Goal: Transaction & Acquisition: Purchase product/service

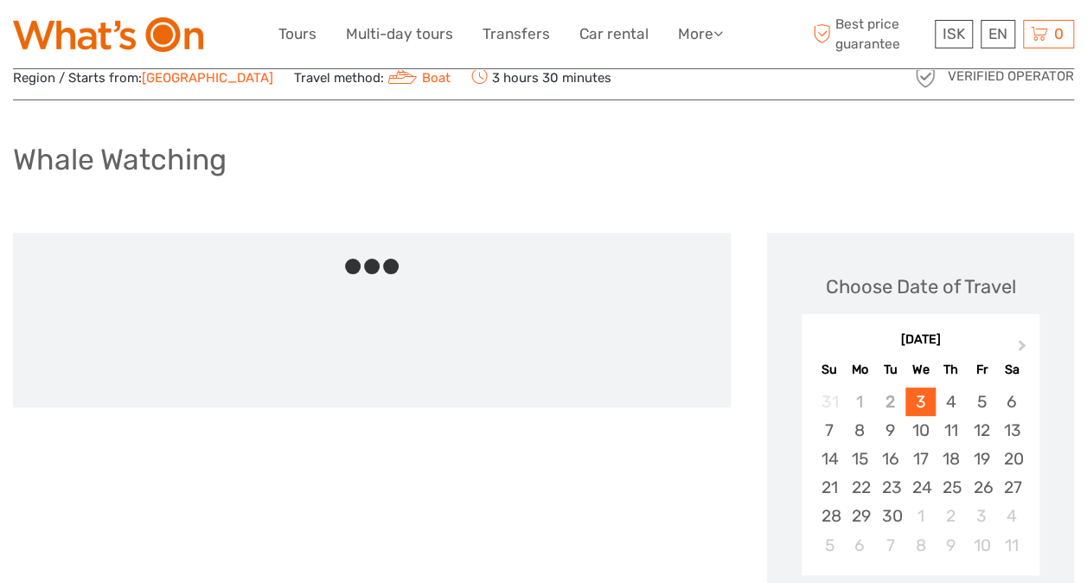
scroll to position [86, 0]
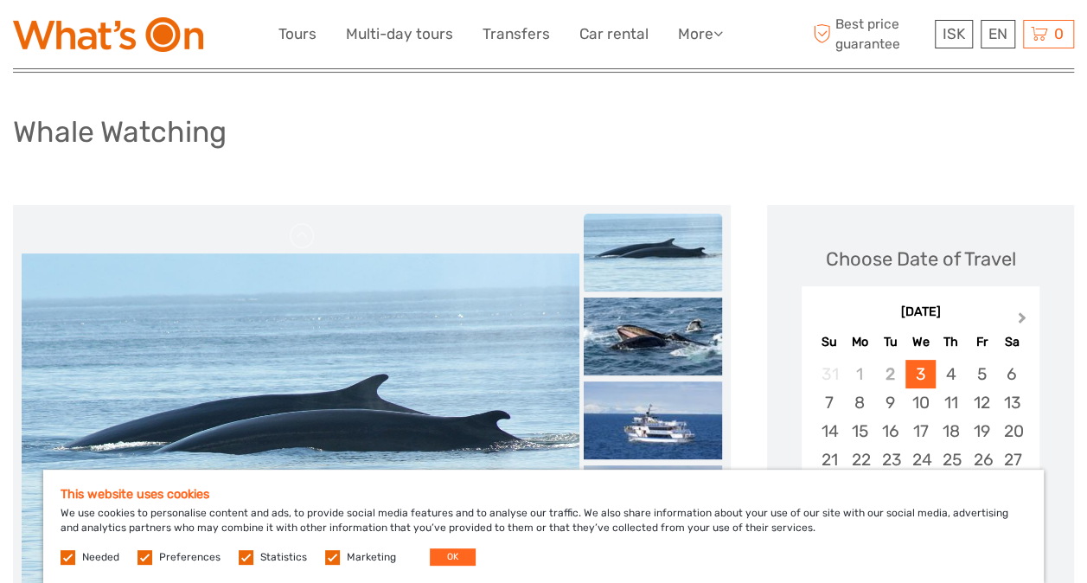
click at [1022, 317] on span "Next Month" at bounding box center [1022, 321] width 0 height 25
click at [451, 558] on button "OK" at bounding box center [453, 556] width 46 height 17
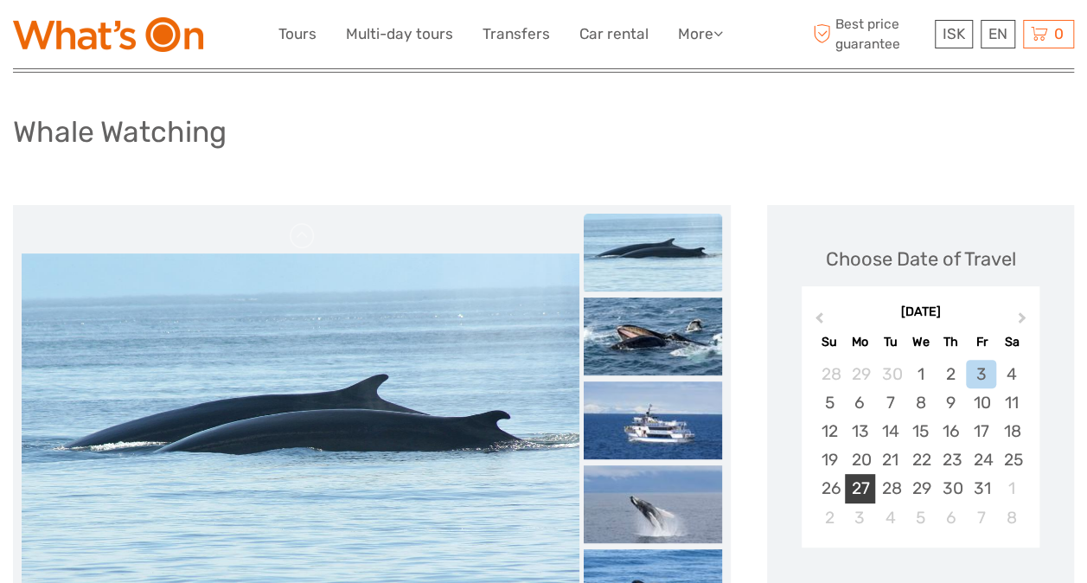
click at [858, 479] on div "27" at bounding box center [860, 488] width 30 height 29
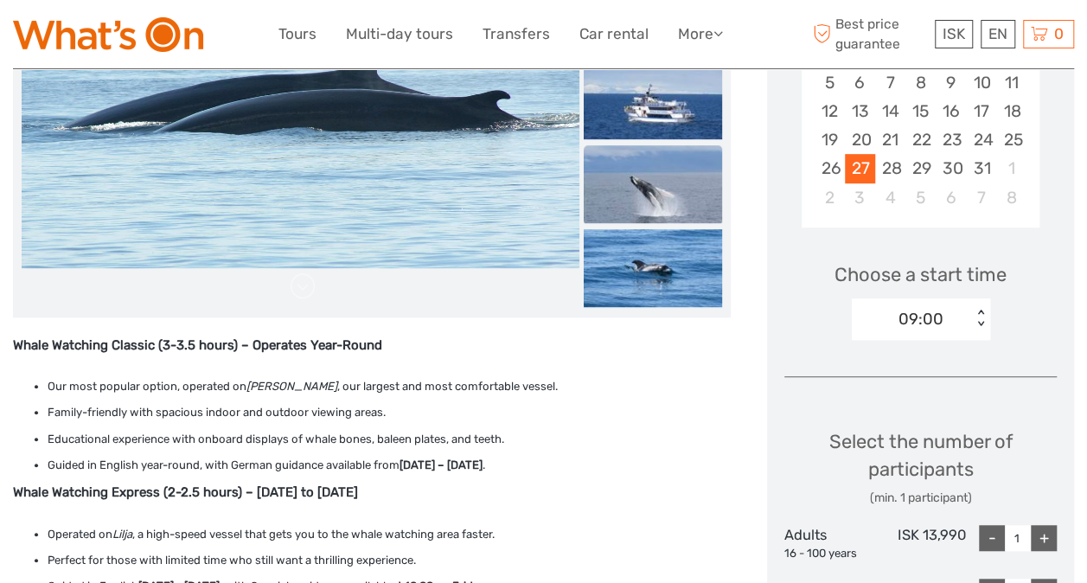
scroll to position [432, 0]
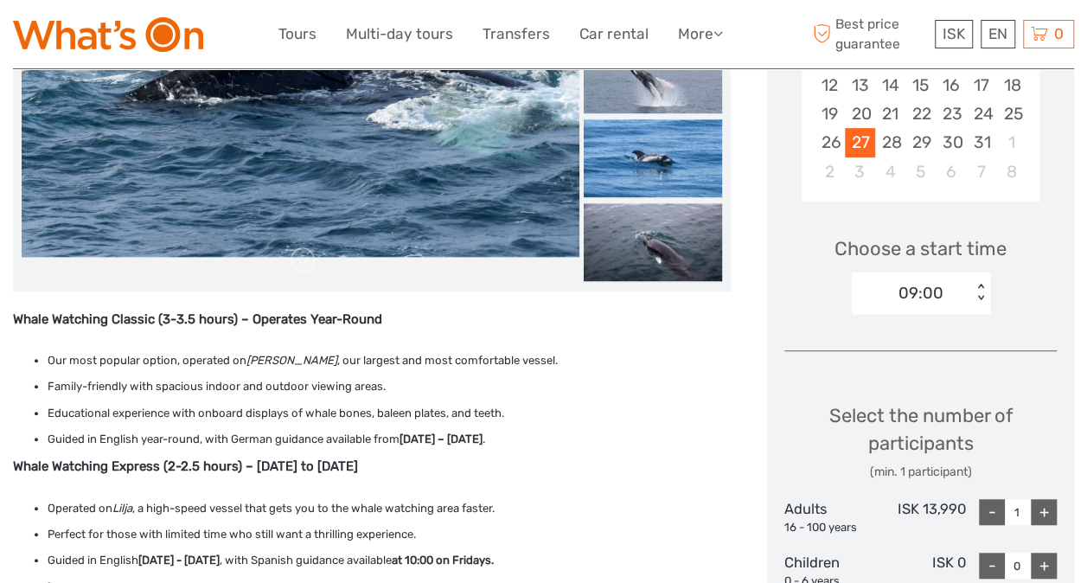
click at [982, 284] on div "< >" at bounding box center [980, 293] width 15 height 18
click at [929, 367] on div "13:00" at bounding box center [920, 374] width 121 height 29
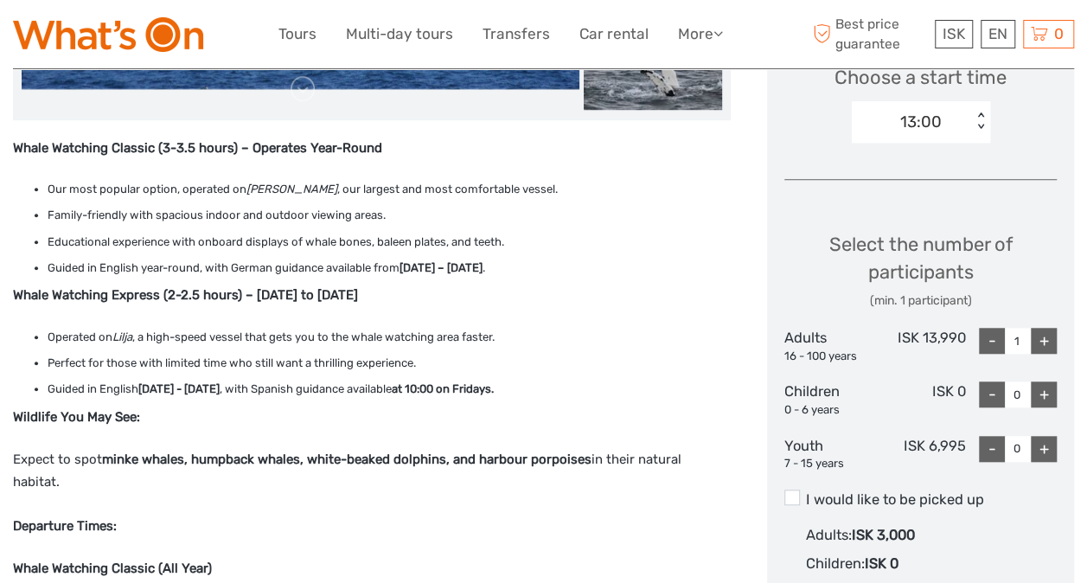
scroll to position [605, 0]
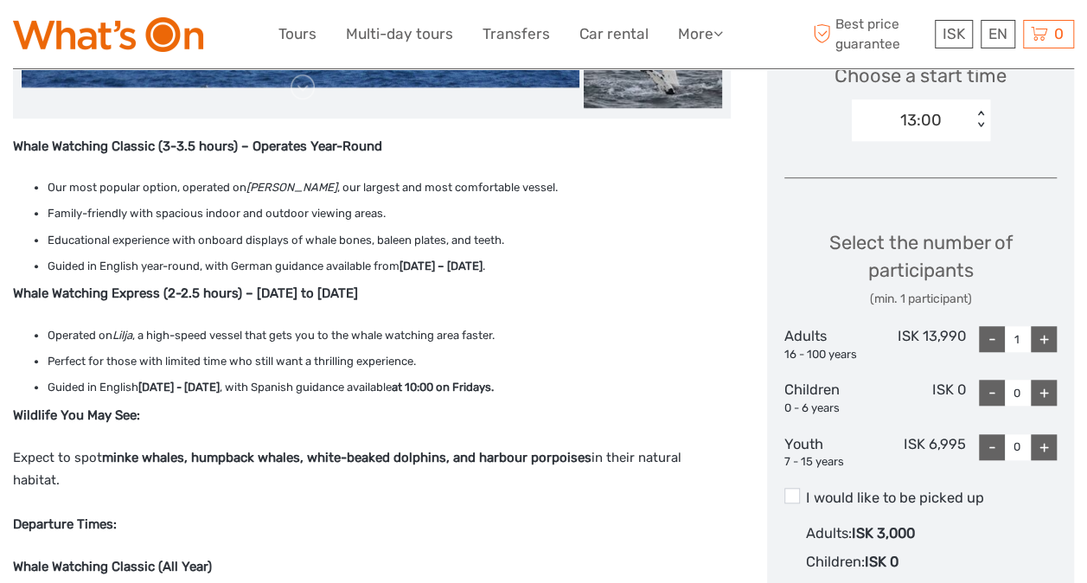
click at [1046, 448] on div "+" at bounding box center [1044, 447] width 26 height 26
type input "2"
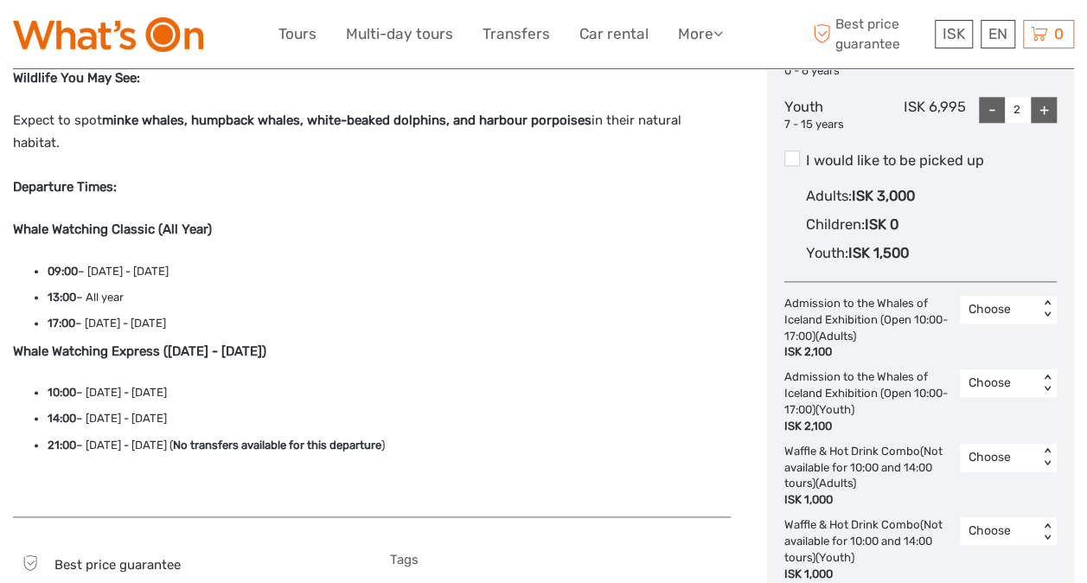
scroll to position [954, 0]
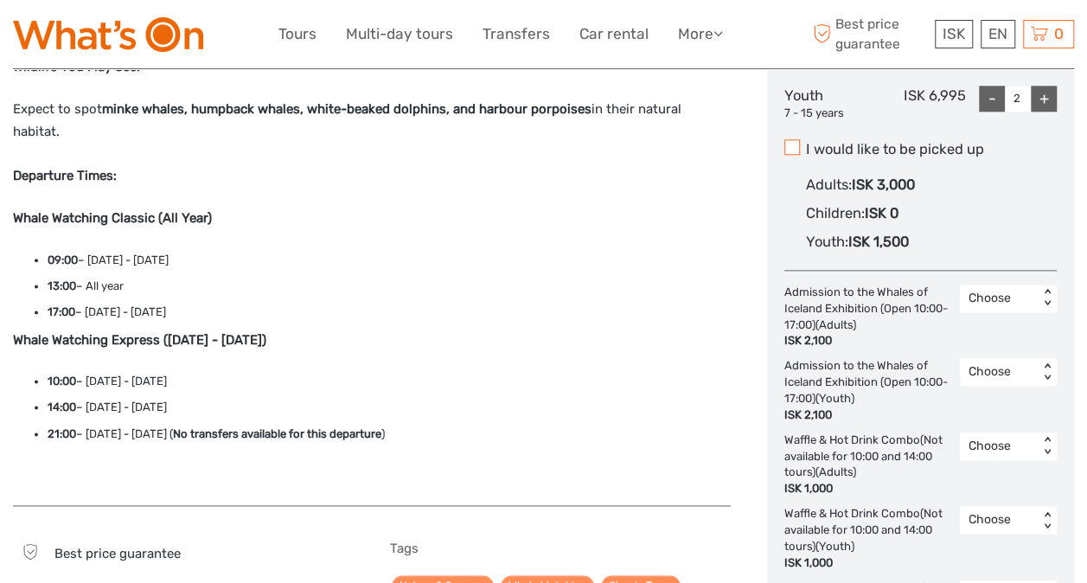
click at [795, 143] on span at bounding box center [792, 147] width 16 height 16
click at [806, 143] on input "I would like to be picked up" at bounding box center [806, 143] width 0 height 0
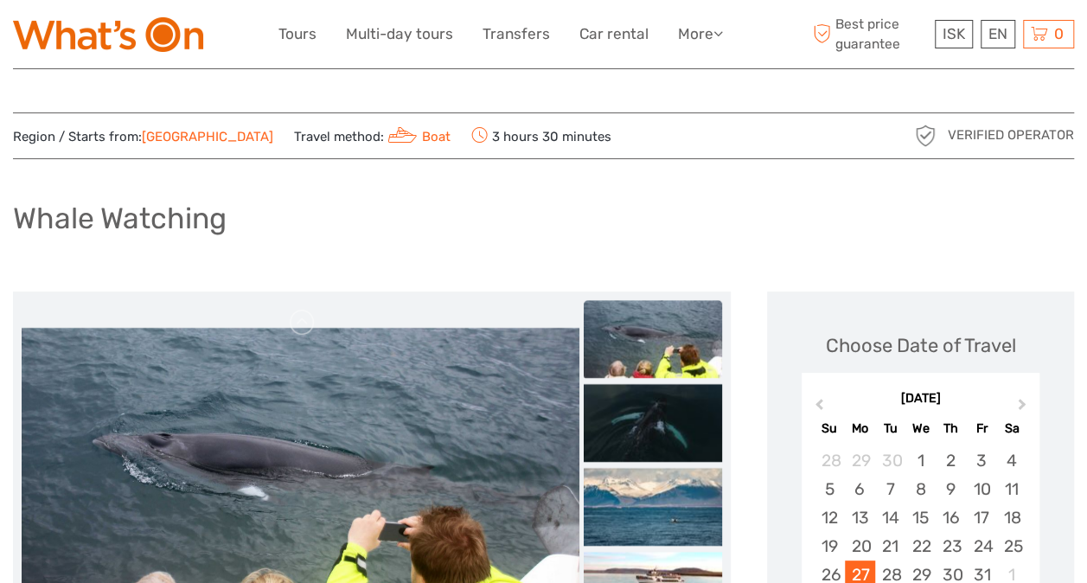
scroll to position [0, 0]
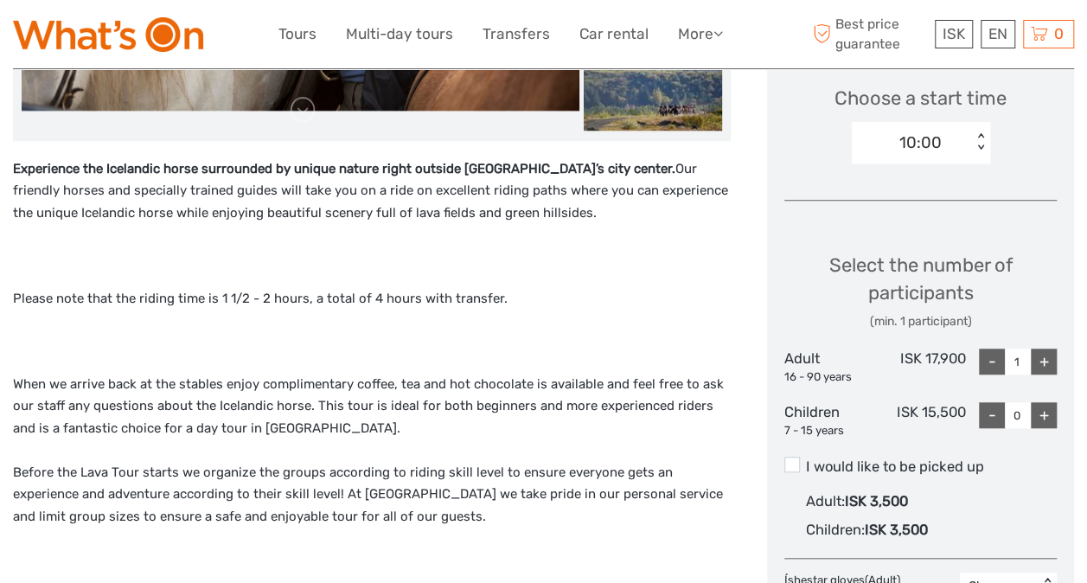
scroll to position [605, 0]
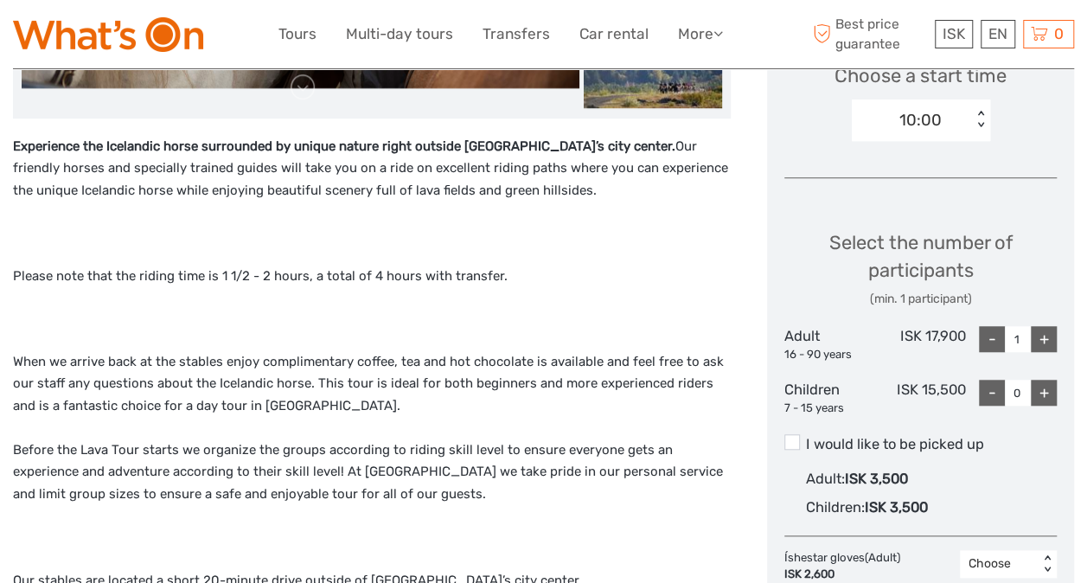
click at [1039, 393] on div "+" at bounding box center [1044, 393] width 26 height 26
type input "2"
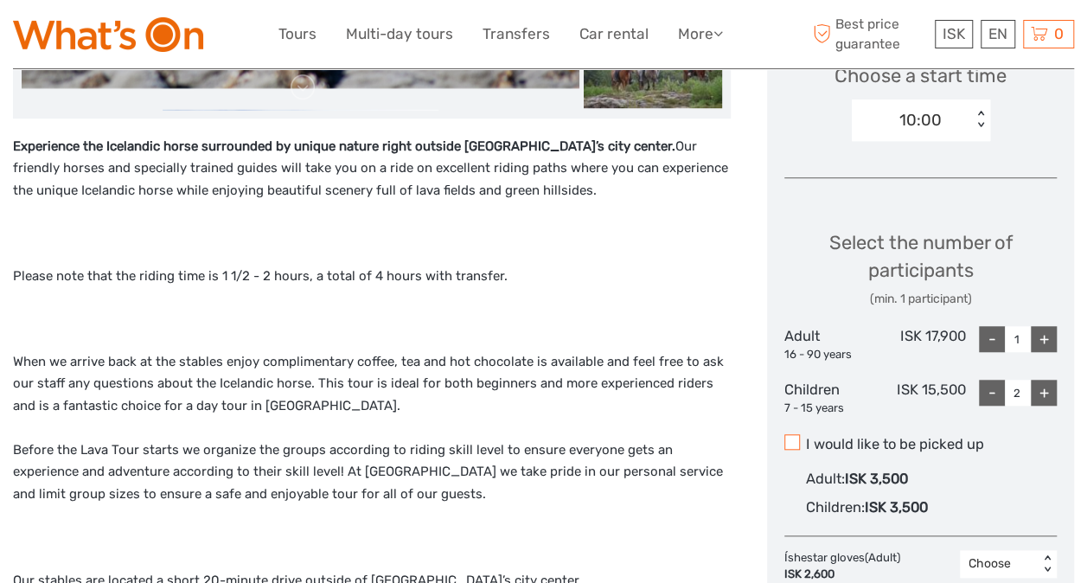
click at [794, 444] on span at bounding box center [792, 442] width 16 height 16
click at [806, 437] on input "I would like to be picked up" at bounding box center [806, 437] width 0 height 0
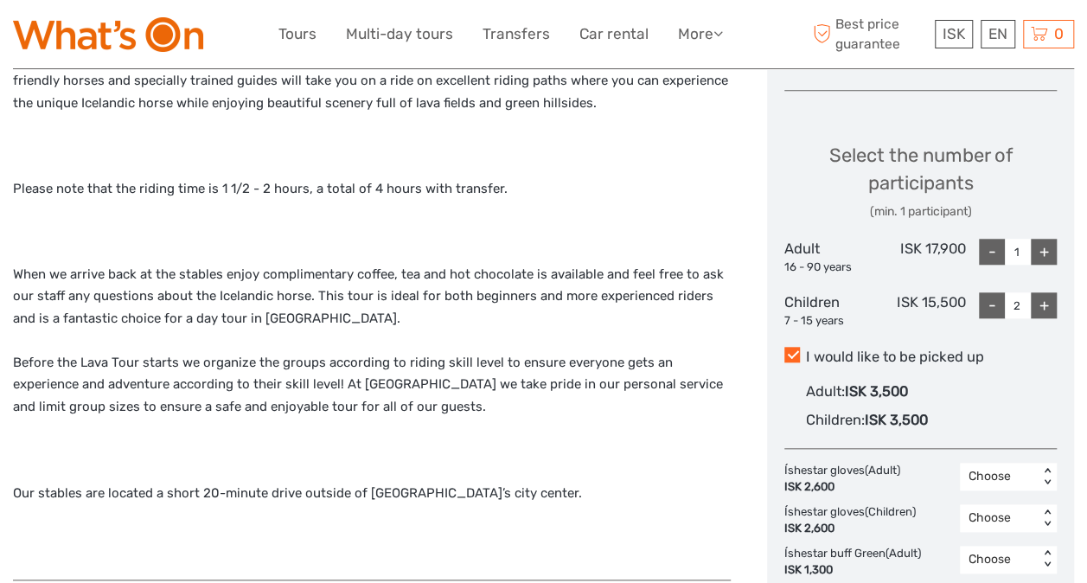
scroll to position [1202, 0]
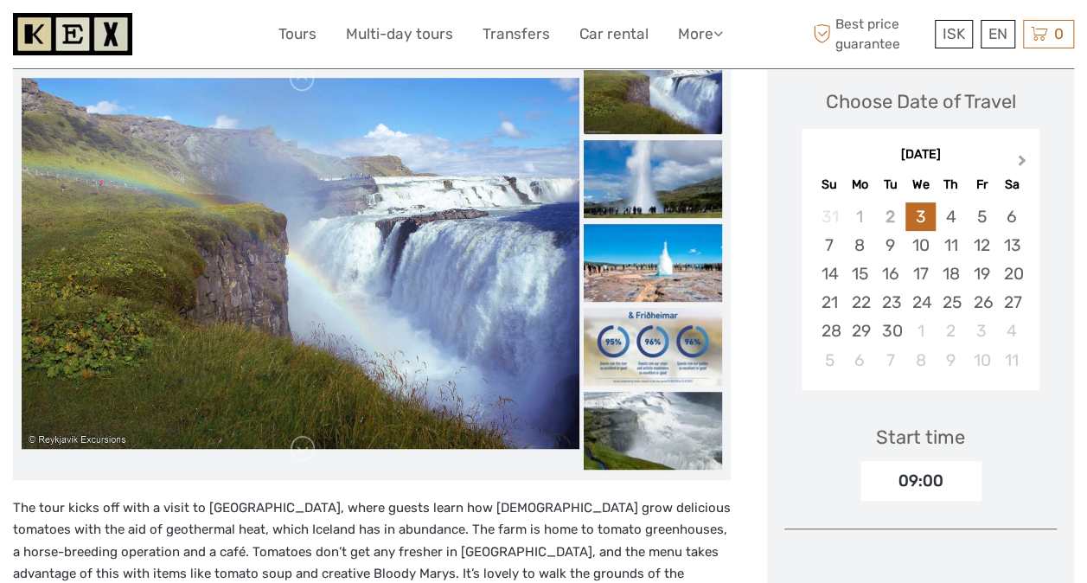
click at [1022, 155] on button "Next Month" at bounding box center [1024, 164] width 28 height 28
click at [891, 327] on div "28" at bounding box center [890, 330] width 30 height 29
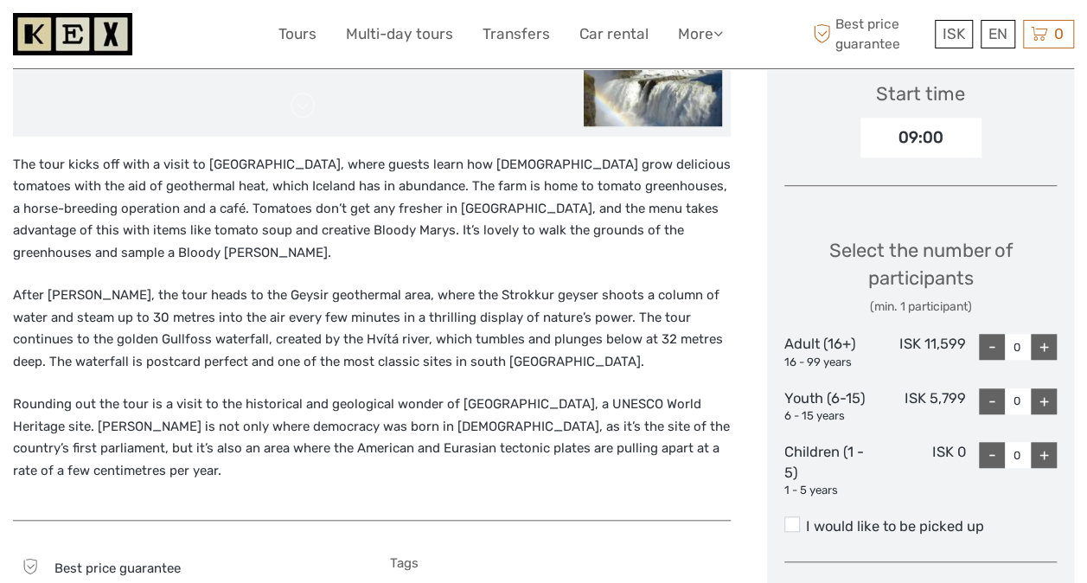
scroll to position [604, 0]
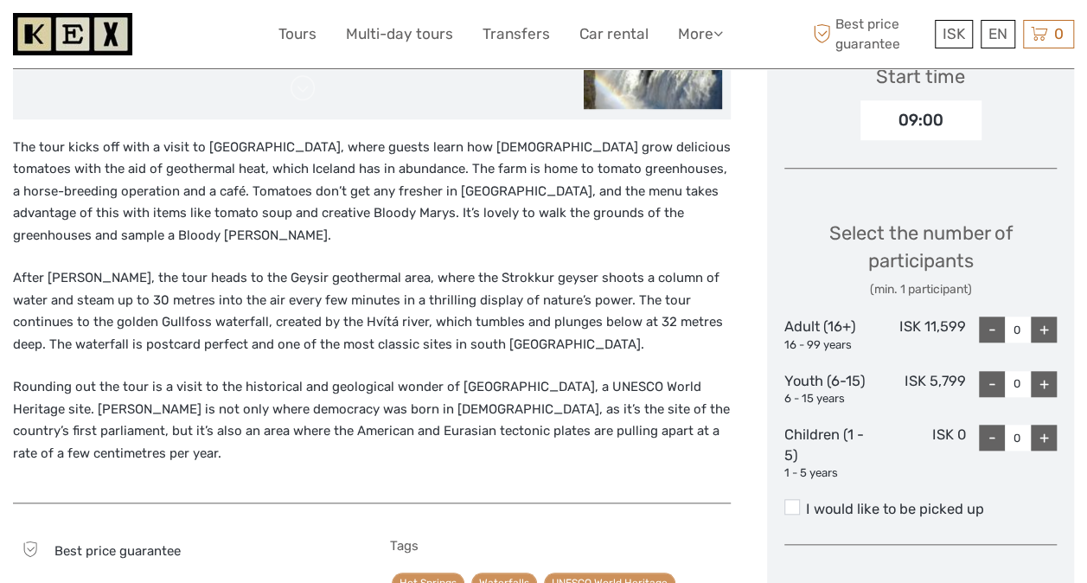
click at [1046, 327] on div "+" at bounding box center [1044, 329] width 26 height 26
type input "1"
click at [1049, 384] on div "+" at bounding box center [1044, 384] width 26 height 26
click at [1049, 381] on div "+" at bounding box center [1044, 384] width 26 height 26
type input "2"
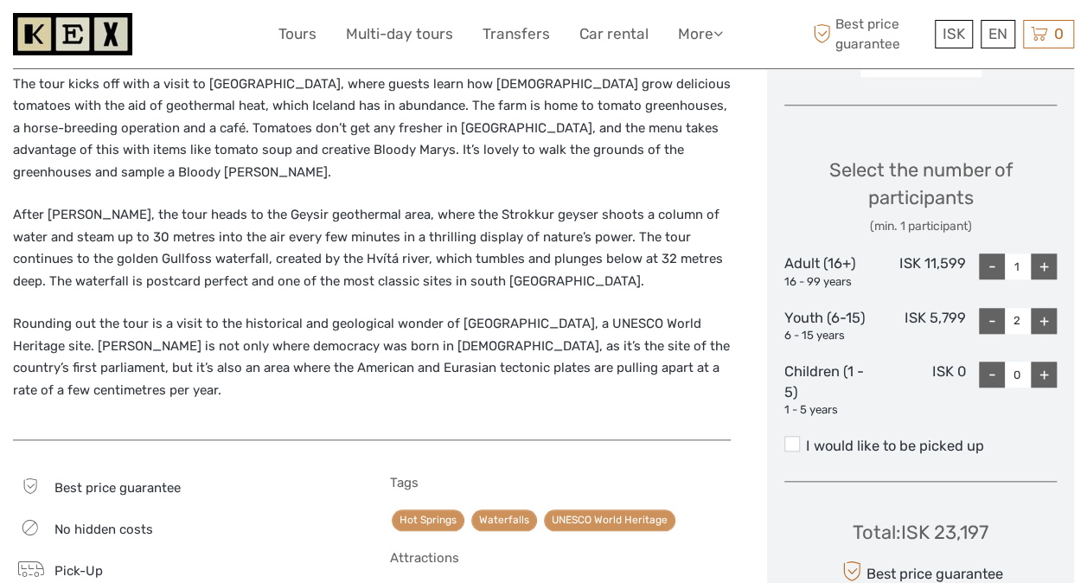
scroll to position [681, 0]
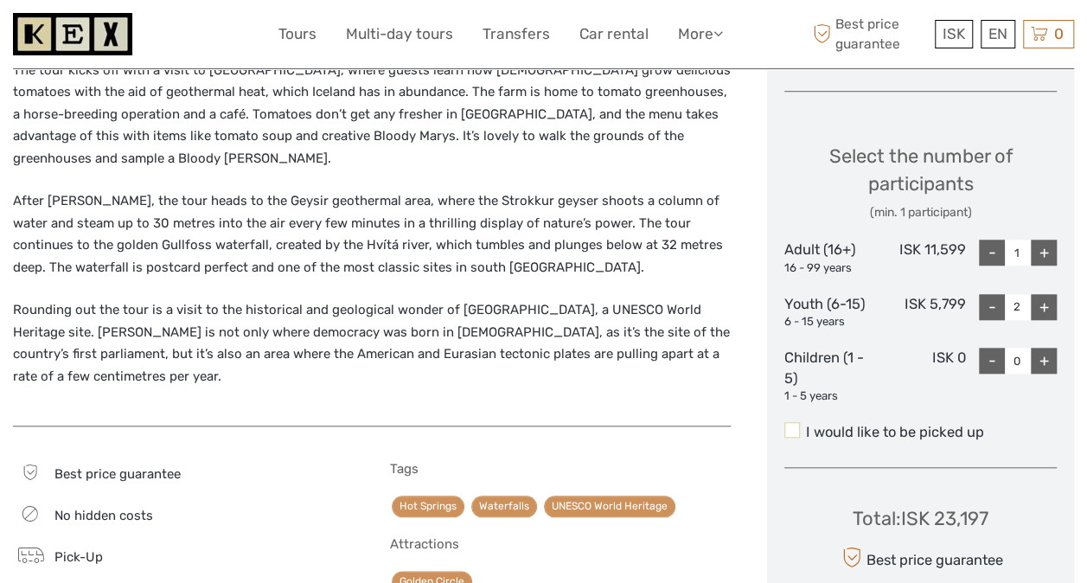
click at [796, 426] on span at bounding box center [792, 430] width 16 height 16
click at [806, 425] on input "I would like to be picked up" at bounding box center [806, 425] width 0 height 0
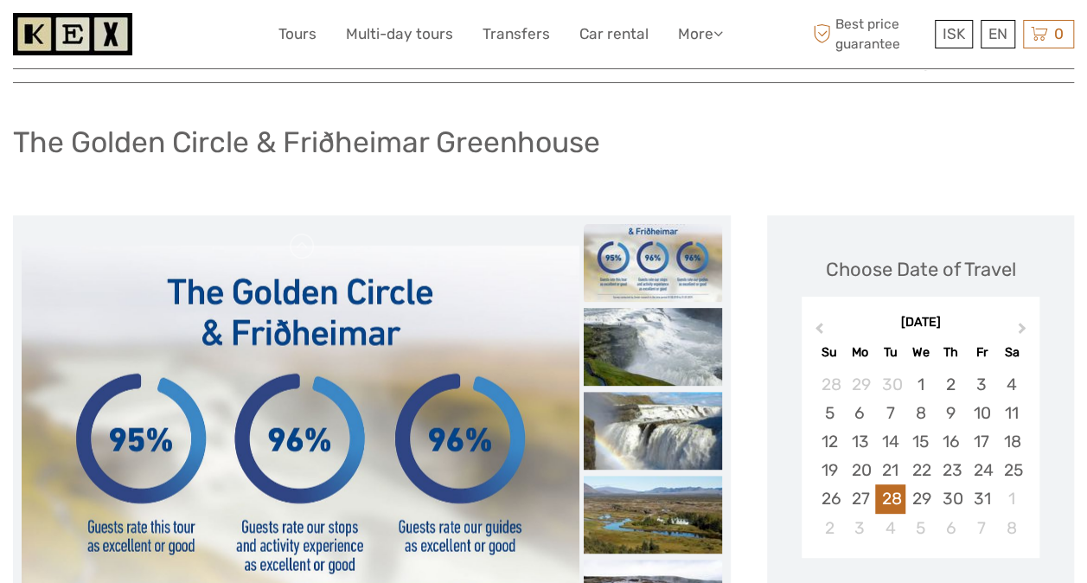
scroll to position [0, 0]
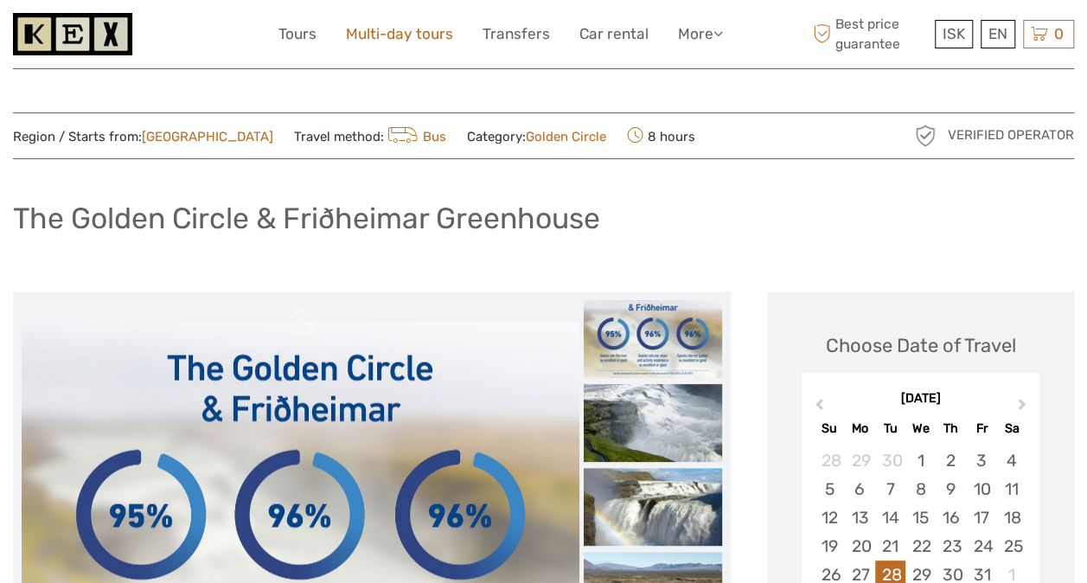
click at [397, 30] on link "Multi-day tours" at bounding box center [399, 34] width 107 height 25
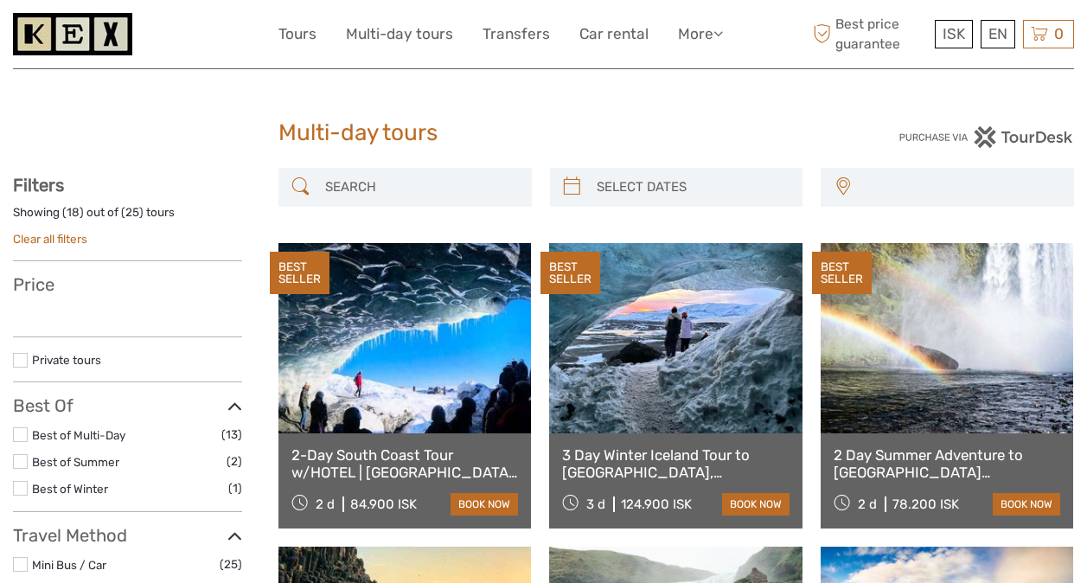
click at [300, 37] on link "Tours" at bounding box center [297, 34] width 38 height 25
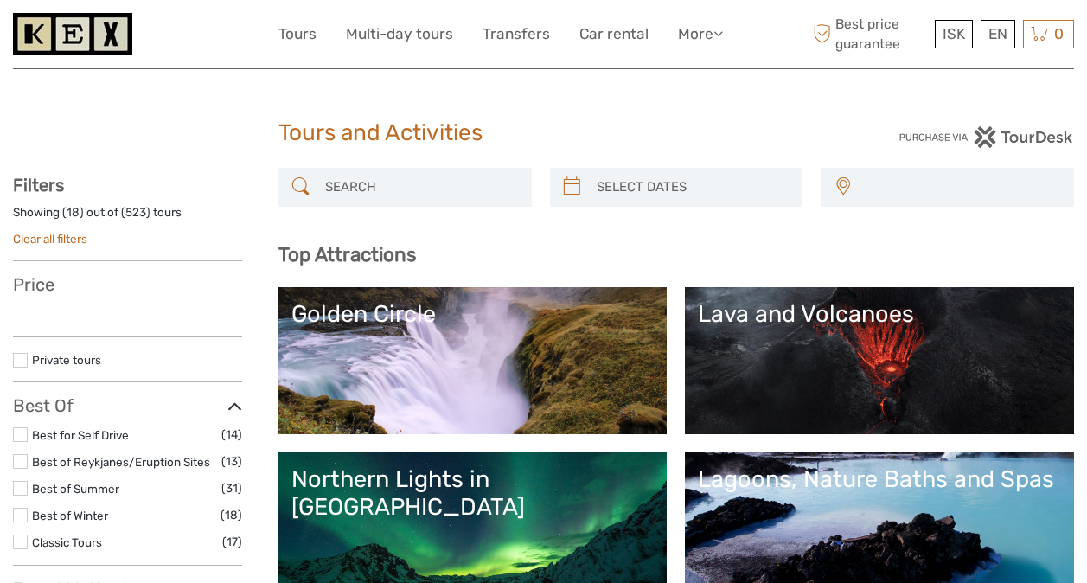
select select
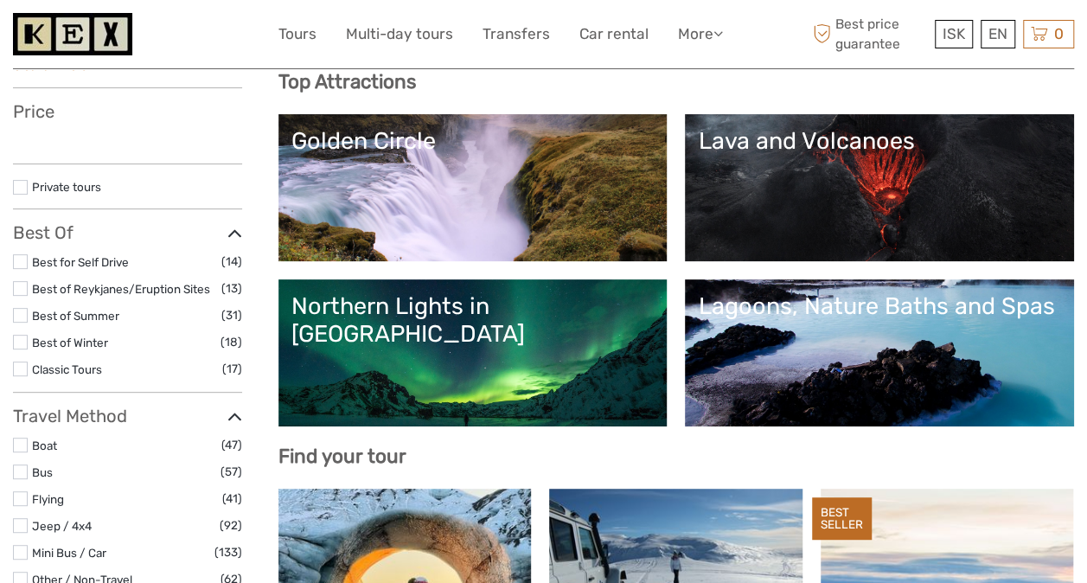
select select
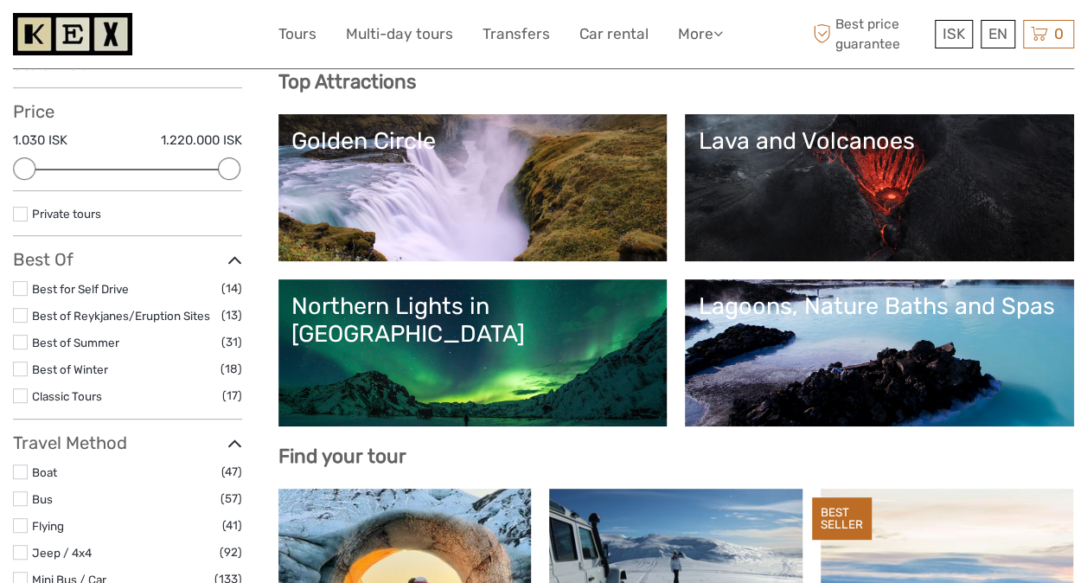
click at [654, 351] on link "Northern Lights in [GEOGRAPHIC_DATA]" at bounding box center [472, 352] width 363 height 121
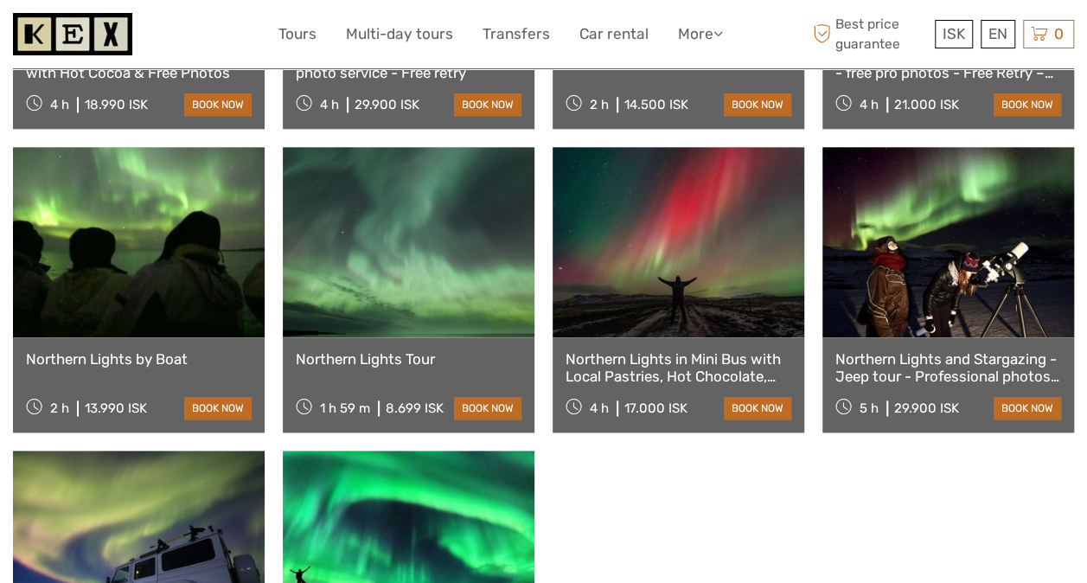
scroll to position [778, 0]
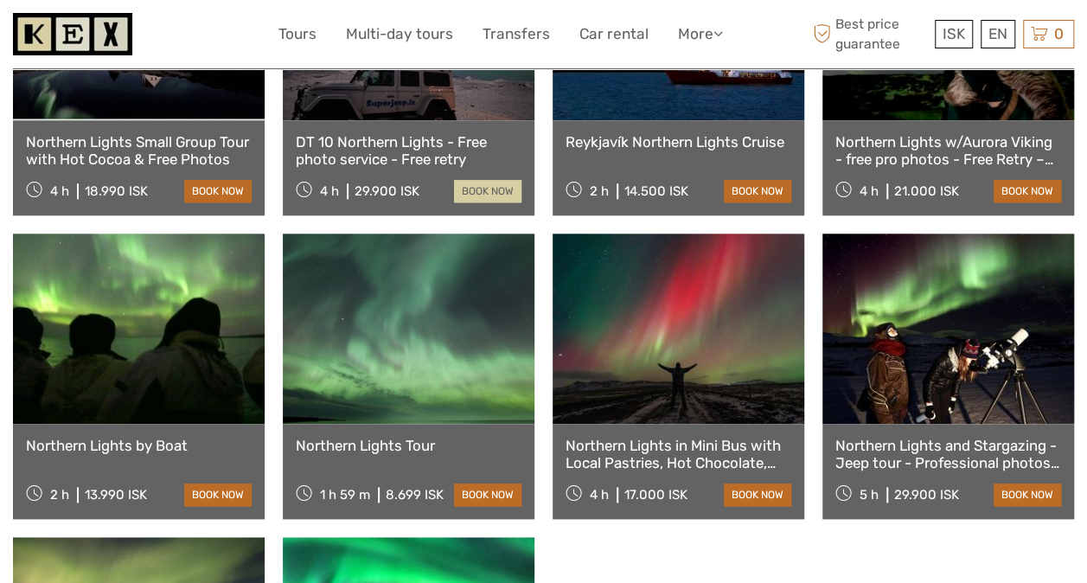
click at [482, 180] on link "book now" at bounding box center [487, 191] width 67 height 22
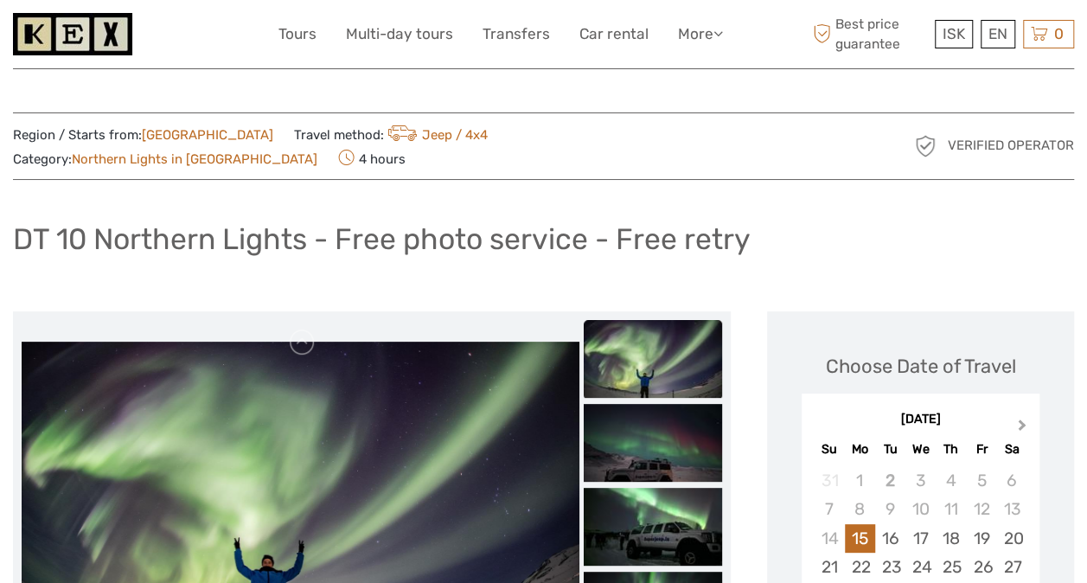
click at [1022, 424] on span "Next Month" at bounding box center [1022, 428] width 0 height 25
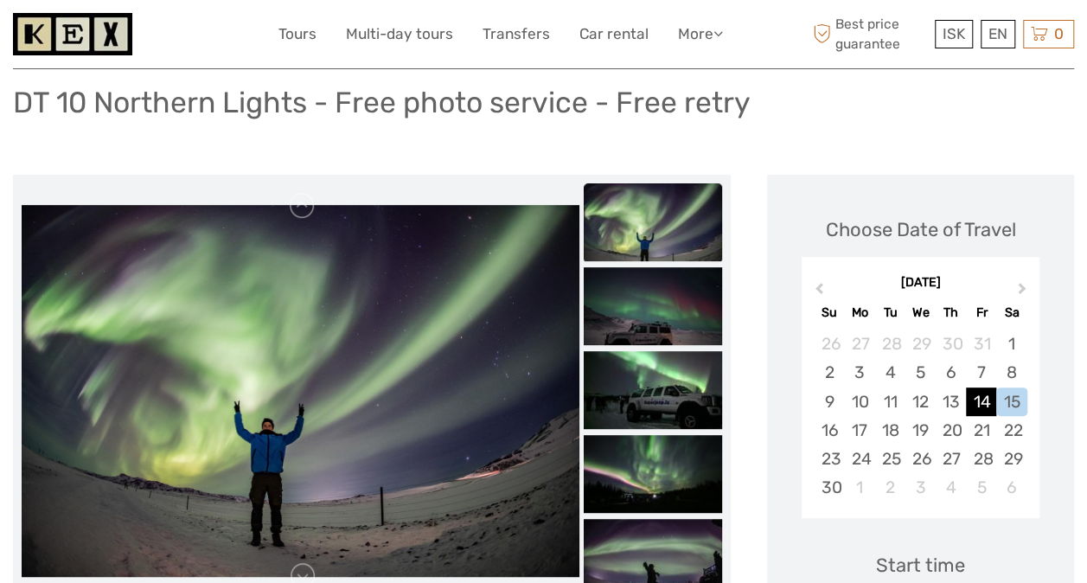
scroll to position [173, 0]
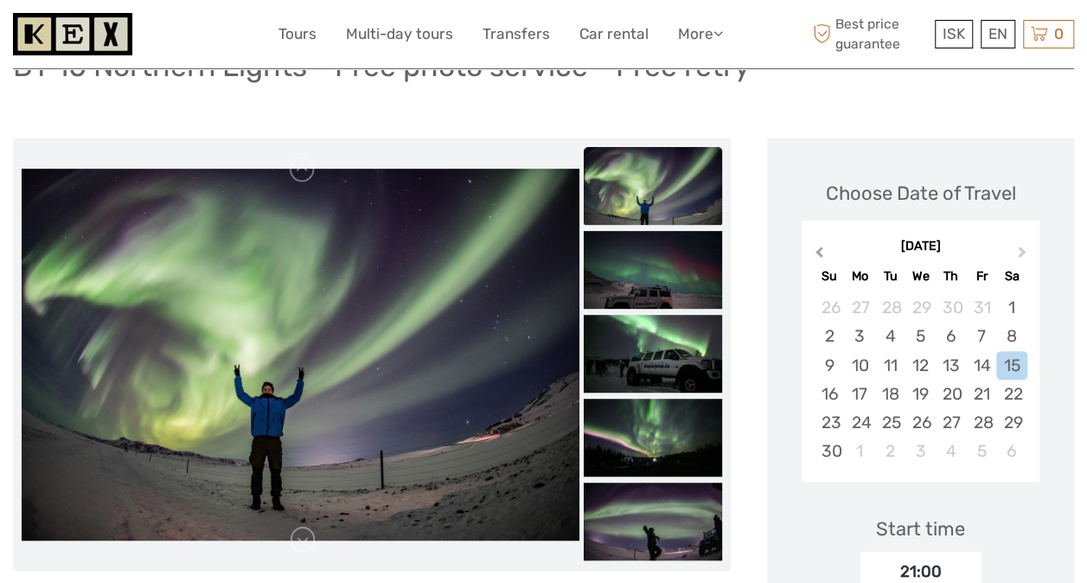
click at [819, 249] on span "Previous Month" at bounding box center [819, 255] width 0 height 25
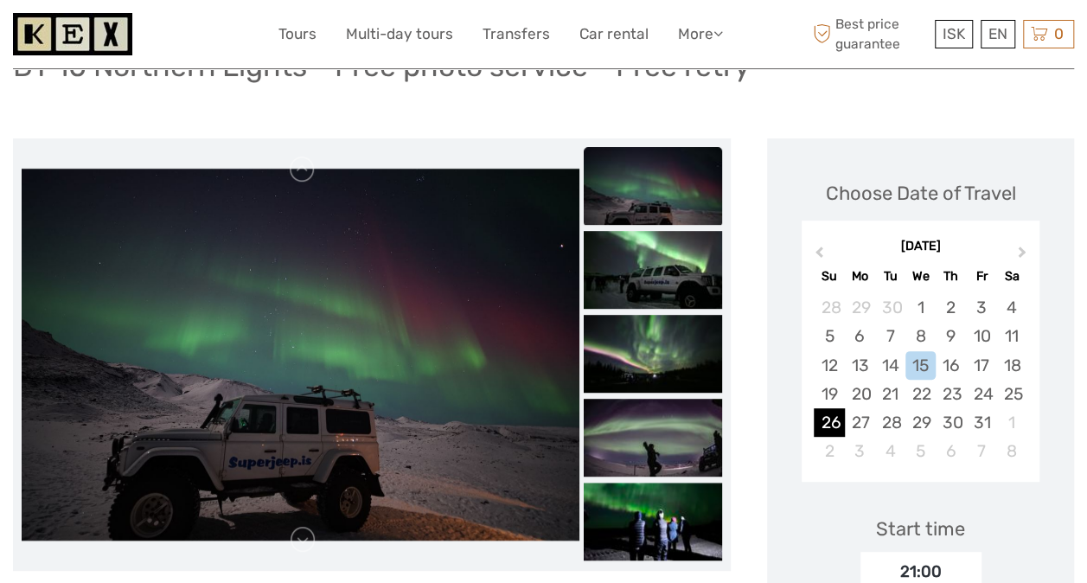
click at [824, 422] on div "26" at bounding box center [829, 422] width 30 height 29
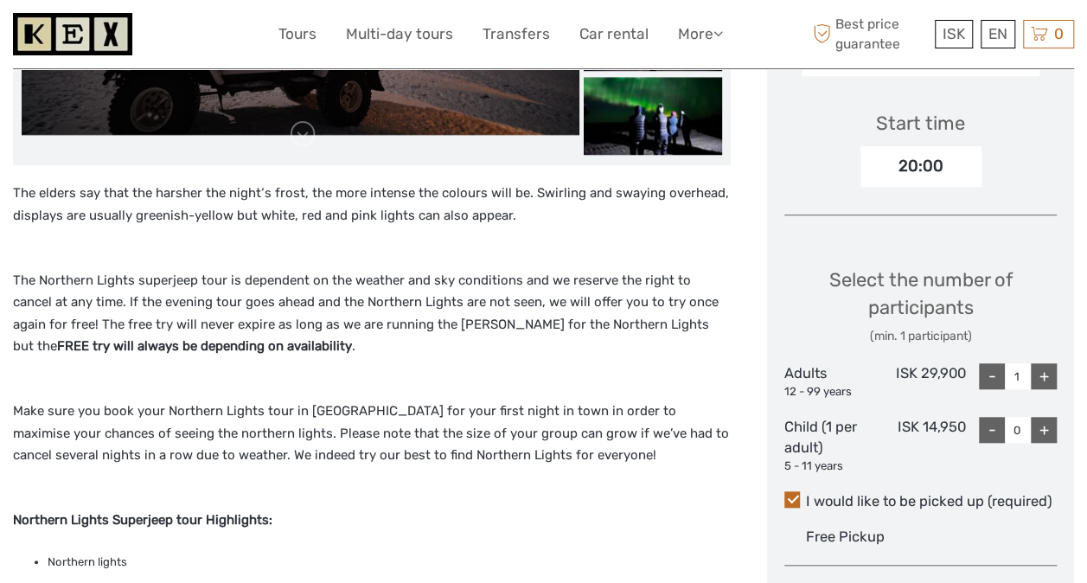
scroll to position [605, 0]
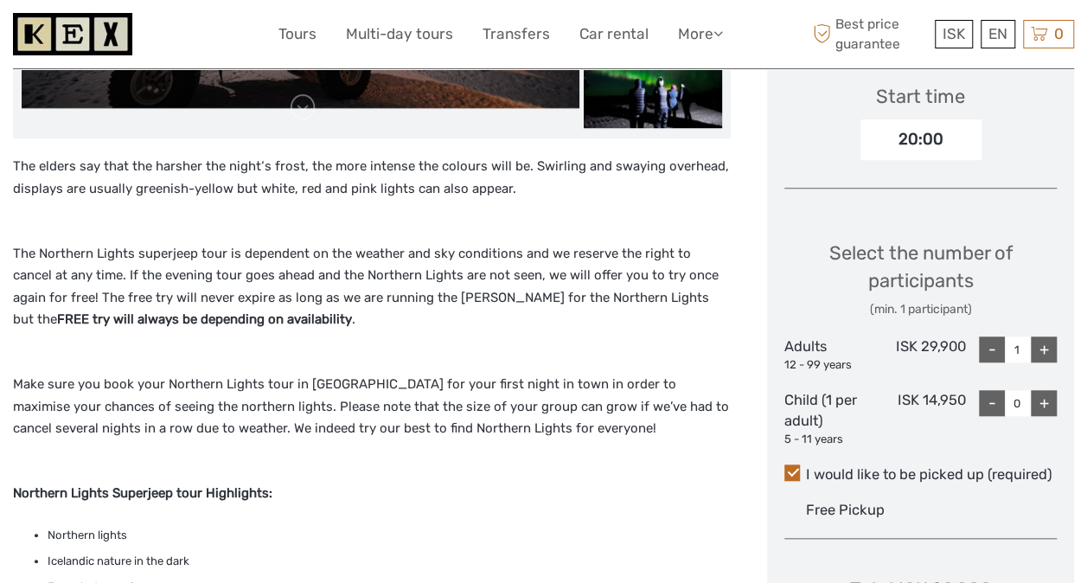
click at [1050, 353] on div "+" at bounding box center [1044, 349] width 26 height 26
type input "3"
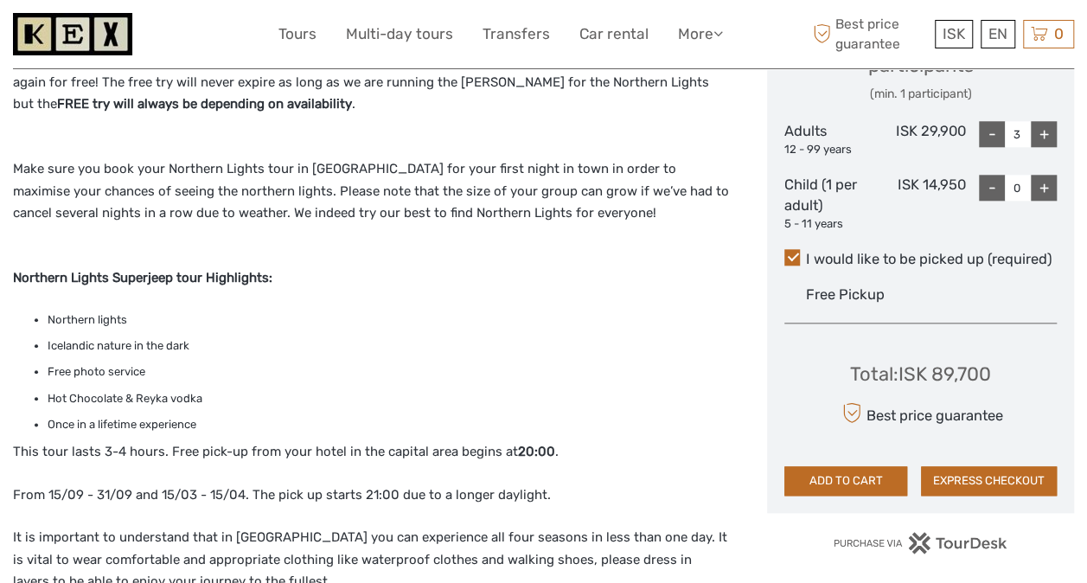
scroll to position [824, 0]
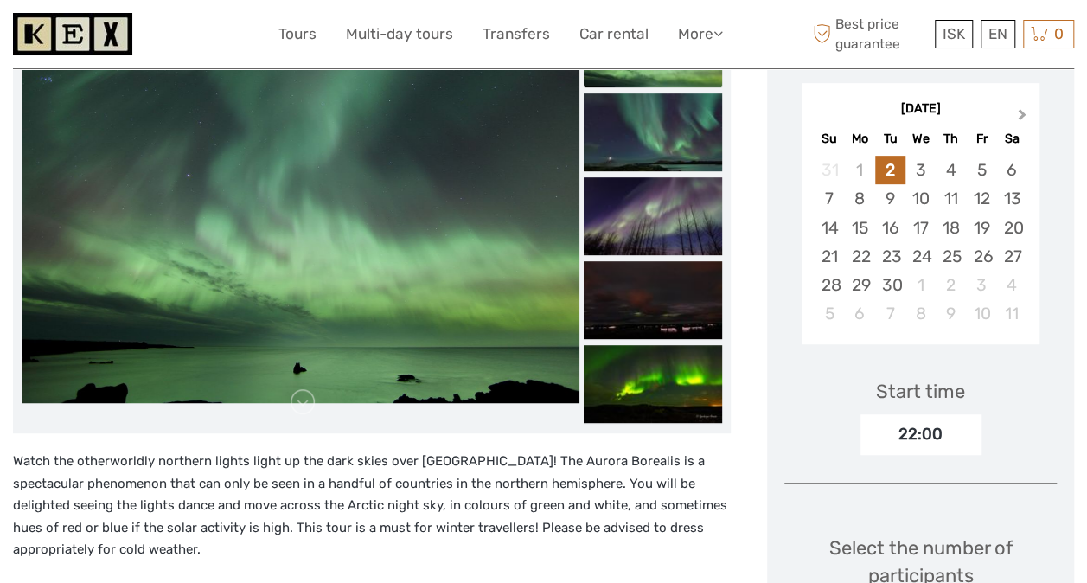
click at [1022, 113] on span "Next Month" at bounding box center [1022, 117] width 0 height 25
click at [823, 289] on div "26" at bounding box center [829, 285] width 30 height 29
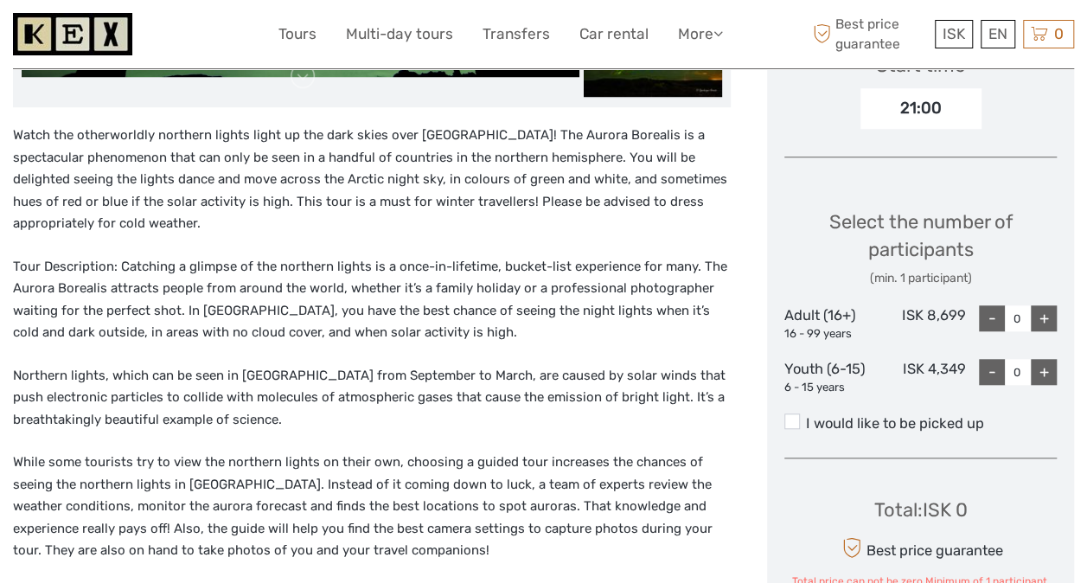
scroll to position [639, 0]
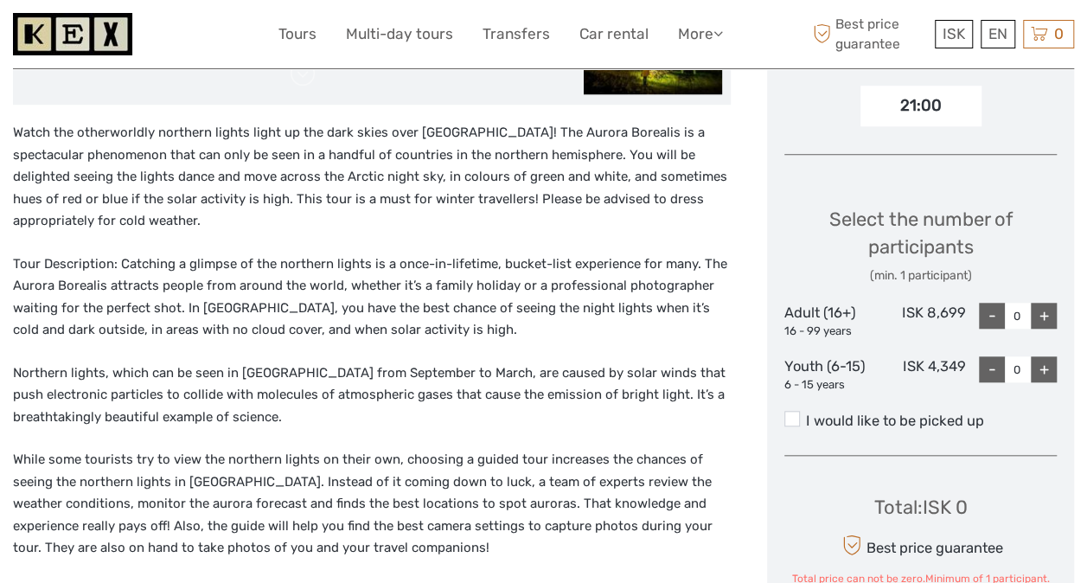
click at [1050, 315] on div "+" at bounding box center [1044, 316] width 26 height 26
type input "1"
click at [1044, 367] on div "+" at bounding box center [1044, 369] width 26 height 26
click at [1044, 363] on div "+" at bounding box center [1044, 369] width 26 height 26
type input "2"
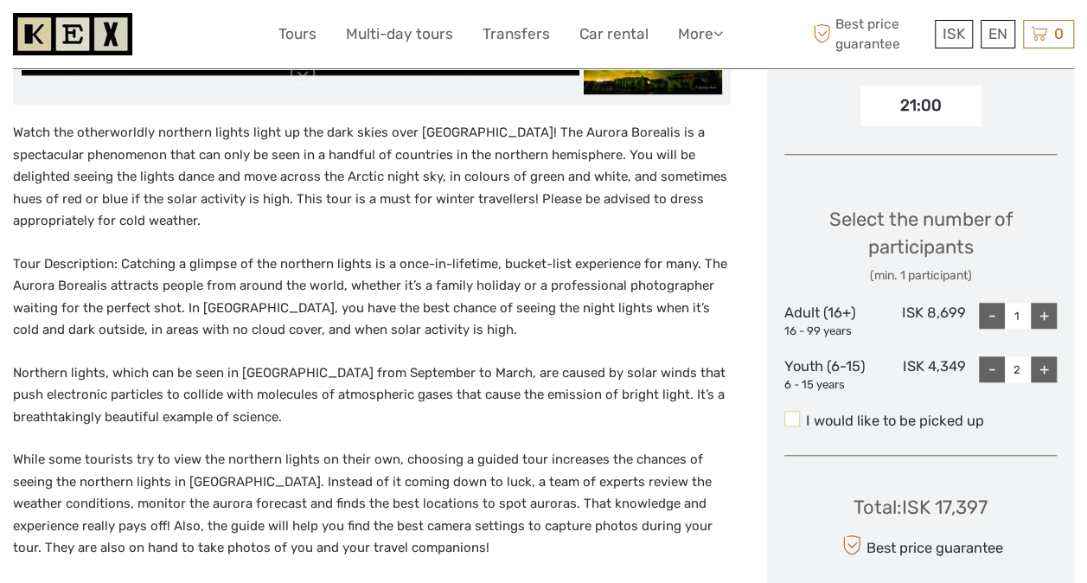
click at [794, 417] on span at bounding box center [792, 419] width 16 height 16
click at [806, 414] on input "I would like to be picked up" at bounding box center [806, 414] width 0 height 0
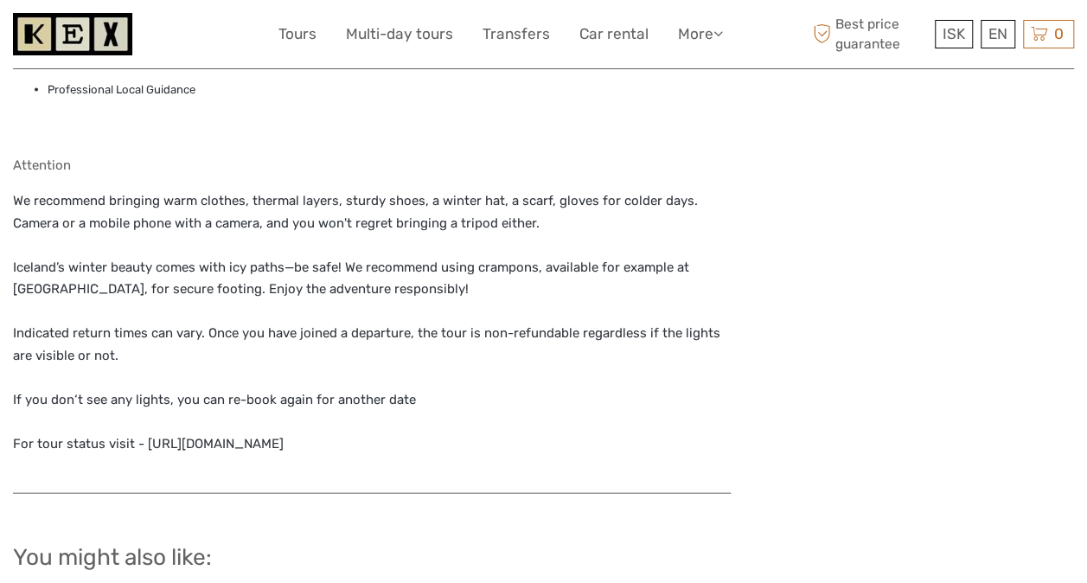
scroll to position [1590, 0]
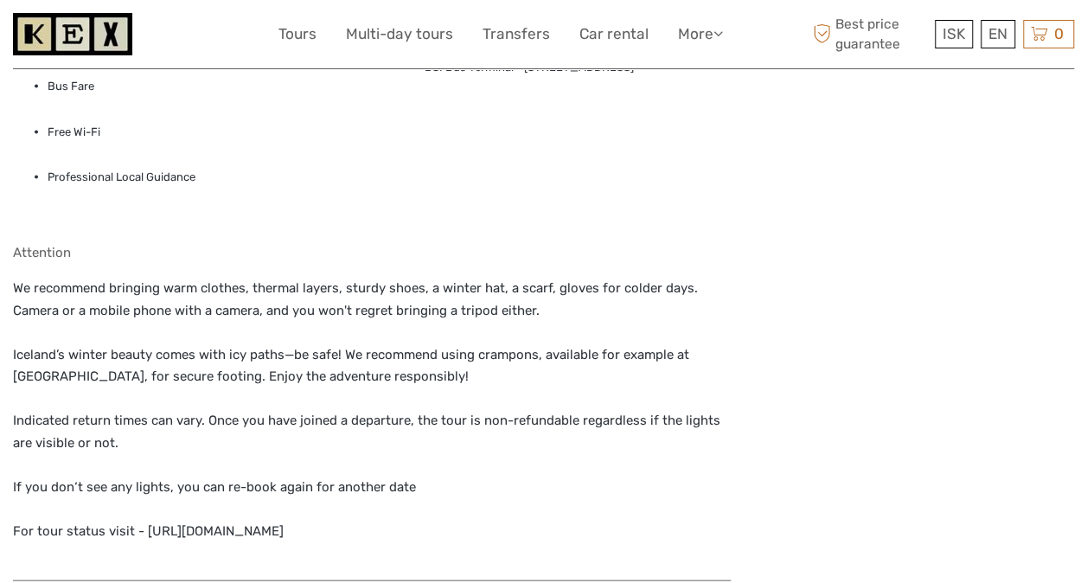
drag, startPoint x: 336, startPoint y: 531, endPoint x: 144, endPoint y: 546, distance: 193.4
click at [144, 546] on div "Attention We recommend bringing warm clothes, thermal layers, sturdy shoes, a w…" at bounding box center [372, 403] width 718 height 318
click at [261, 232] on div "What is included Bus Fare Free Wi-Fi Professional Local Guidance Meeting point …" at bounding box center [372, 294] width 718 height 574
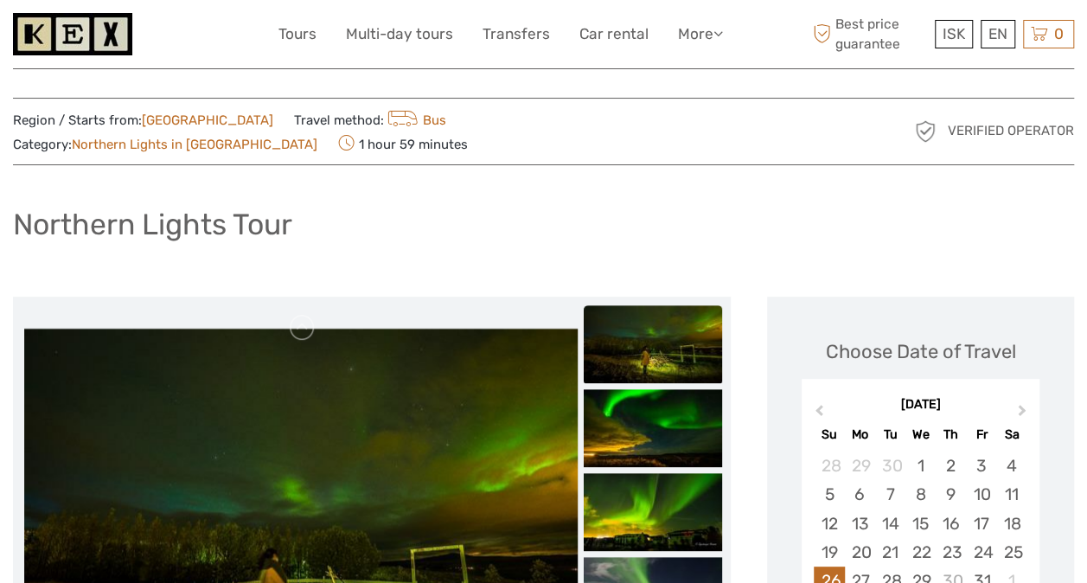
scroll to position [0, 0]
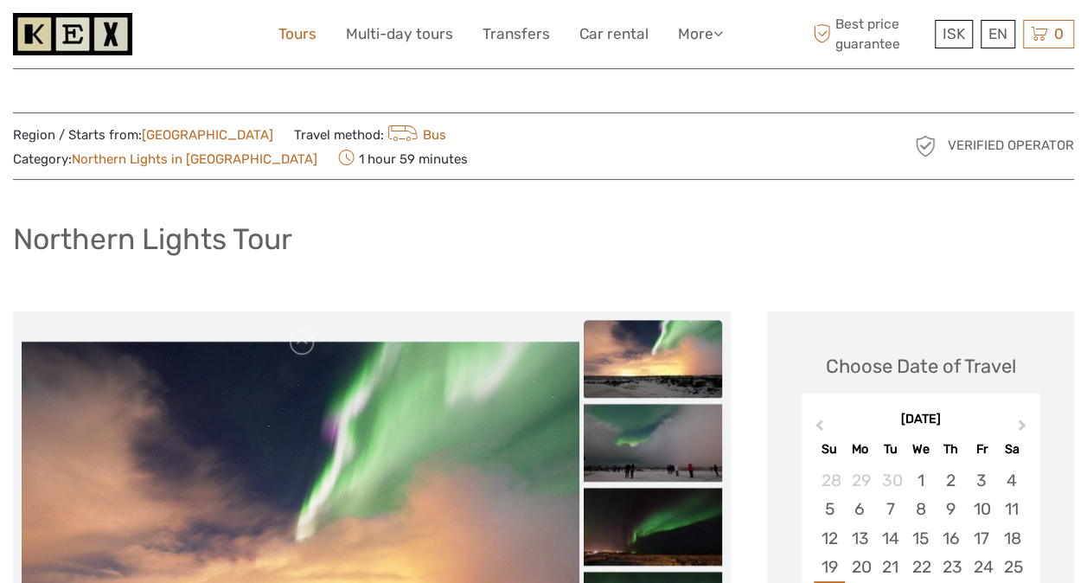
click at [303, 35] on link "Tours" at bounding box center [297, 34] width 38 height 25
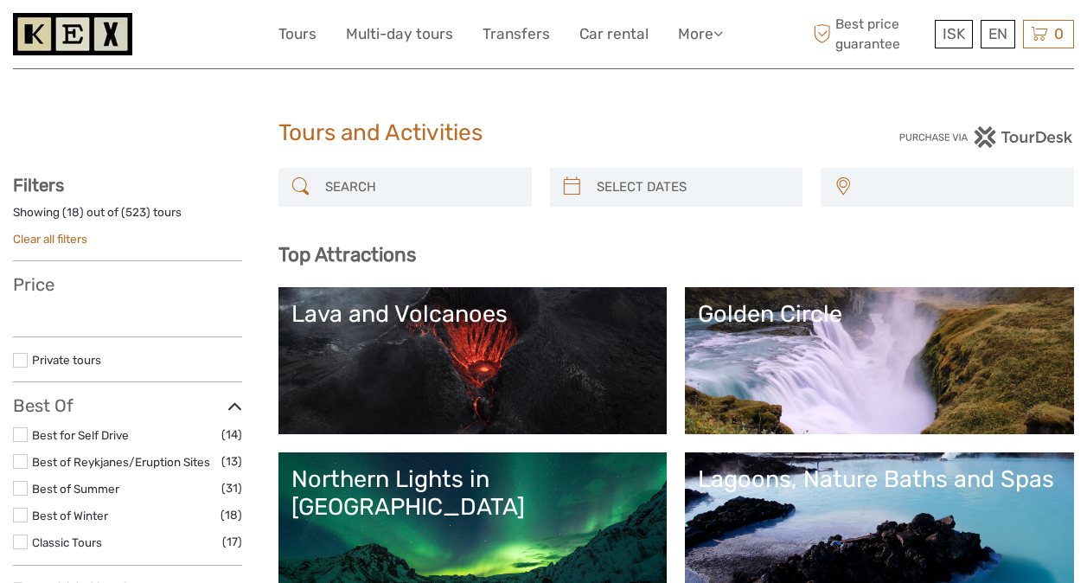
select select
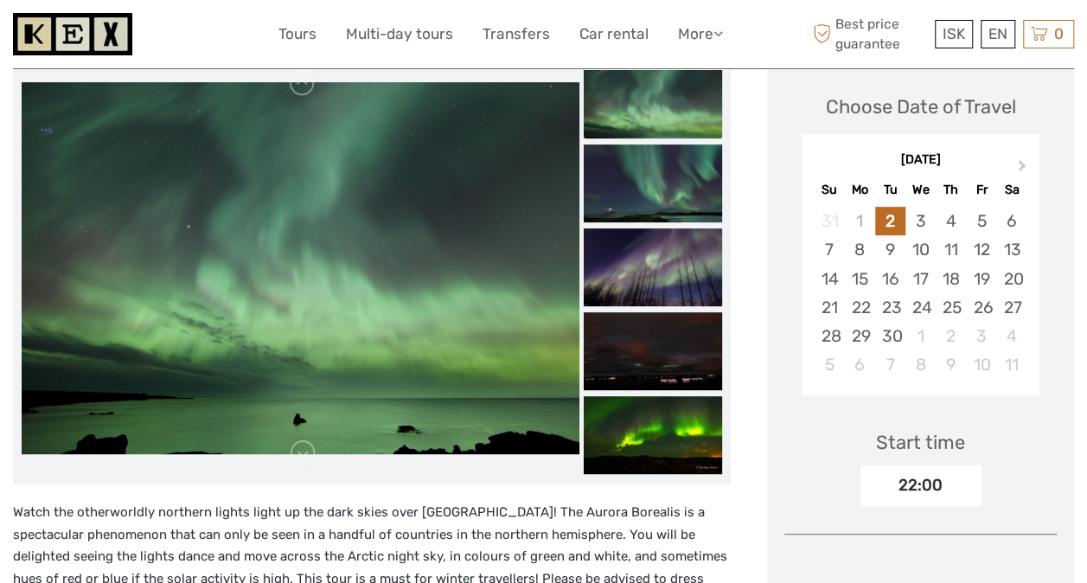
scroll to position [346, 0]
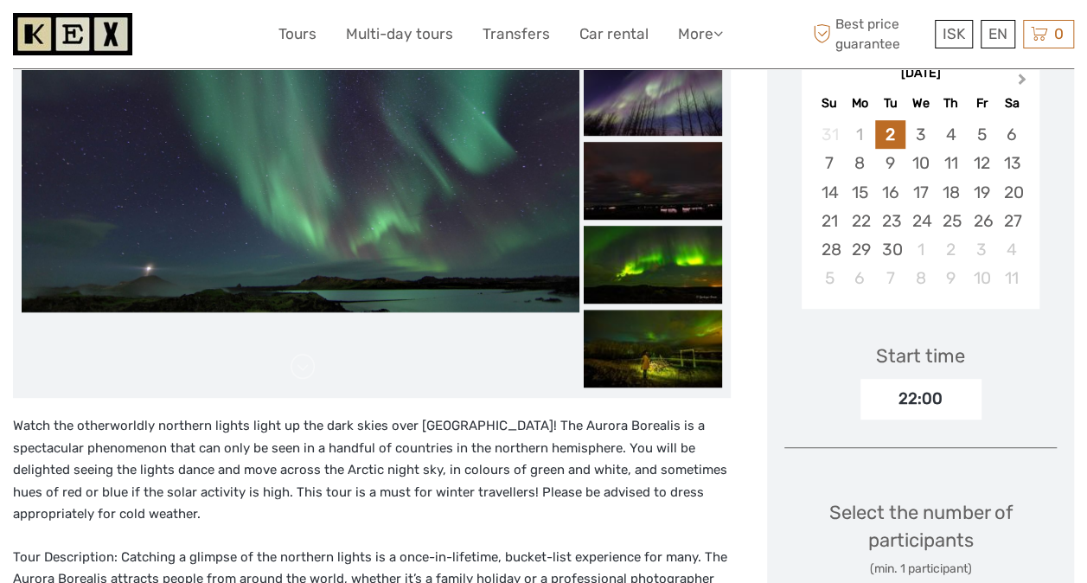
click at [1025, 84] on button "Next Month" at bounding box center [1024, 83] width 28 height 28
click at [867, 251] on div "27" at bounding box center [860, 249] width 30 height 29
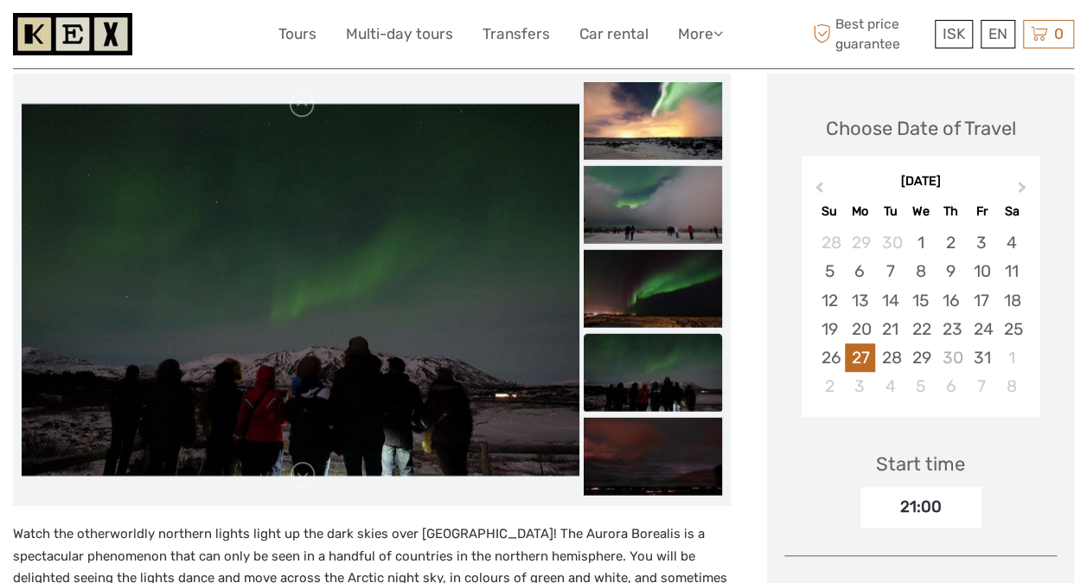
scroll to position [173, 0]
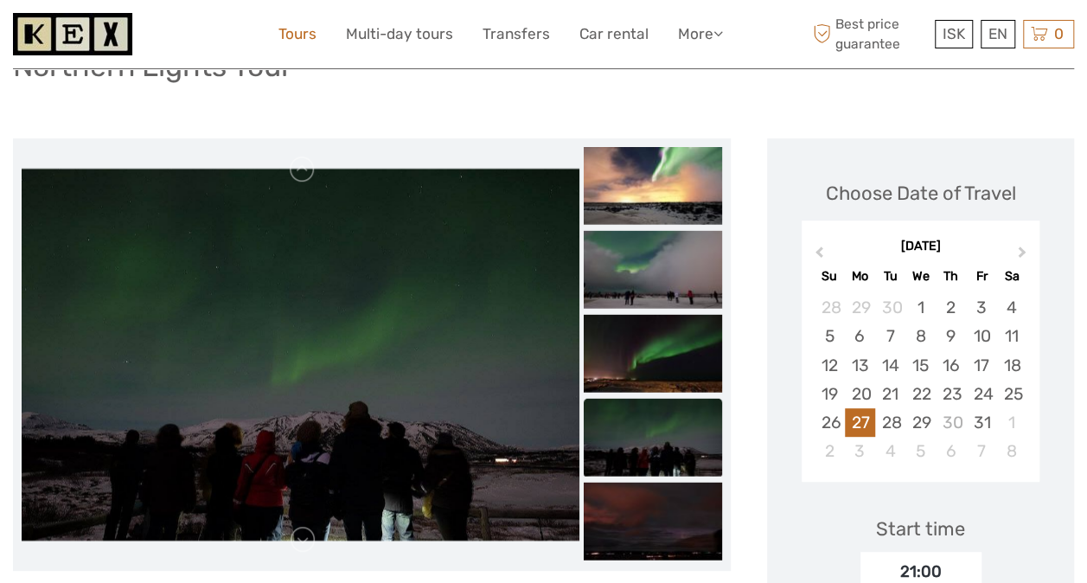
click at [294, 35] on link "Tours" at bounding box center [297, 34] width 38 height 25
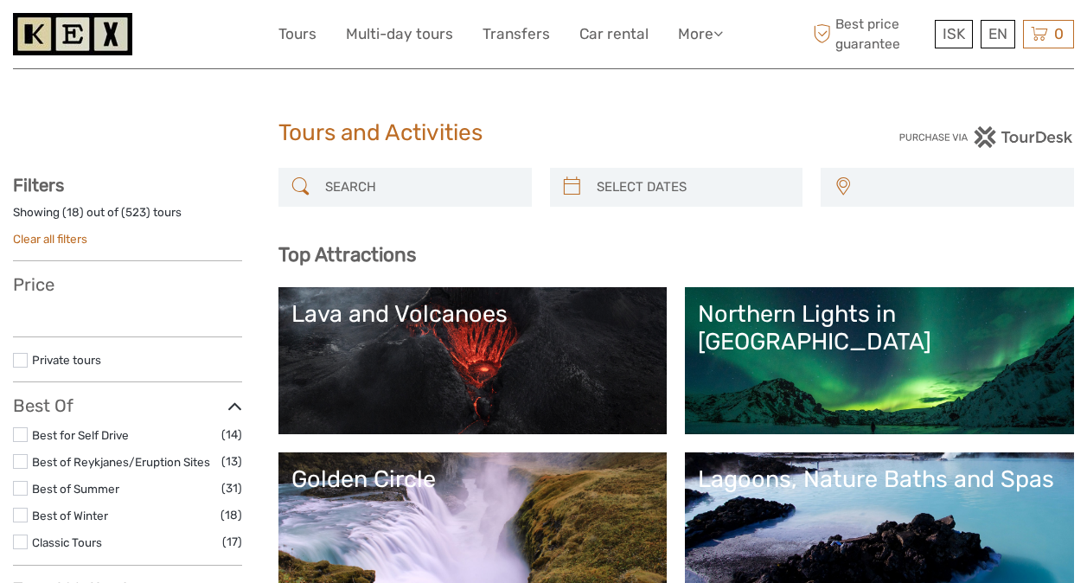
select select
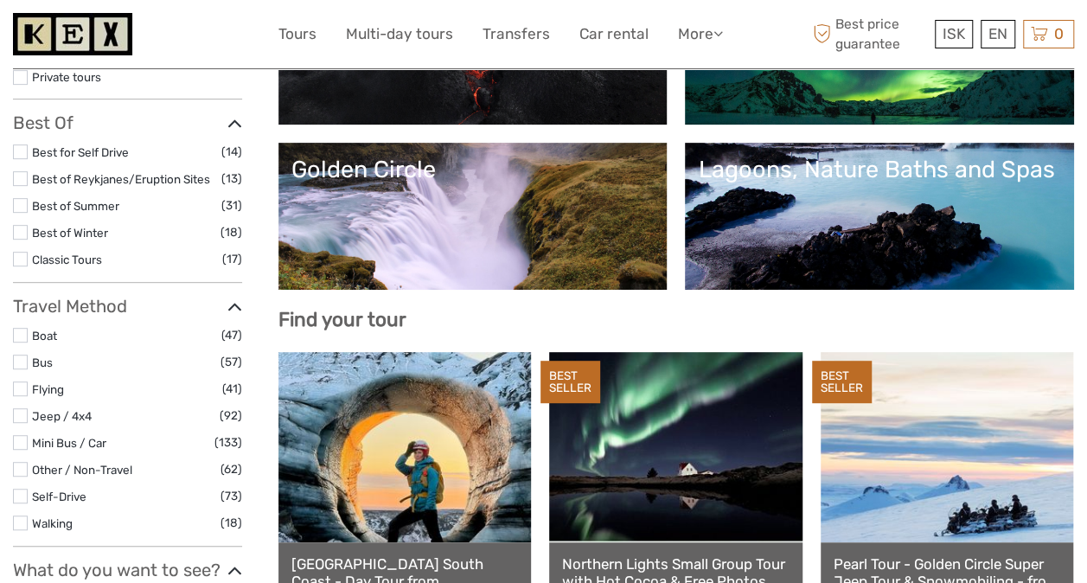
scroll to position [346, 0]
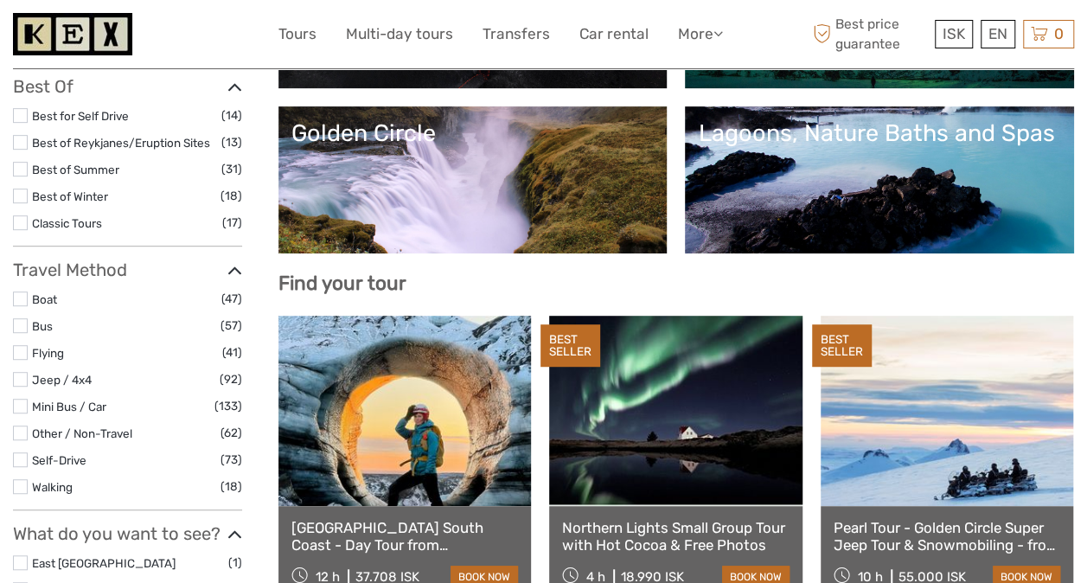
click at [664, 414] on link at bounding box center [675, 411] width 252 height 190
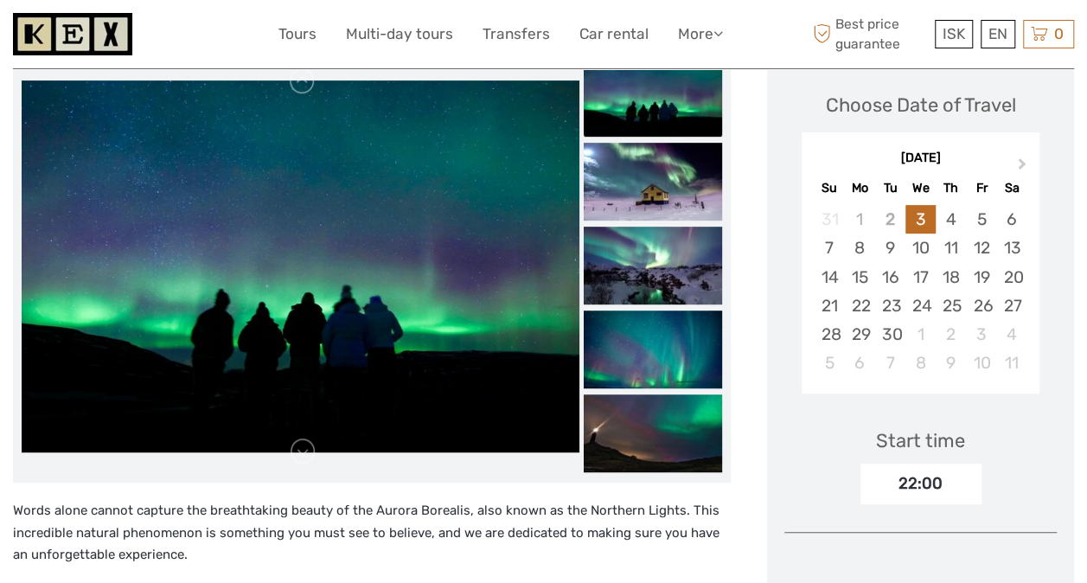
scroll to position [259, 0]
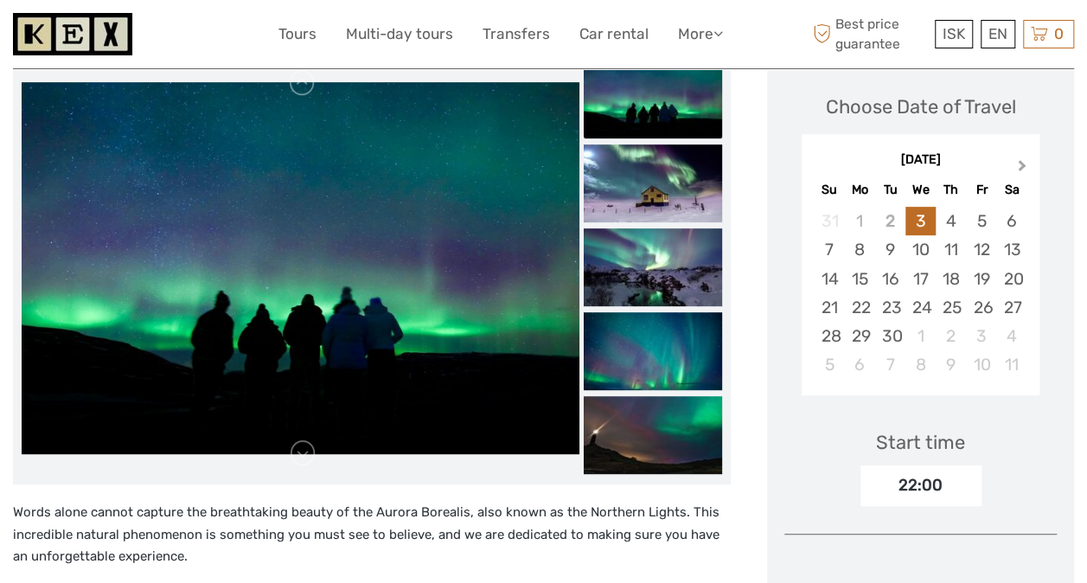
click at [1022, 164] on span "Next Month" at bounding box center [1022, 168] width 0 height 25
click at [868, 335] on div "27" at bounding box center [860, 336] width 30 height 29
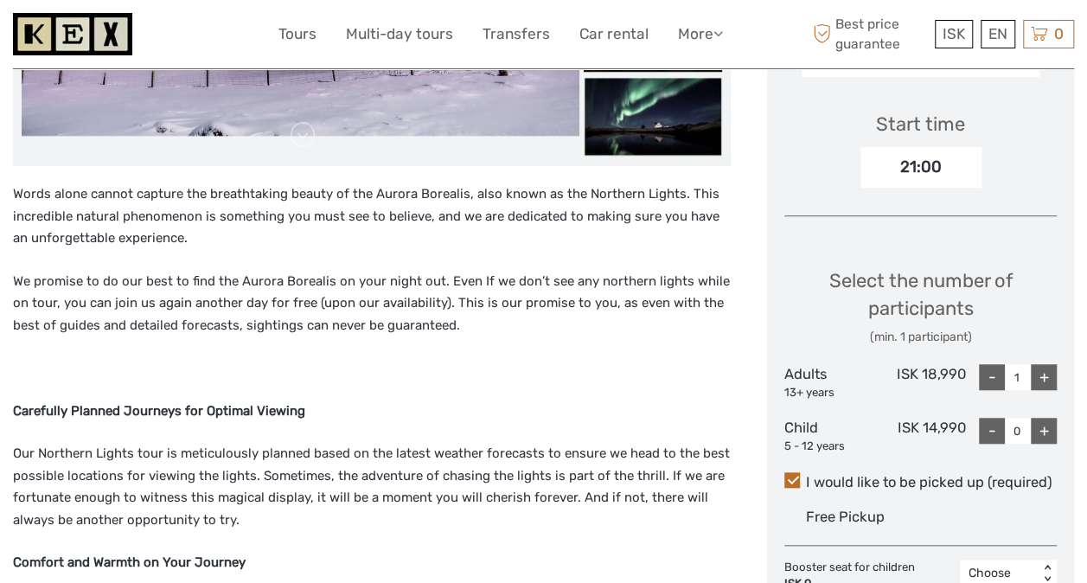
scroll to position [605, 0]
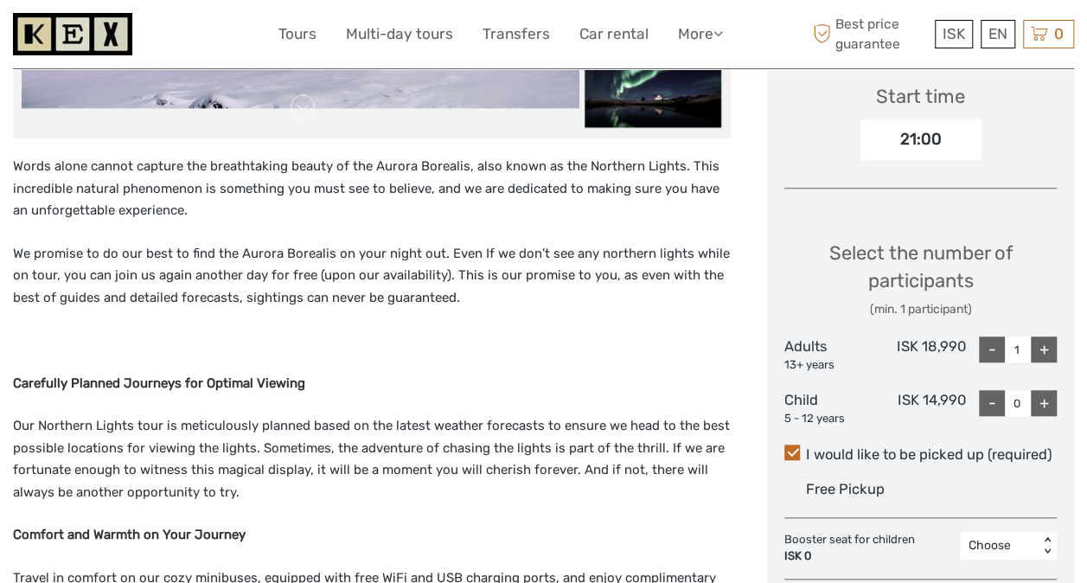
click at [1036, 399] on div "+" at bounding box center [1044, 403] width 26 height 26
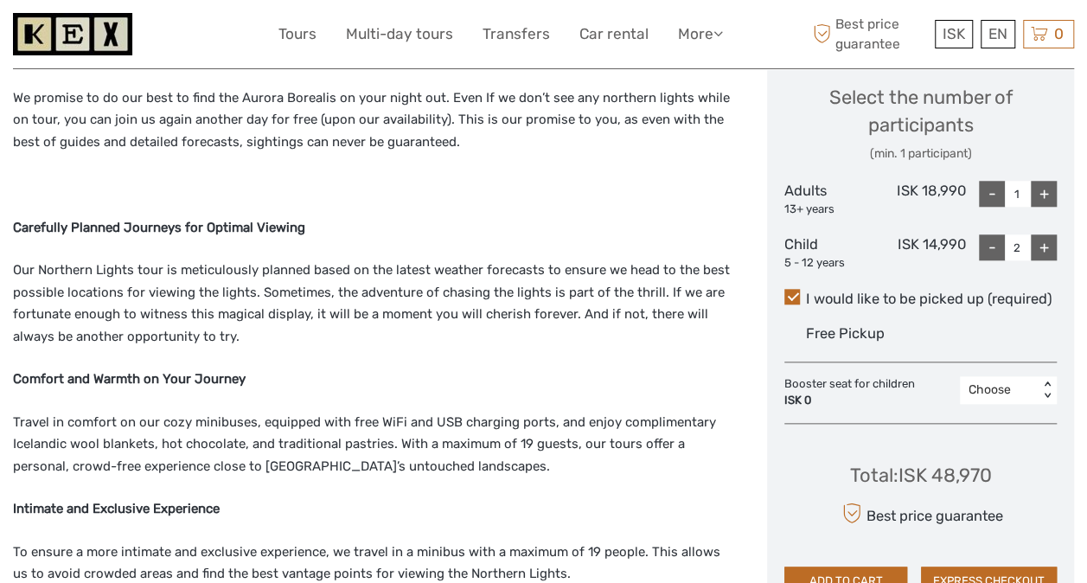
scroll to position [778, 0]
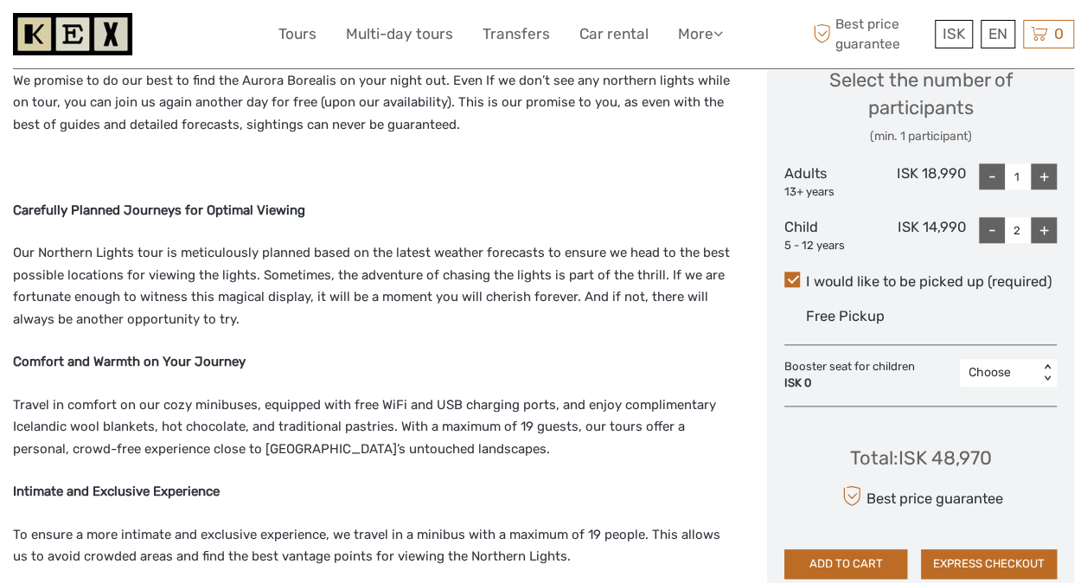
click at [999, 232] on div "-" at bounding box center [992, 230] width 26 height 26
click at [996, 233] on div "-" at bounding box center [992, 230] width 26 height 26
type input "0"
click at [1048, 168] on div "+" at bounding box center [1044, 176] width 26 height 26
click at [1048, 172] on div "+" at bounding box center [1044, 176] width 26 height 26
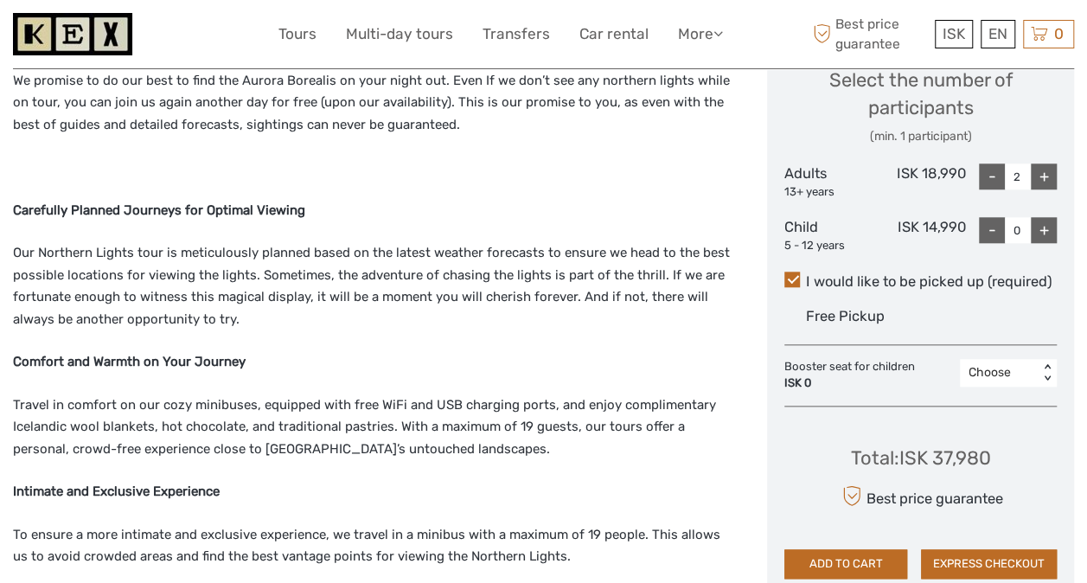
type input "3"
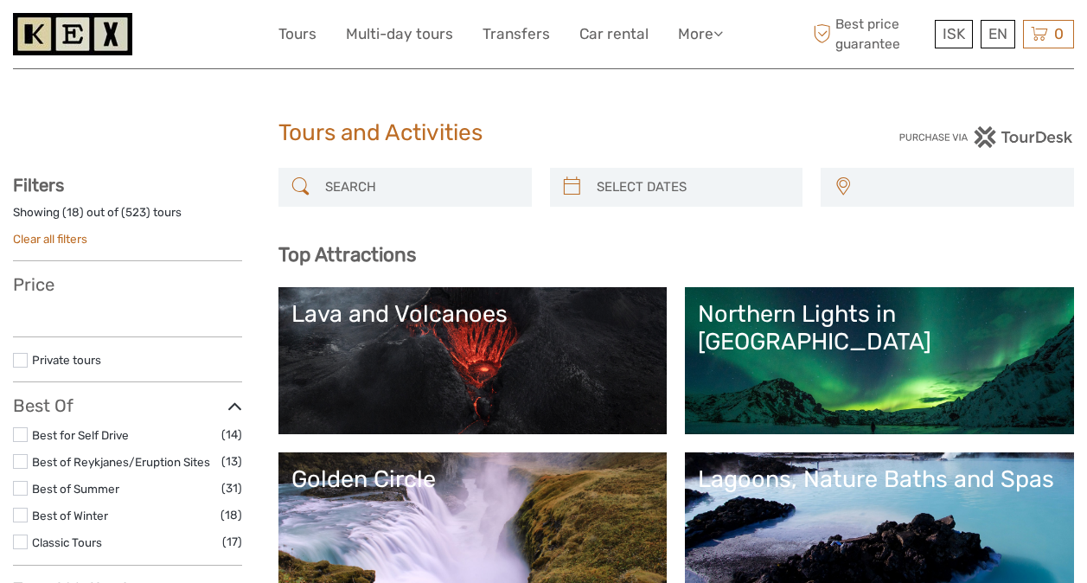
select select
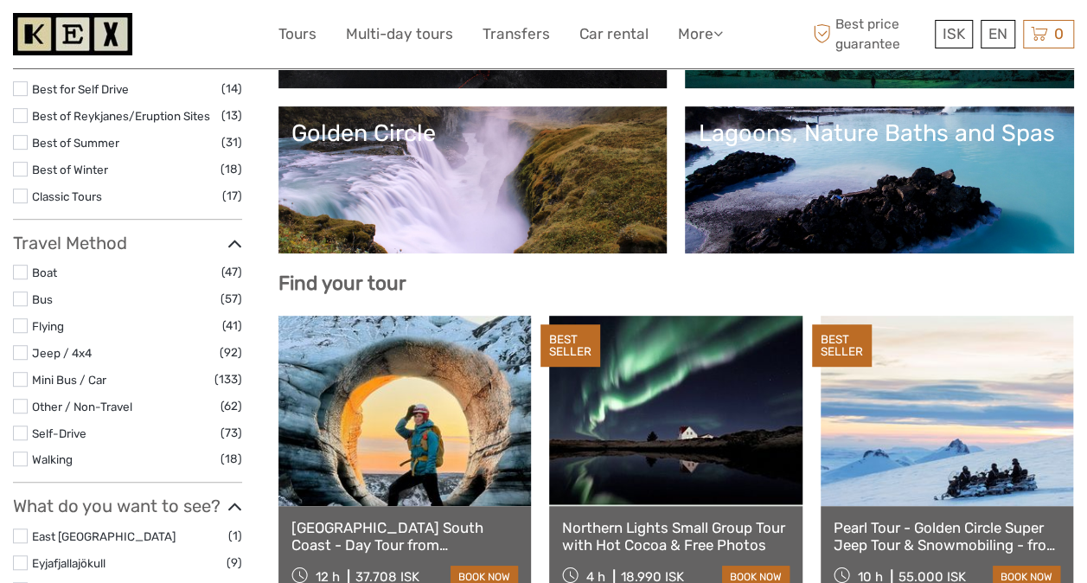
select select
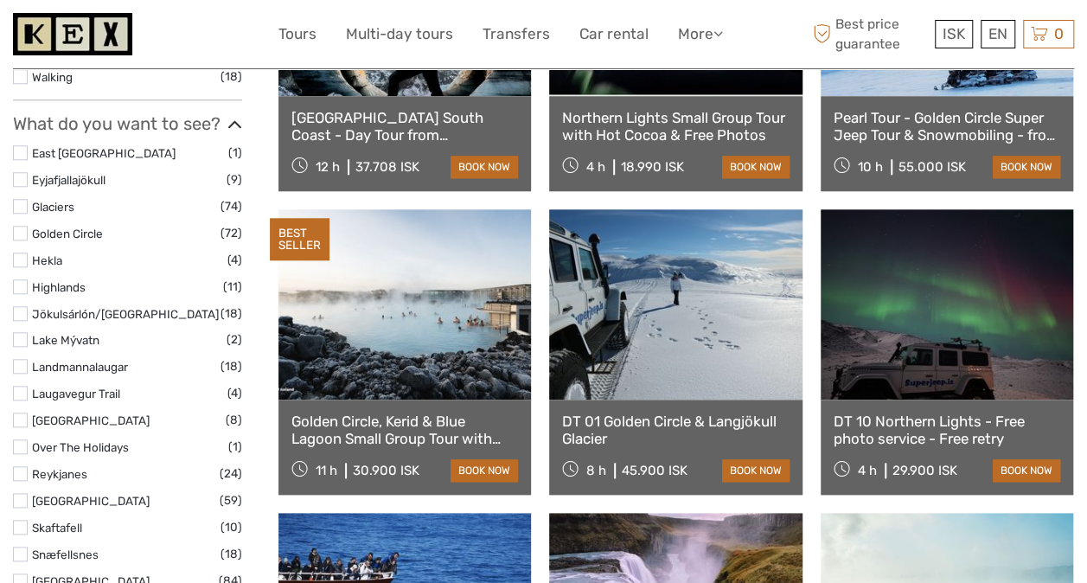
scroll to position [778, 0]
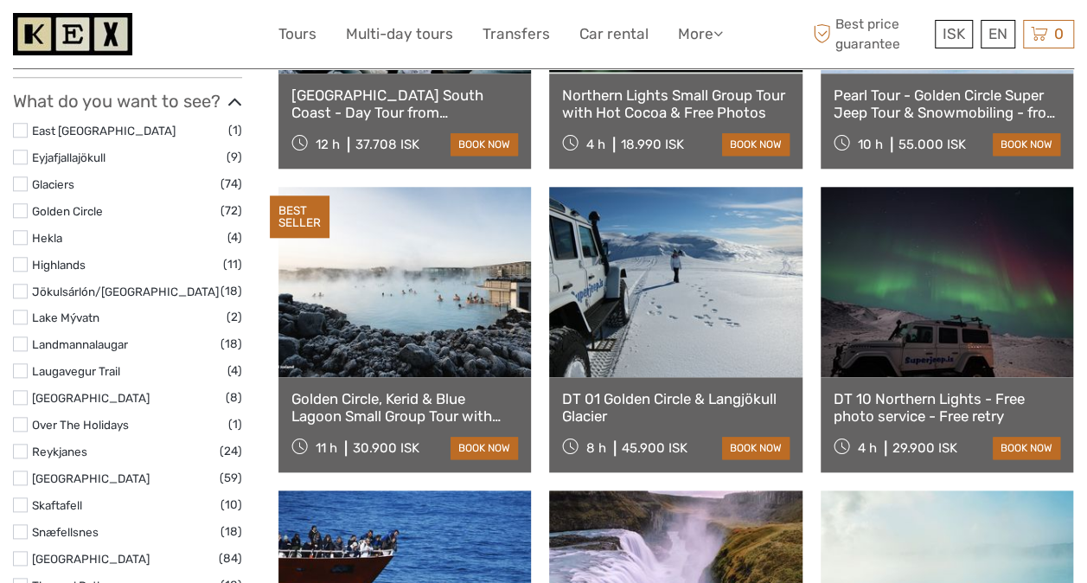
click at [676, 397] on link "DT 01 Golden Circle & Langjökull Glacier" at bounding box center [675, 407] width 227 height 35
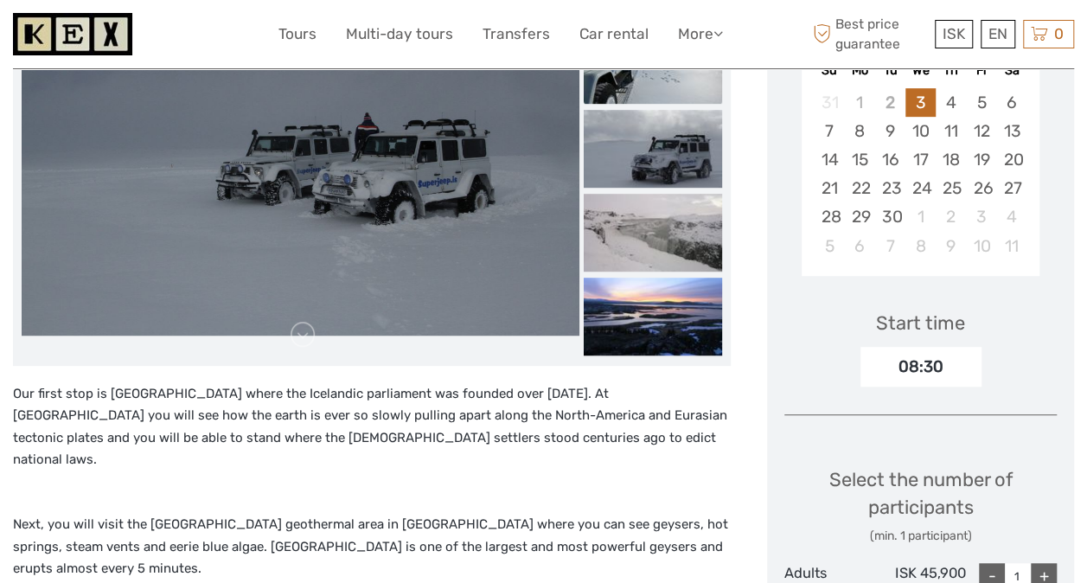
scroll to position [259, 0]
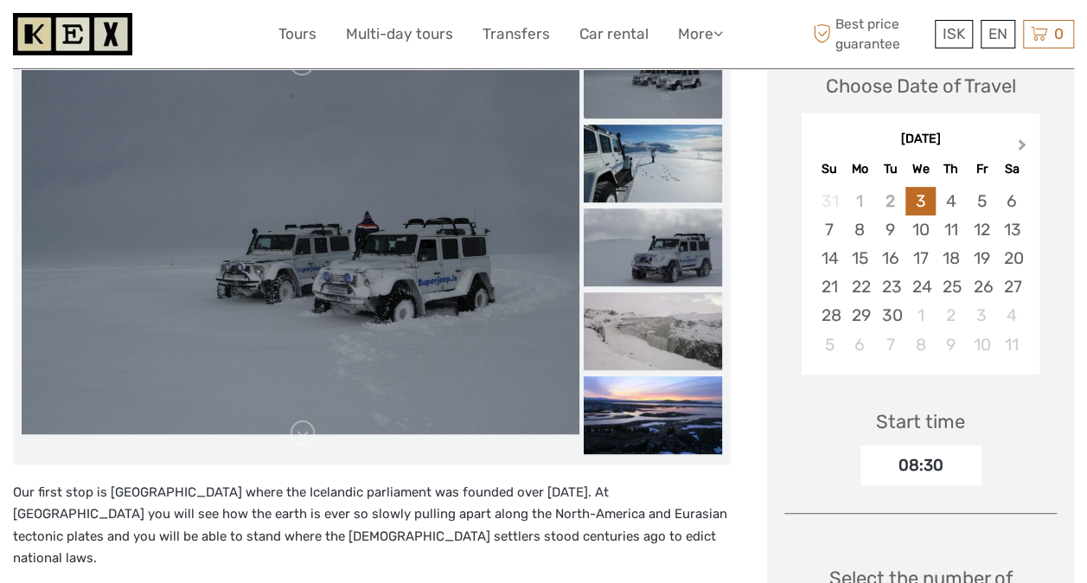
click at [1022, 144] on span "Next Month" at bounding box center [1022, 148] width 0 height 25
click at [888, 319] on div "28" at bounding box center [890, 315] width 30 height 29
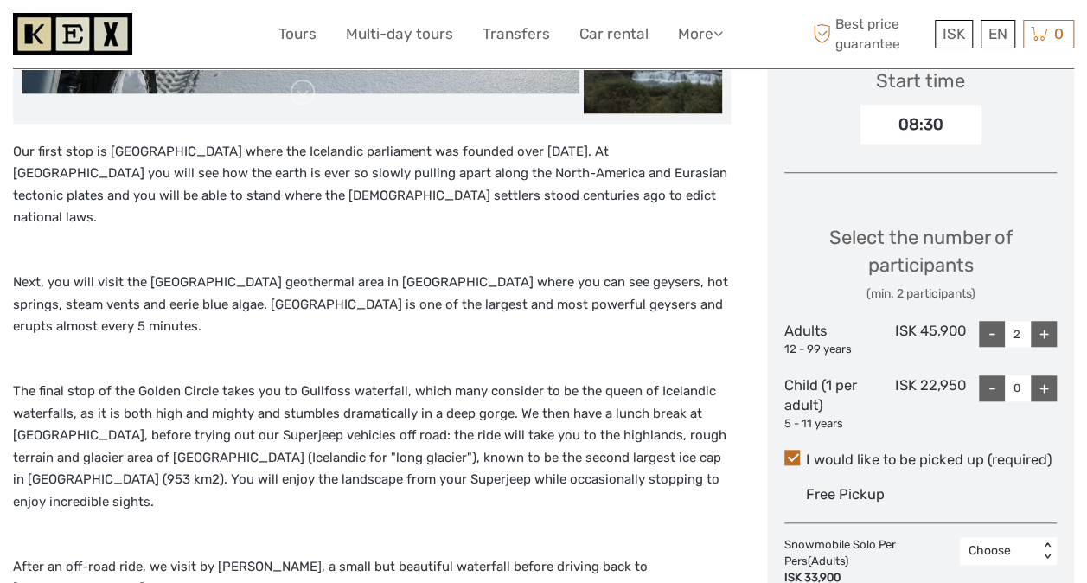
scroll to position [605, 0]
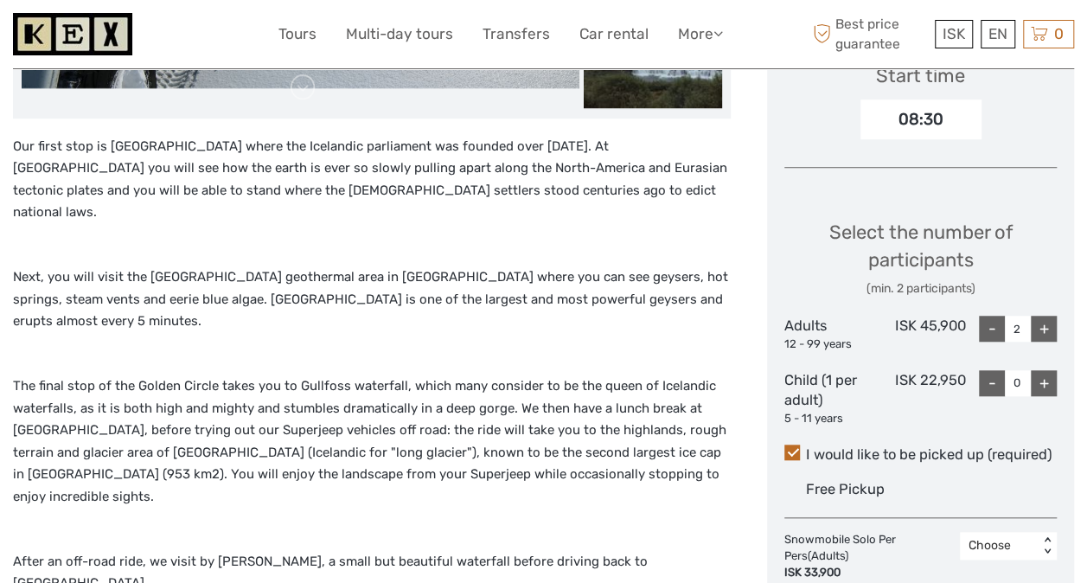
click at [1049, 327] on div "+" at bounding box center [1044, 329] width 26 height 26
type input "3"
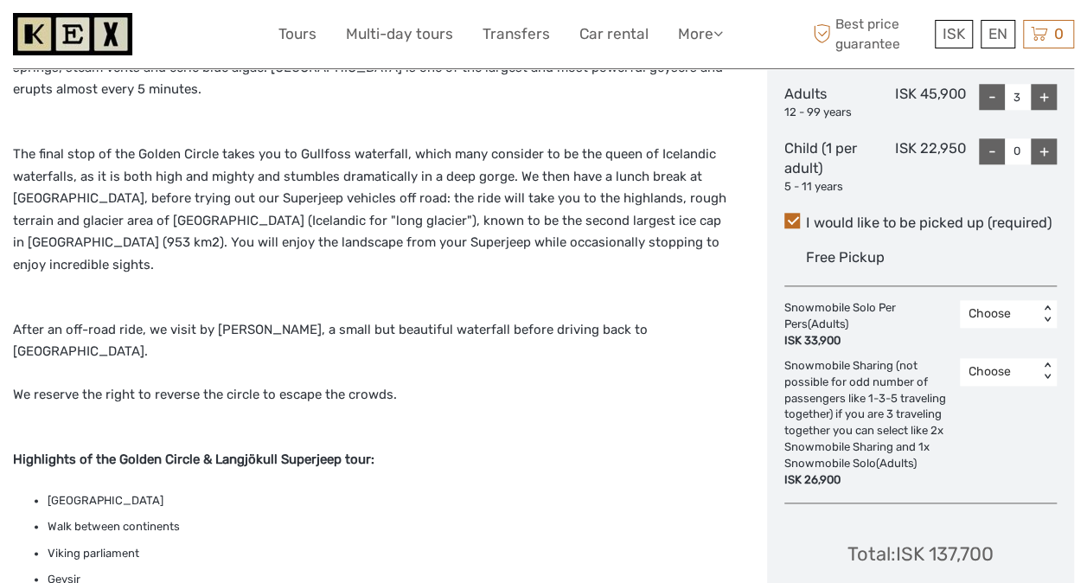
scroll to position [865, 0]
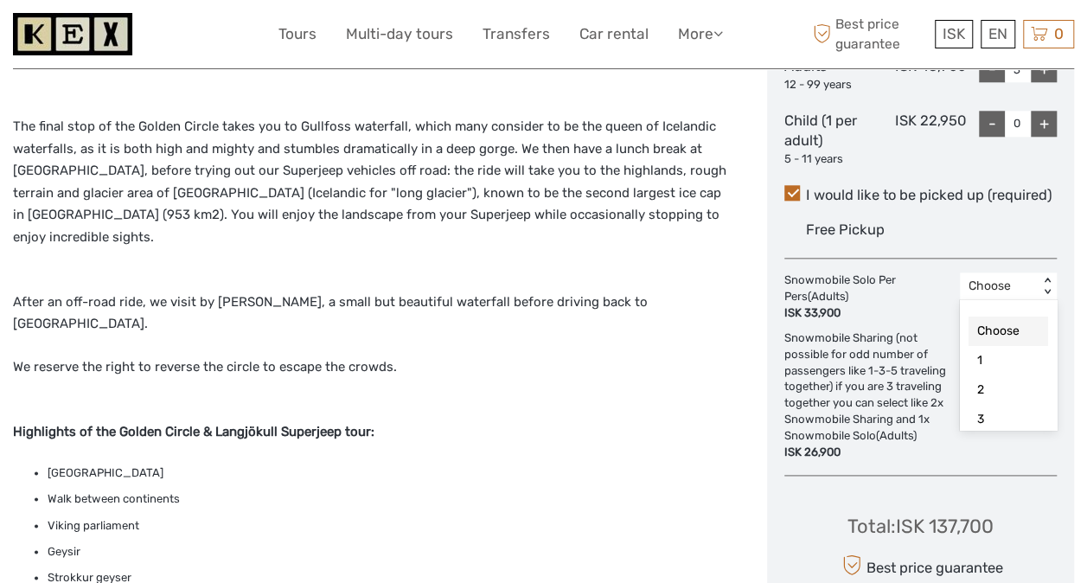
click at [1044, 287] on div "< >" at bounding box center [1047, 287] width 15 height 18
click at [1006, 361] on div "1" at bounding box center [1008, 360] width 80 height 29
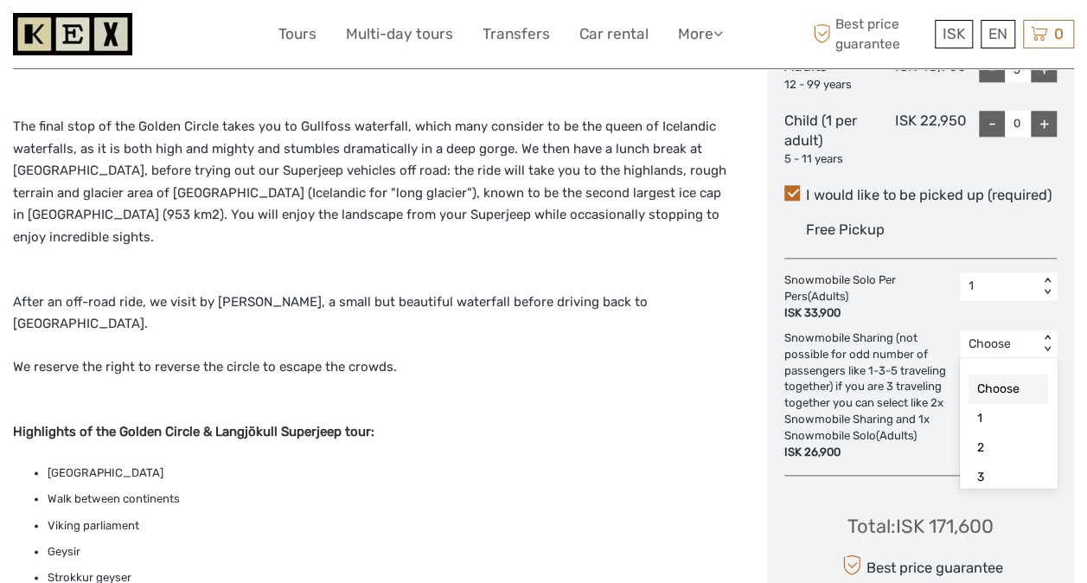
click at [1040, 349] on div "< >" at bounding box center [1047, 344] width 15 height 18
click at [1008, 416] on div "1" at bounding box center [1008, 418] width 80 height 29
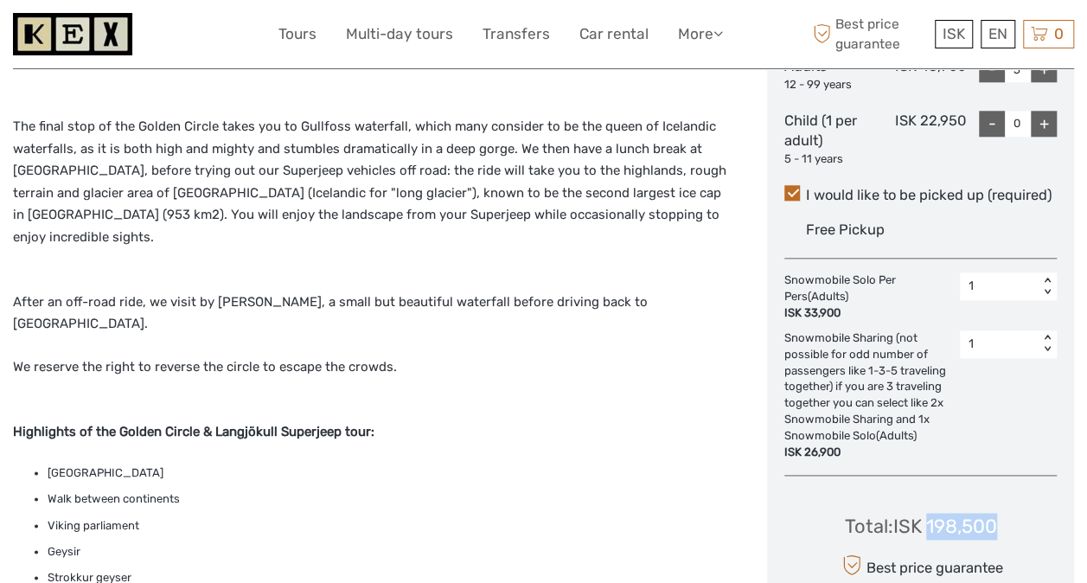
drag, startPoint x: 1005, startPoint y: 519, endPoint x: 927, endPoint y: 522, distance: 77.9
click at [927, 522] on div "Total : ISK 198,500 Best price guarantee ADD TO CART EXPRESS CHECKOUT" at bounding box center [920, 568] width 272 height 158
copy div "198,500"
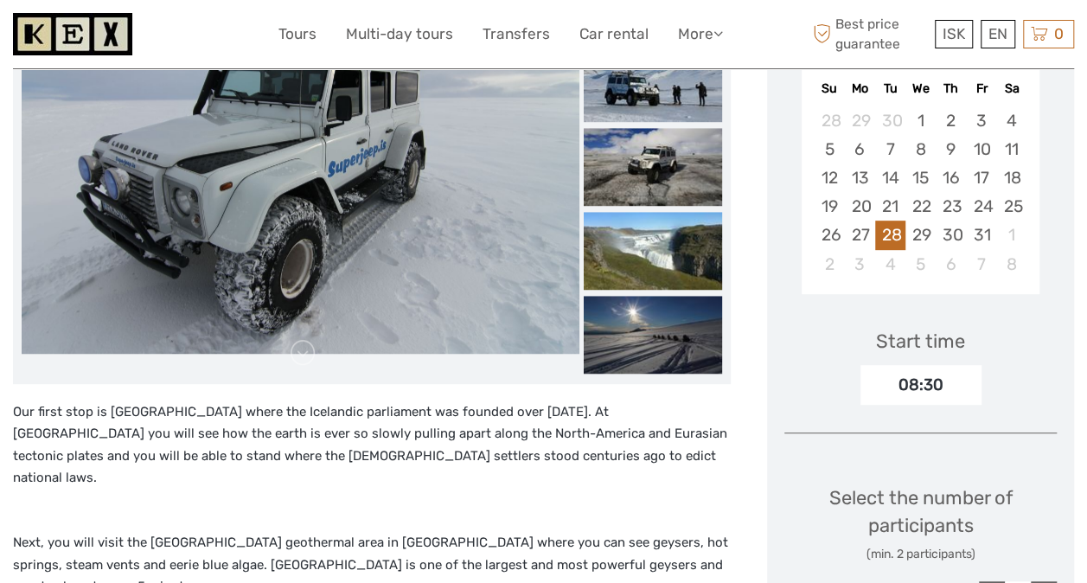
scroll to position [259, 0]
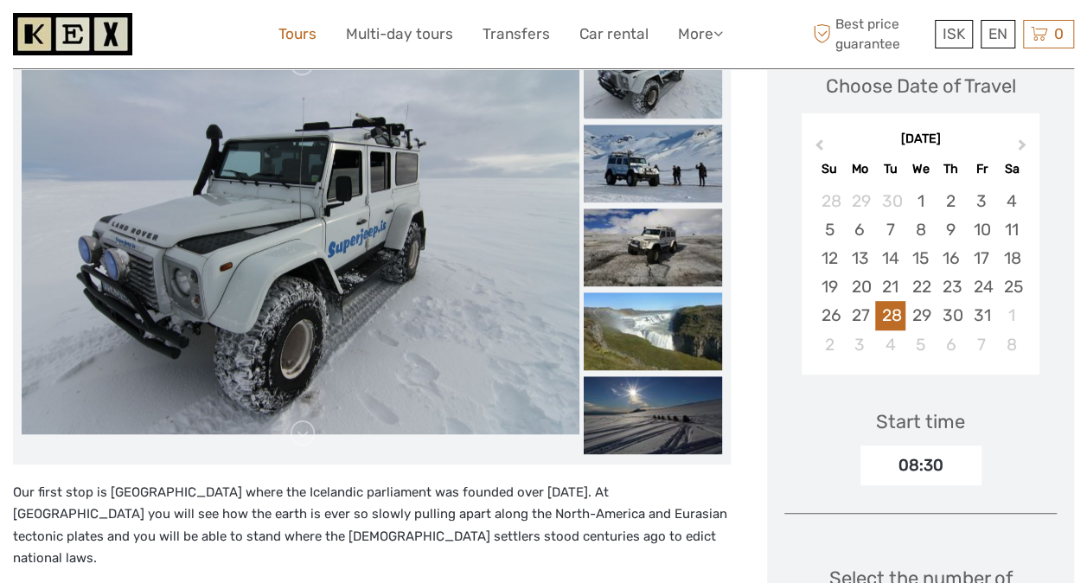
click at [297, 26] on link "Tours" at bounding box center [297, 34] width 38 height 25
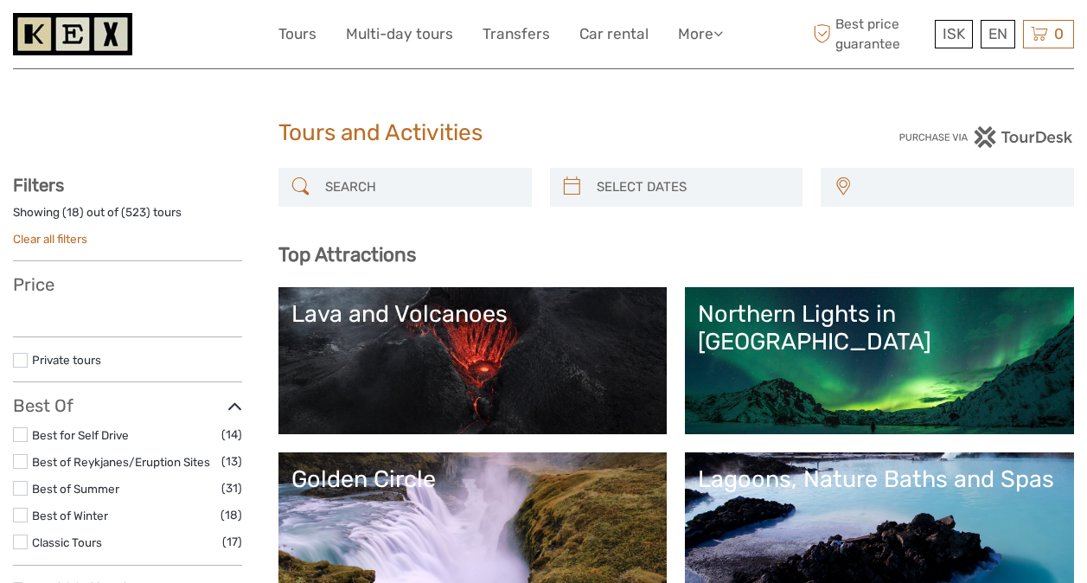
select select
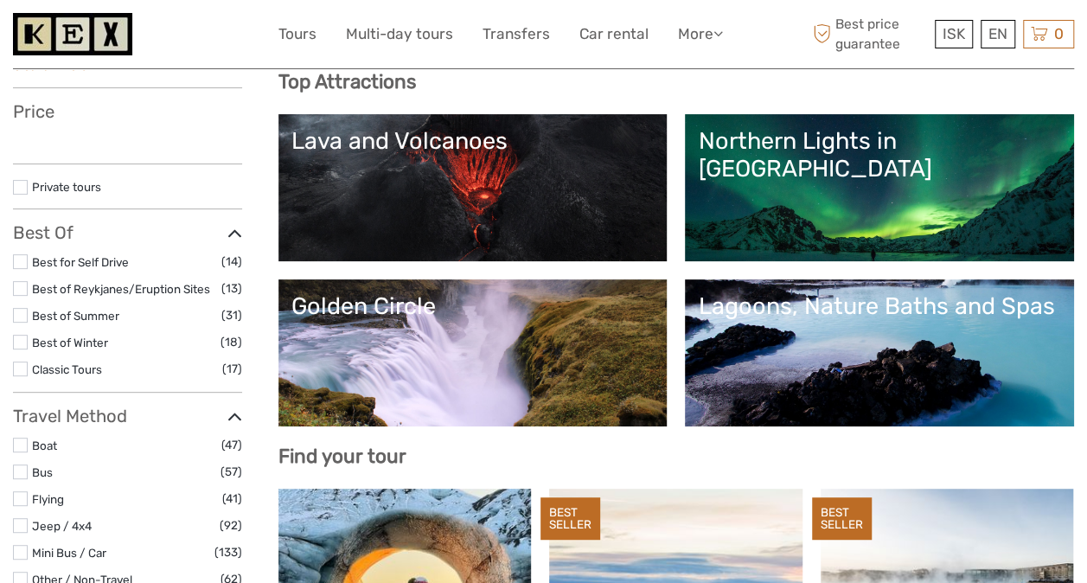
select select
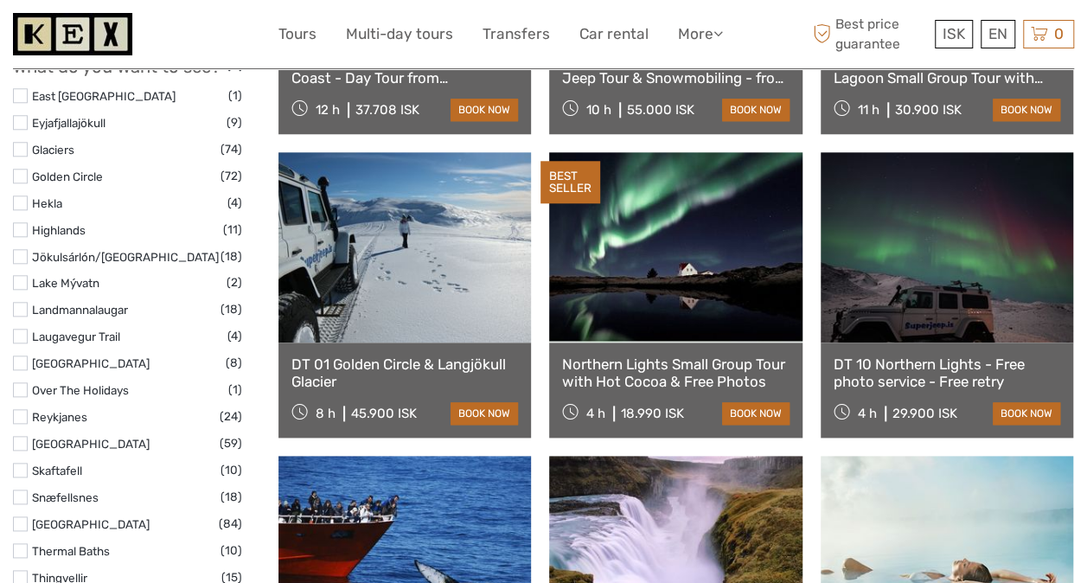
scroll to position [692, 0]
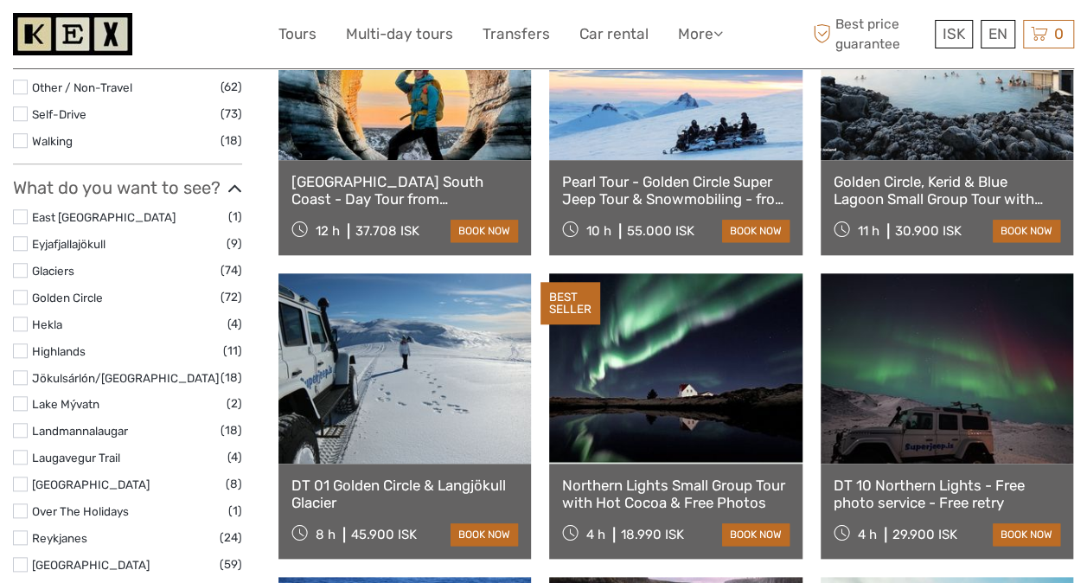
click at [24, 295] on label at bounding box center [20, 297] width 15 height 15
click at [0, 0] on input "checkbox" at bounding box center [0, 0] width 0 height 0
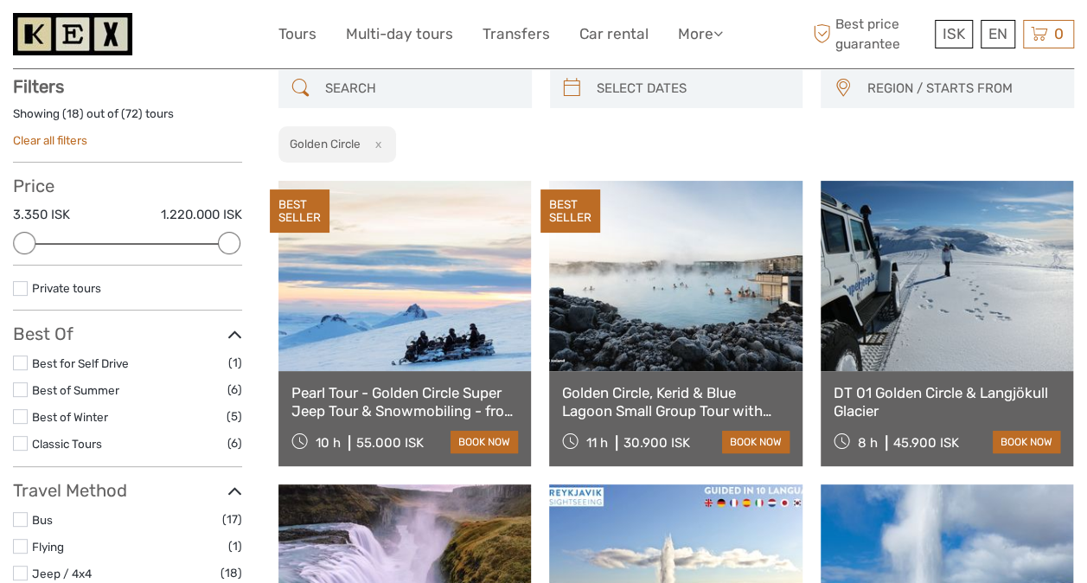
scroll to position [98, 0]
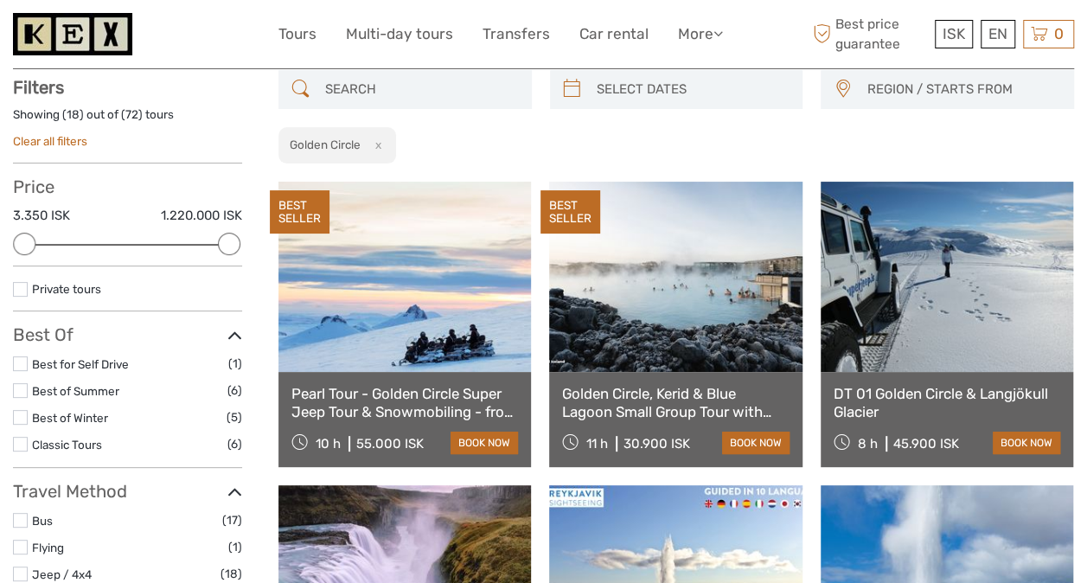
click at [227, 244] on div at bounding box center [229, 244] width 22 height 22
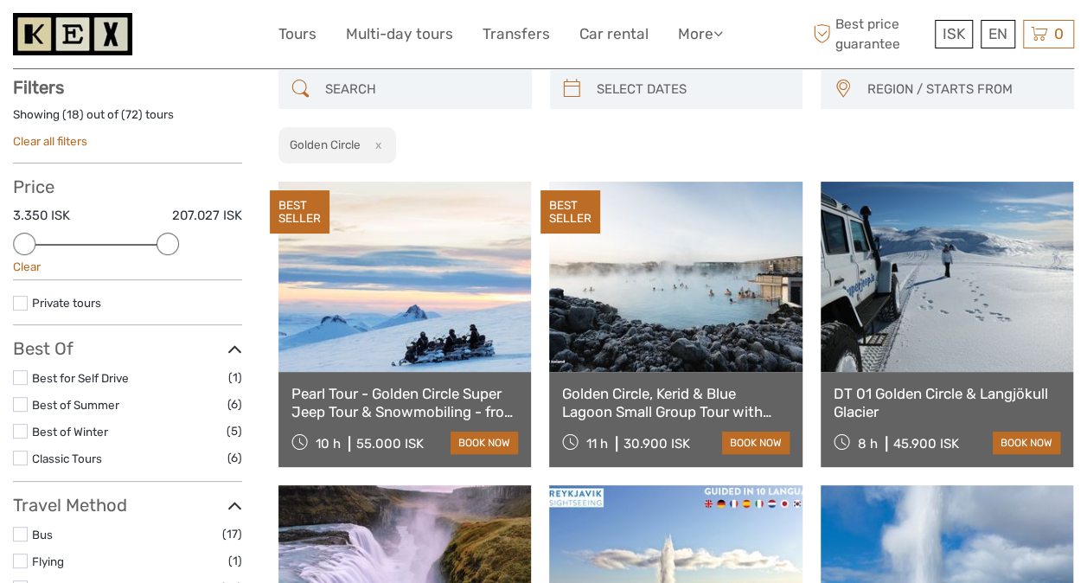
drag, startPoint x: 228, startPoint y: 244, endPoint x: 171, endPoint y: 246, distance: 57.1
click at [171, 246] on div at bounding box center [167, 244] width 22 height 22
click at [164, 242] on div at bounding box center [167, 244] width 22 height 22
click at [175, 242] on div at bounding box center [167, 244] width 22 height 22
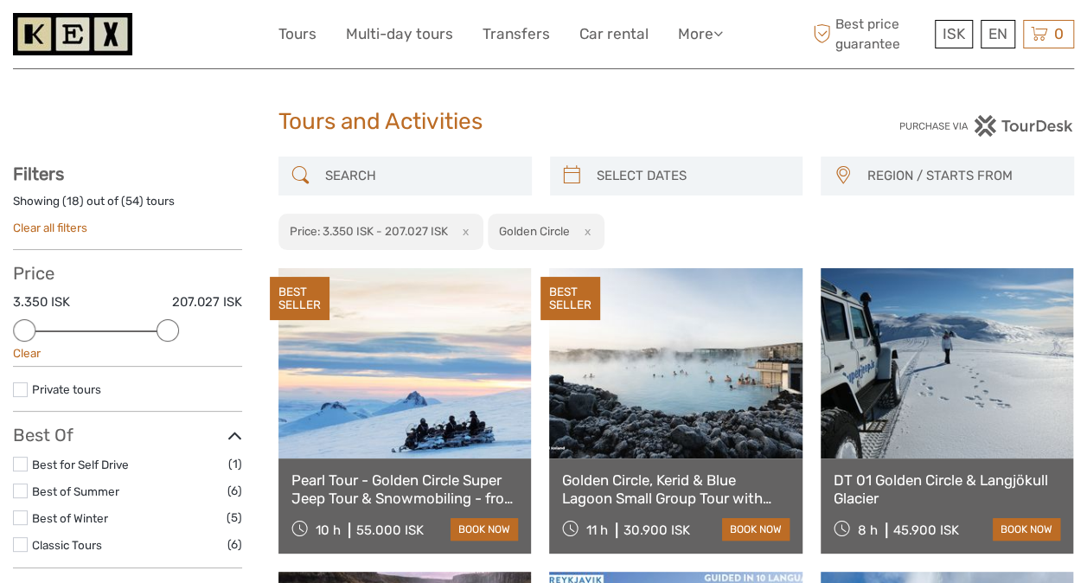
type input "02/09/2025"
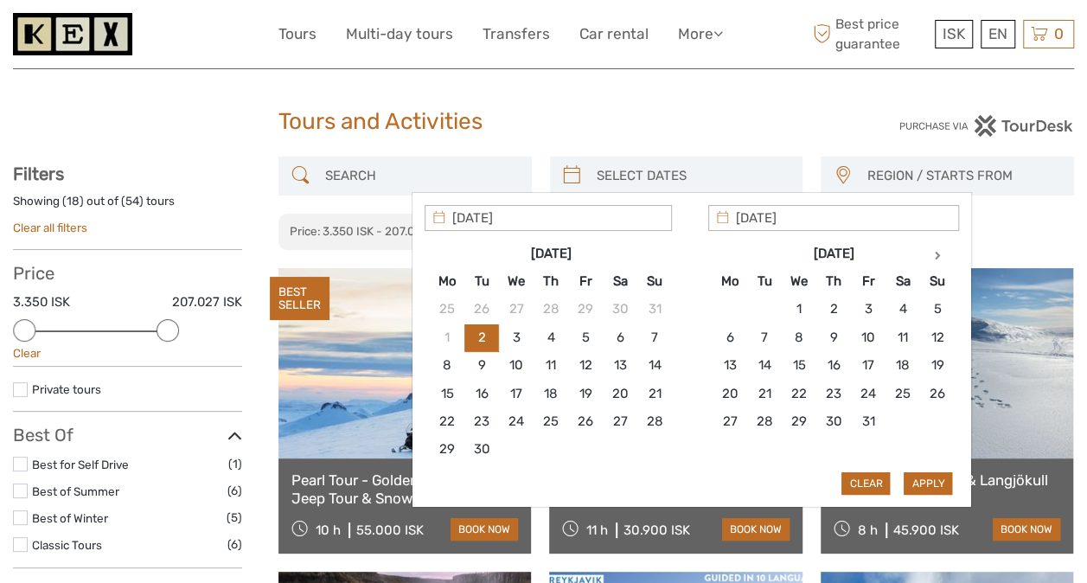
click at [593, 180] on input "search" at bounding box center [692, 176] width 205 height 30
type input "28/10/2025"
click at [922, 476] on div "Apply Clear" at bounding box center [692, 350] width 534 height 291
type input "28/10/2025"
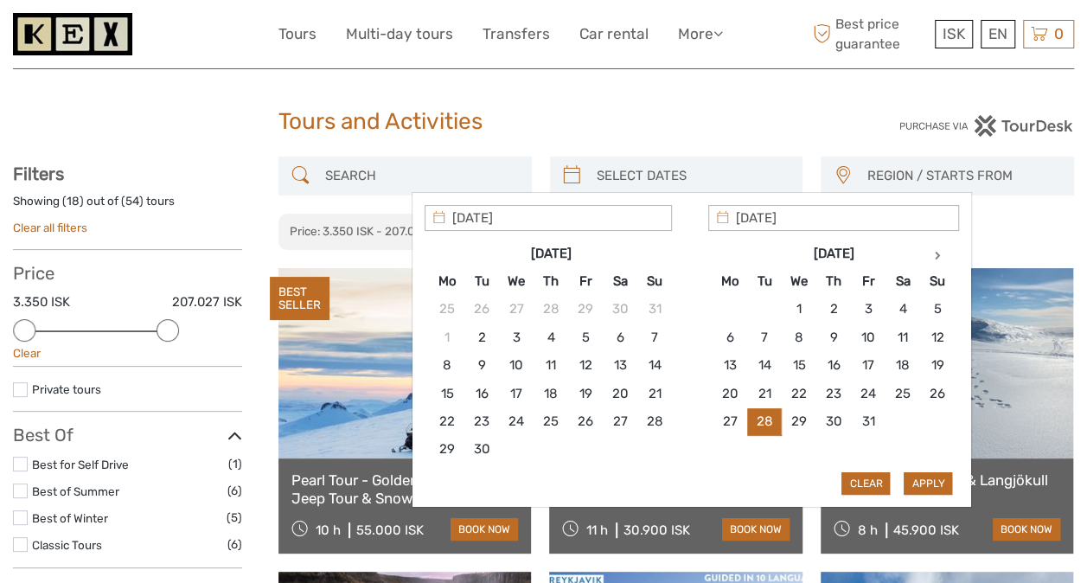
click at [716, 173] on input "search" at bounding box center [692, 176] width 205 height 30
click at [1026, 211] on div "REGION / STARTS FROM Capital Region North Reykjanes / Keflavík South Southeast …" at bounding box center [675, 203] width 795 height 94
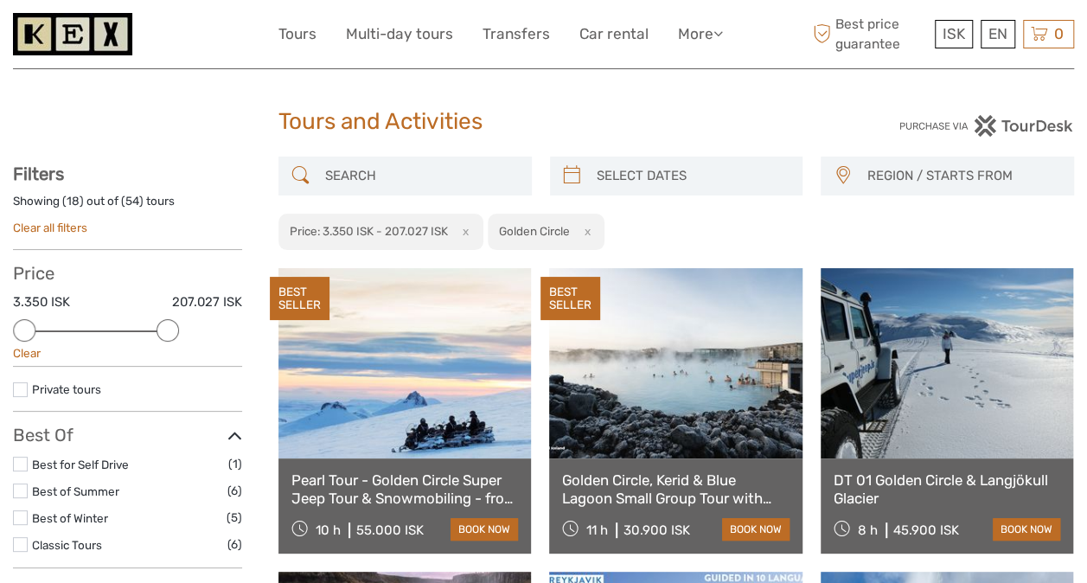
click at [980, 176] on div "REGION / STARTS FROM Capital Region North Reykjanes / Keflavík South Southeast …" at bounding box center [675, 203] width 795 height 94
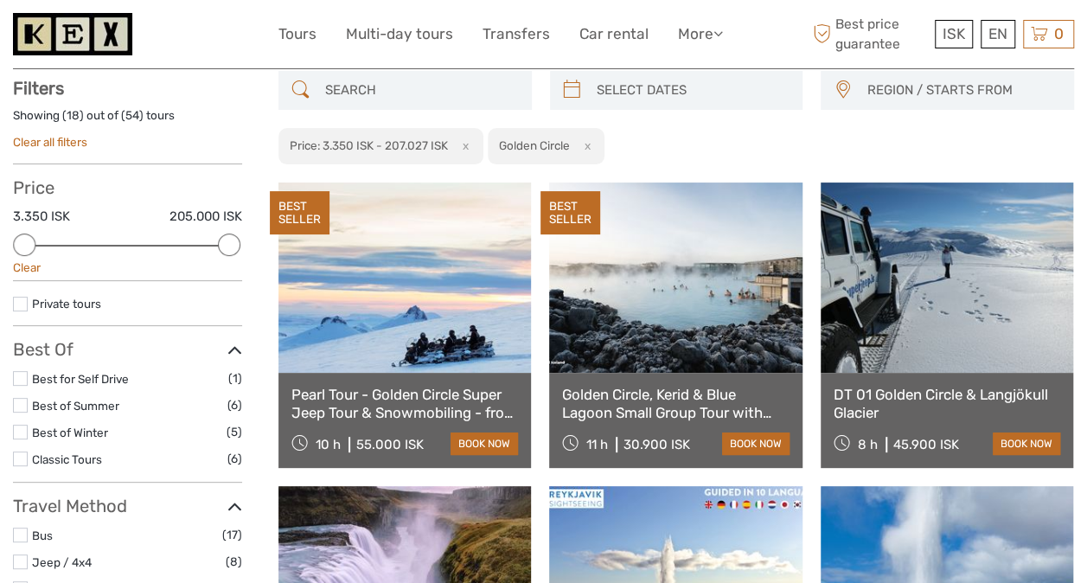
scroll to position [98, 0]
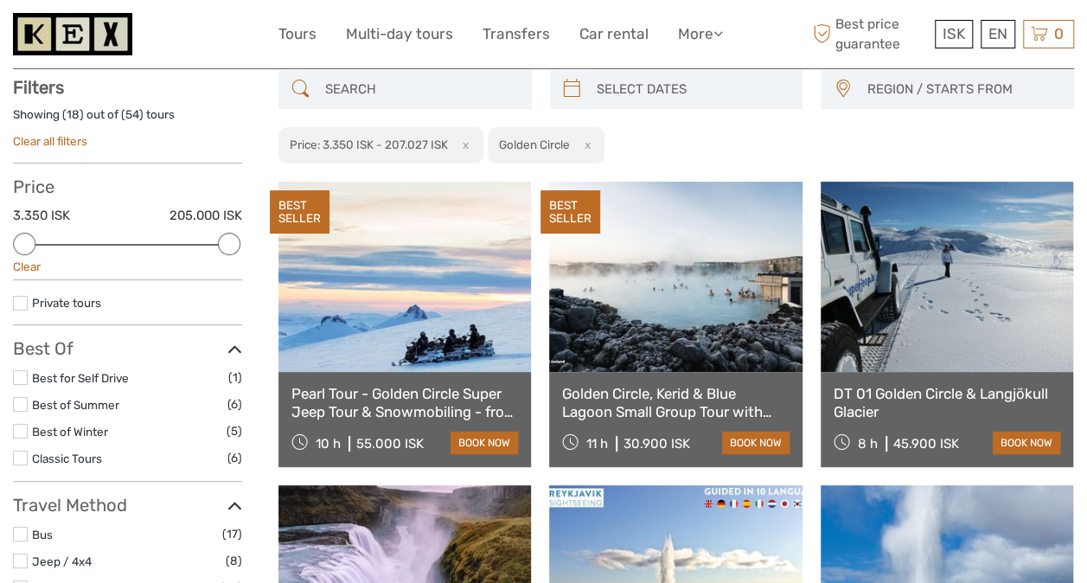
click at [964, 90] on span "REGION / STARTS FROM" at bounding box center [962, 89] width 207 height 29
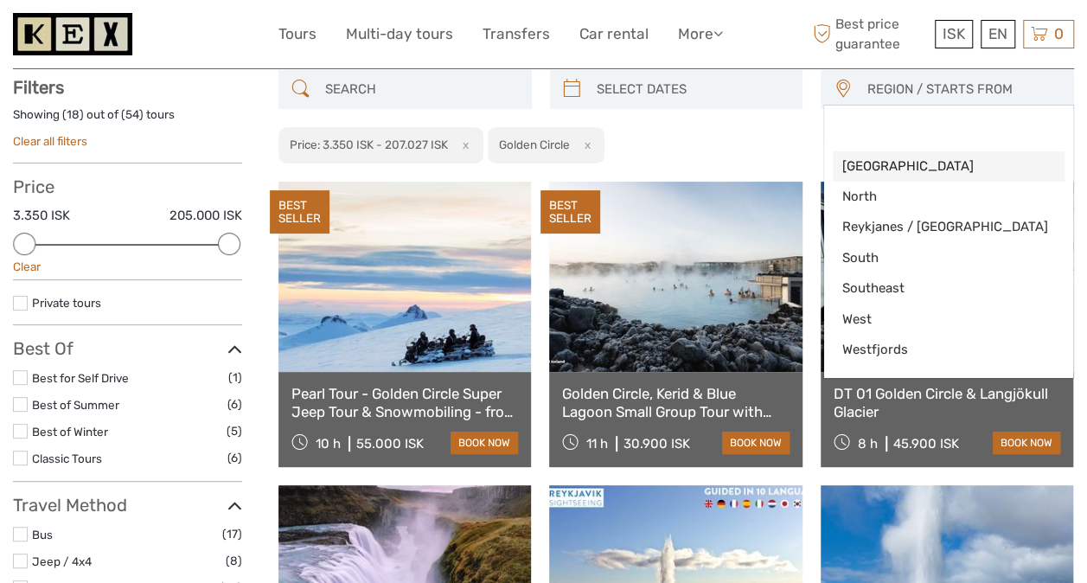
click at [899, 166] on span "[GEOGRAPHIC_DATA]" at bounding box center [933, 166] width 185 height 18
select select "[GEOGRAPHIC_DATA]"
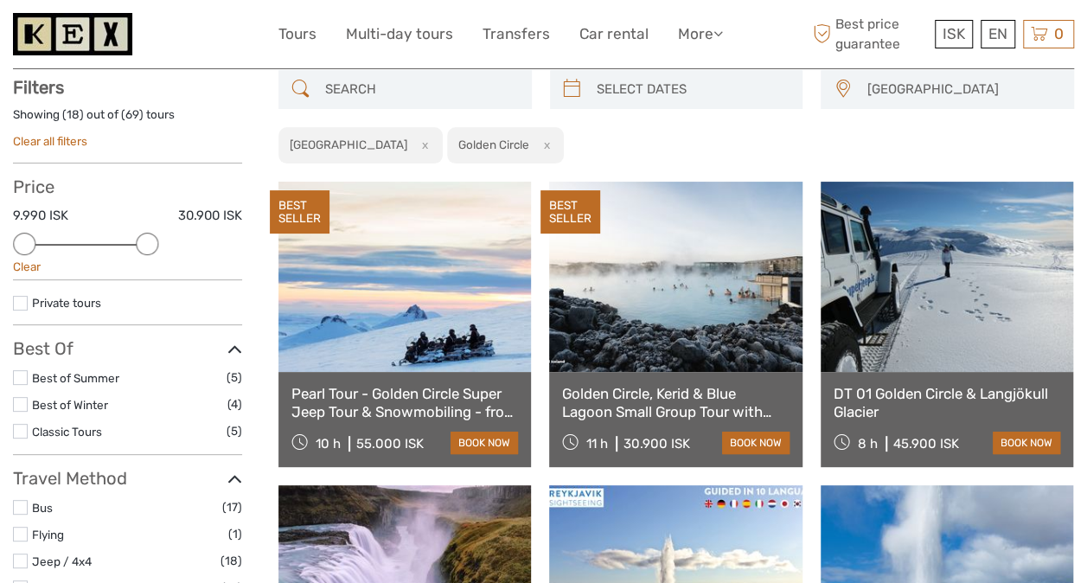
drag, startPoint x: 227, startPoint y: 246, endPoint x: 114, endPoint y: 249, distance: 112.4
click at [114, 249] on div "Price 9.990 ISK 30.900 ISK Clear" at bounding box center [127, 228] width 229 height 104
click at [111, 247] on div "Price 9.990 ISK 17.990 ISK Clear" at bounding box center [127, 228] width 229 height 104
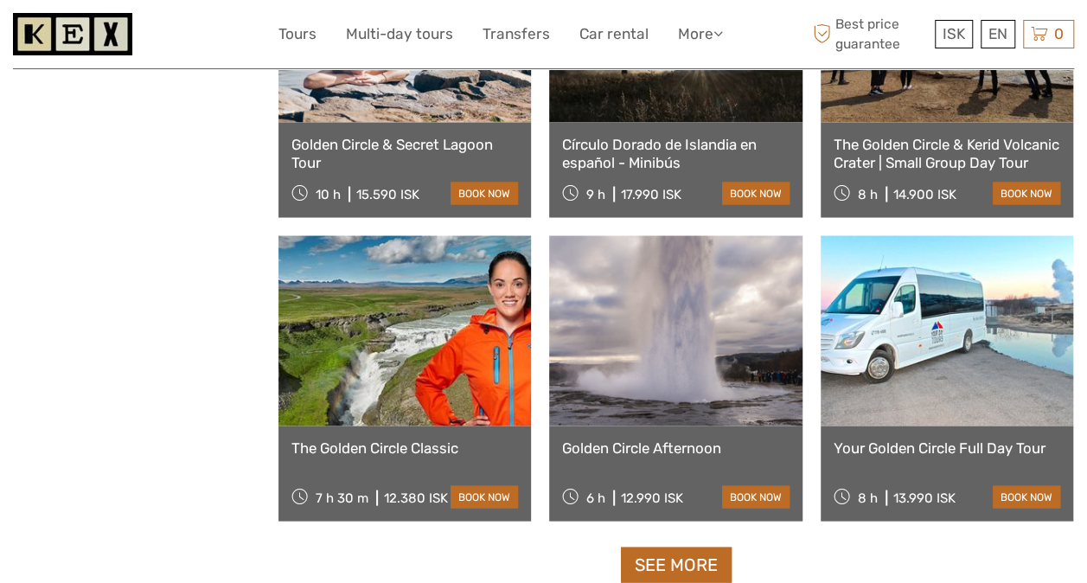
scroll to position [1568, 0]
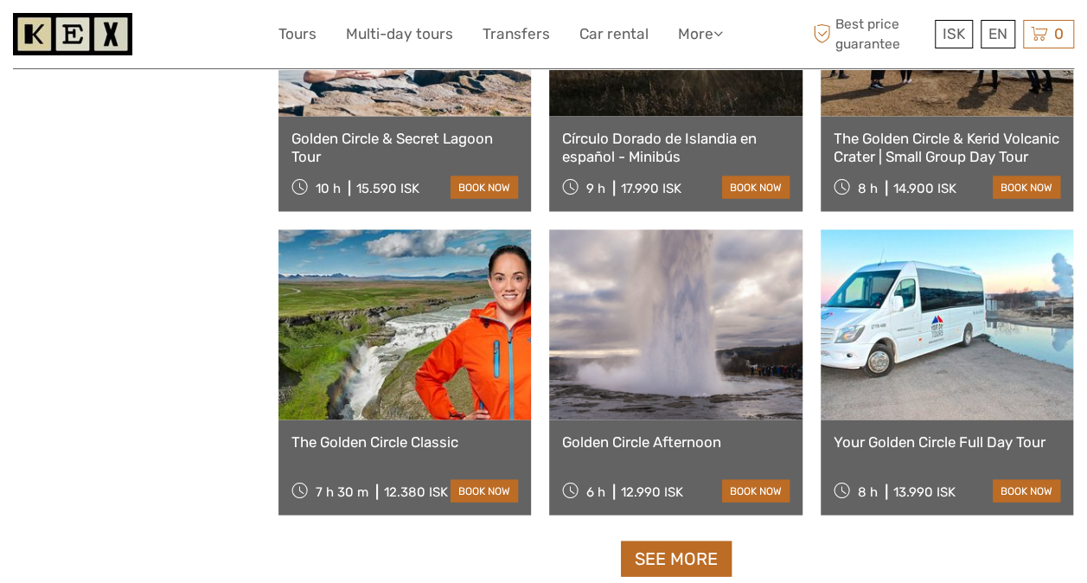
click at [978, 405] on link at bounding box center [947, 324] width 252 height 190
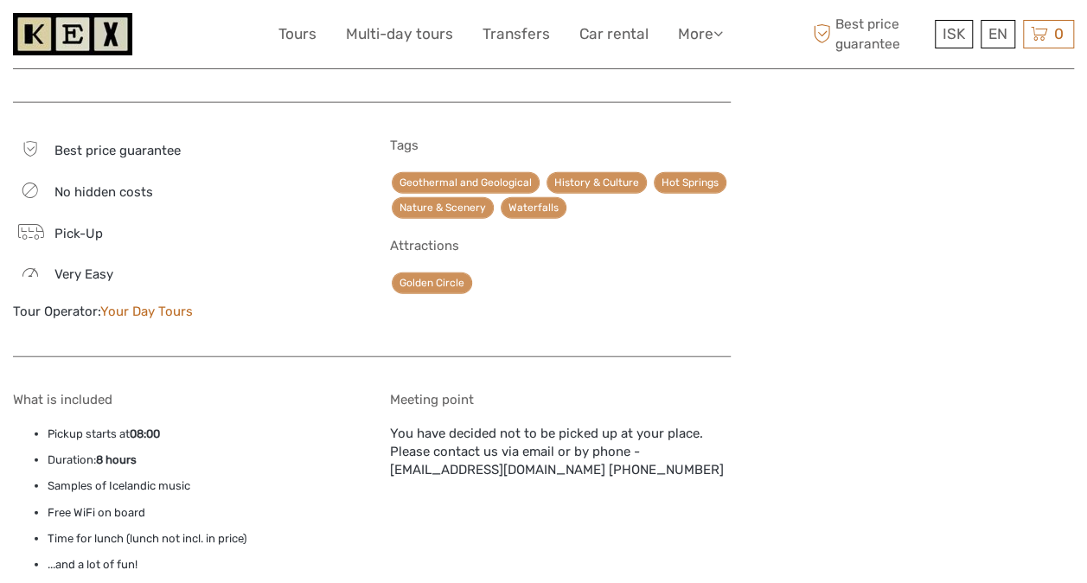
scroll to position [2162, 0]
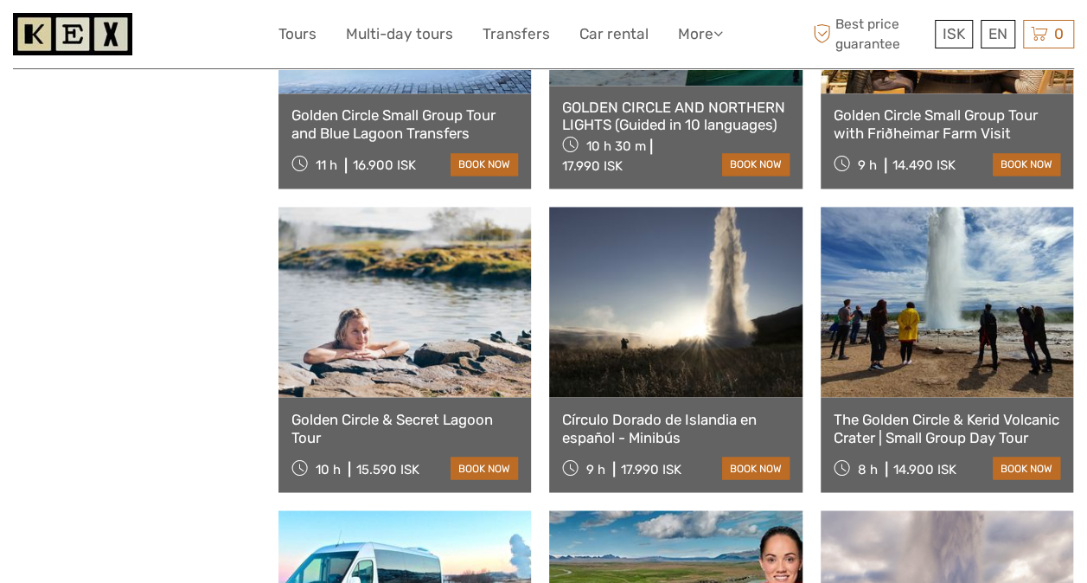
scroll to position [1308, 0]
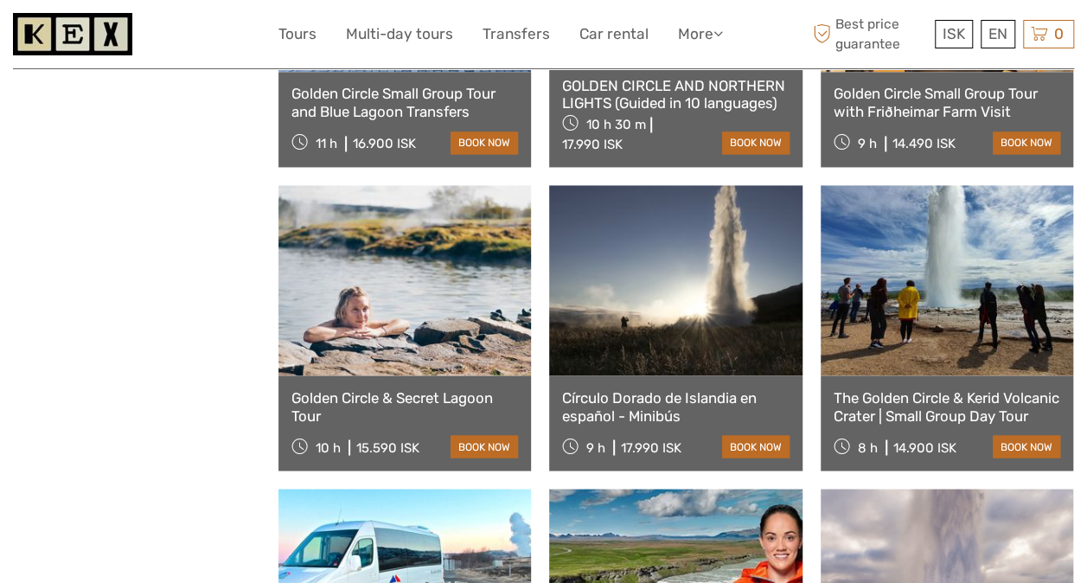
click at [910, 405] on link "The Golden Circle & Kerid Volcanic Crater | Small Group Day Tour" at bounding box center [946, 405] width 227 height 35
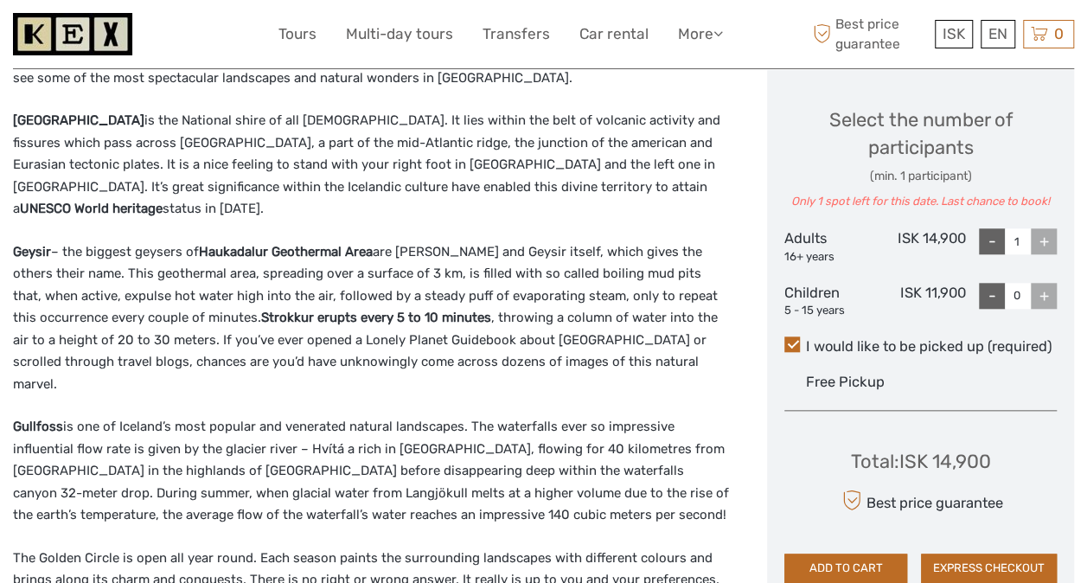
scroll to position [692, 0]
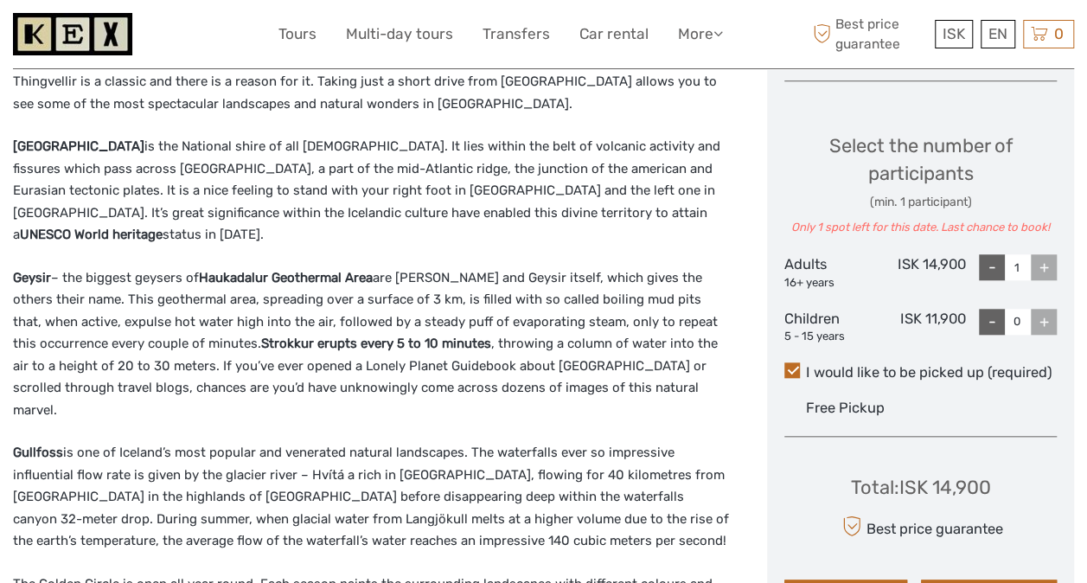
click at [1036, 322] on div "+" at bounding box center [1044, 322] width 26 height 26
type input "2"
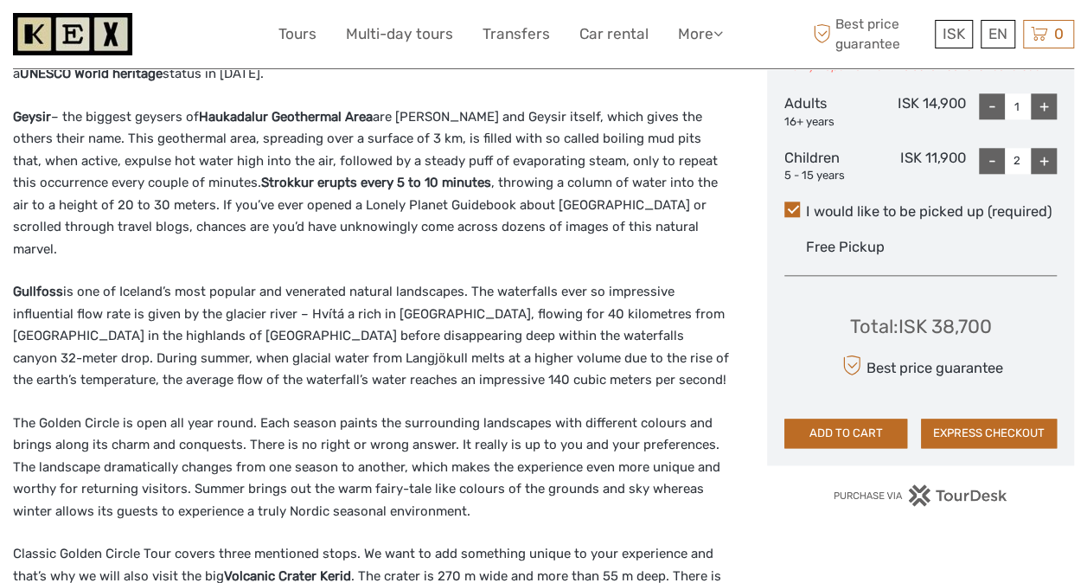
scroll to position [865, 0]
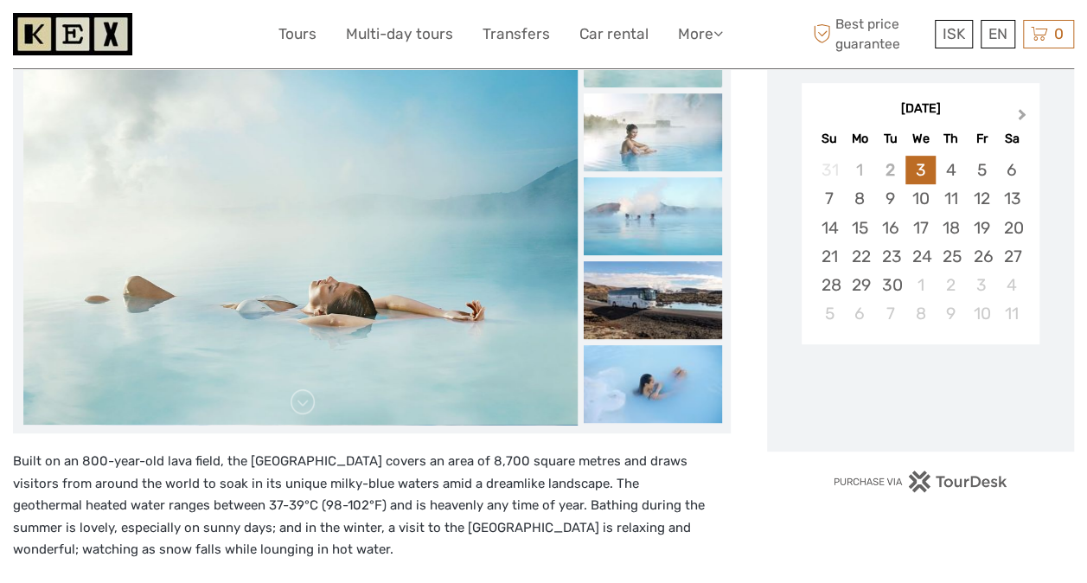
click at [1022, 112] on span "Next Month" at bounding box center [1022, 117] width 0 height 25
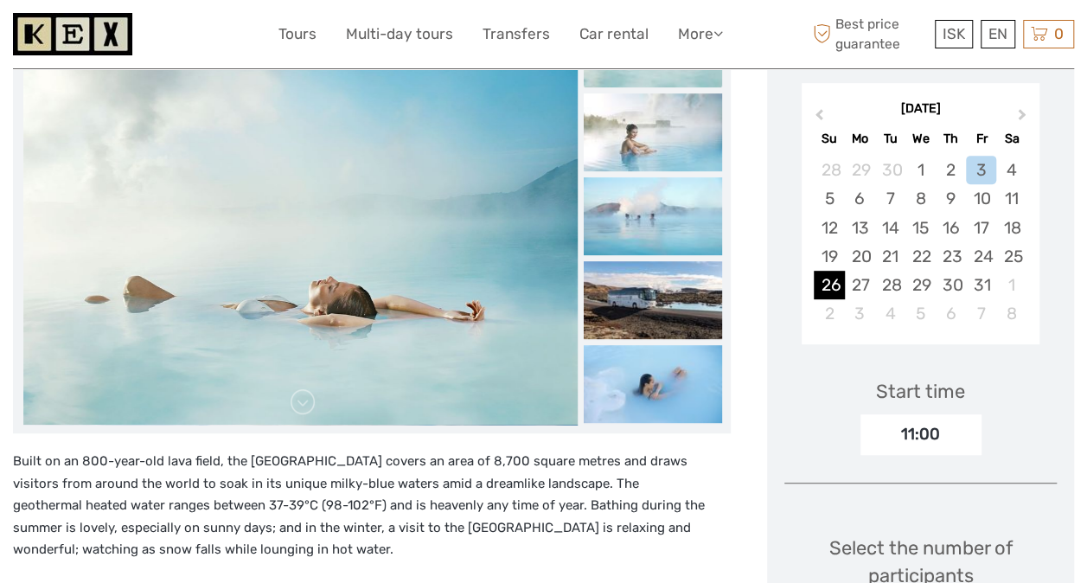
click at [825, 285] on div "26" at bounding box center [829, 285] width 30 height 29
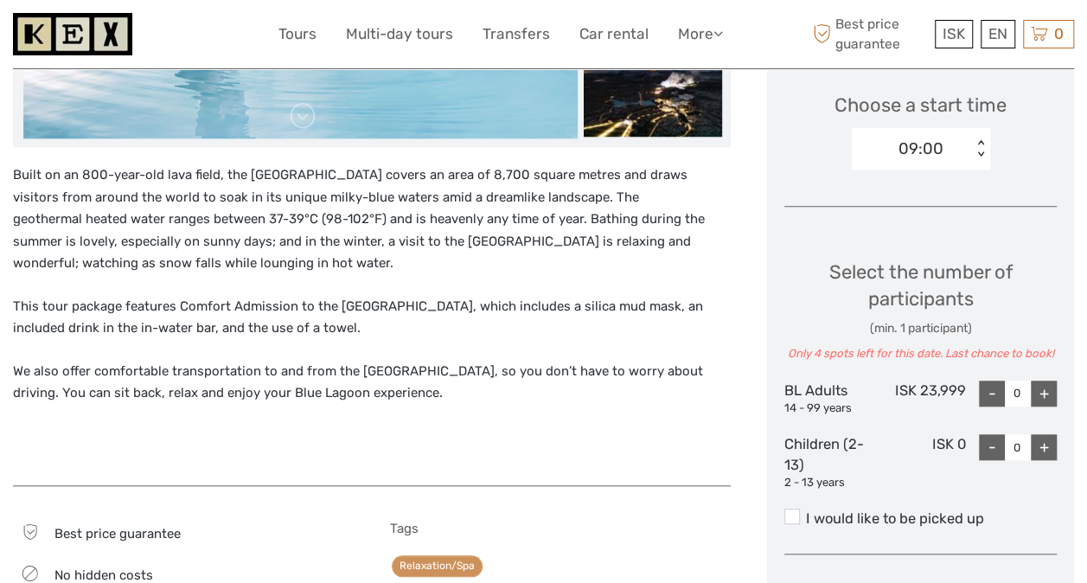
scroll to position [570, 0]
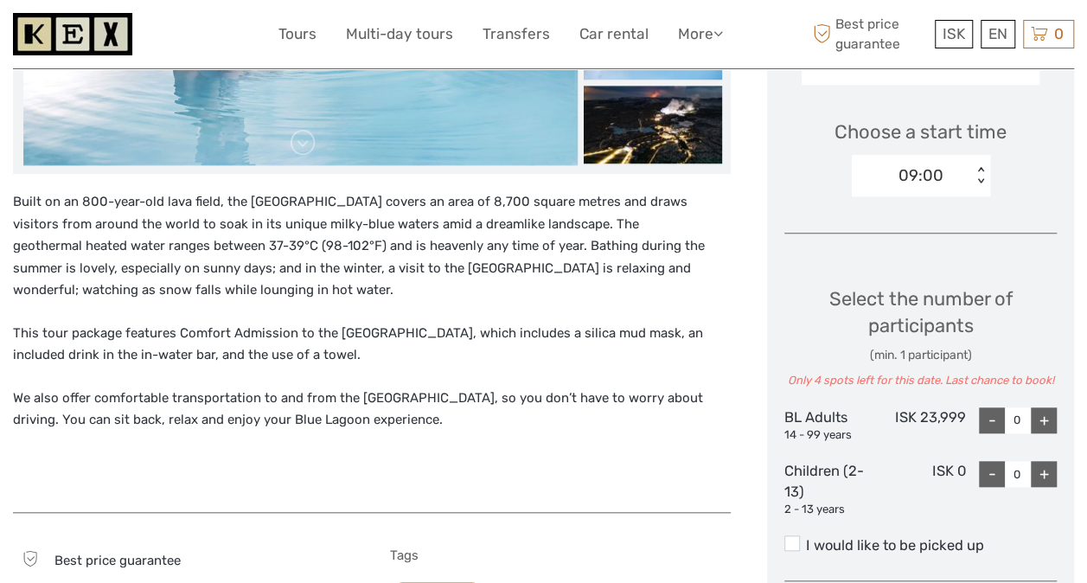
click at [1041, 423] on div "+" at bounding box center [1044, 420] width 26 height 26
click at [1041, 419] on div "+" at bounding box center [1044, 420] width 26 height 26
click at [1042, 419] on div "+" at bounding box center [1044, 420] width 26 height 26
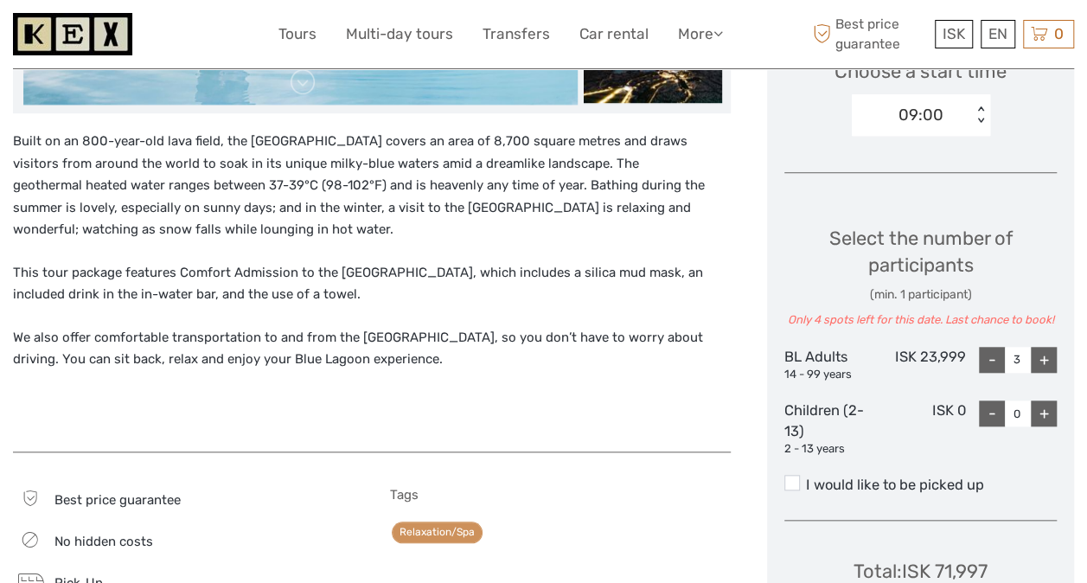
scroll to position [656, 0]
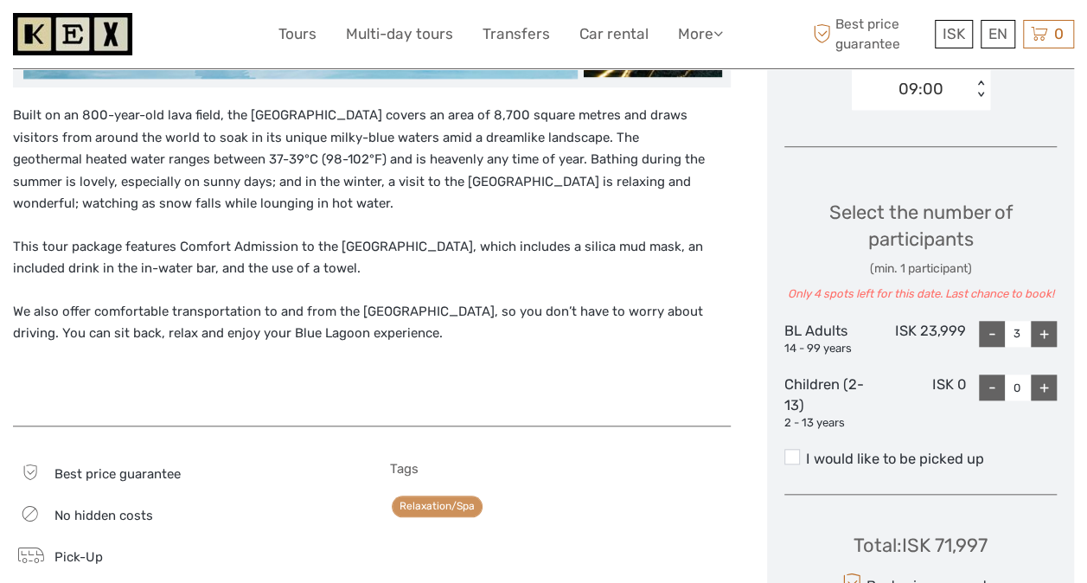
click at [923, 456] on label "I would like to be picked up" at bounding box center [920, 459] width 272 height 21
click at [806, 452] on input "I would like to be picked up" at bounding box center [806, 452] width 0 height 0
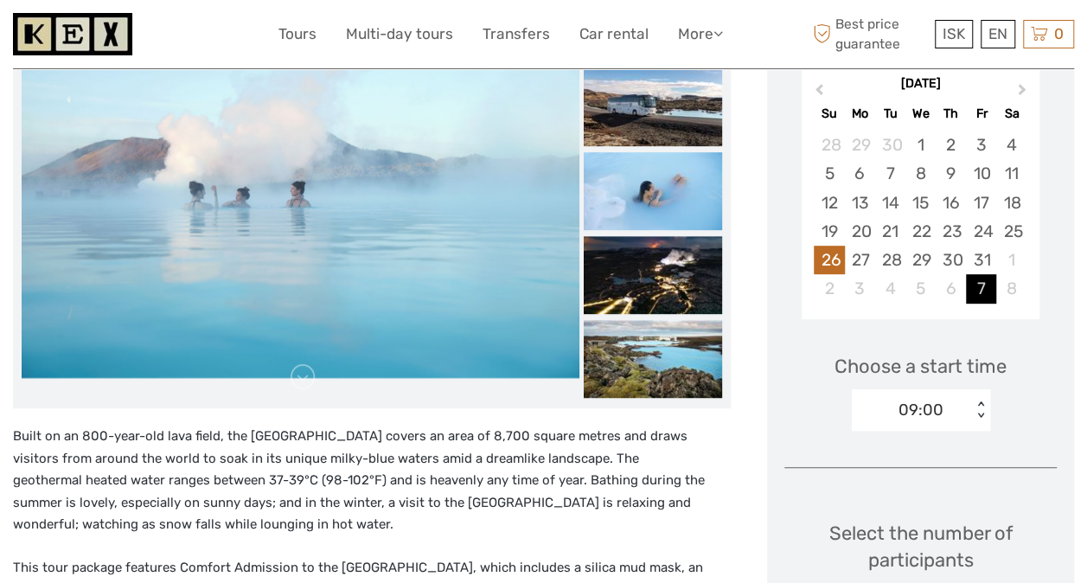
scroll to position [310, 0]
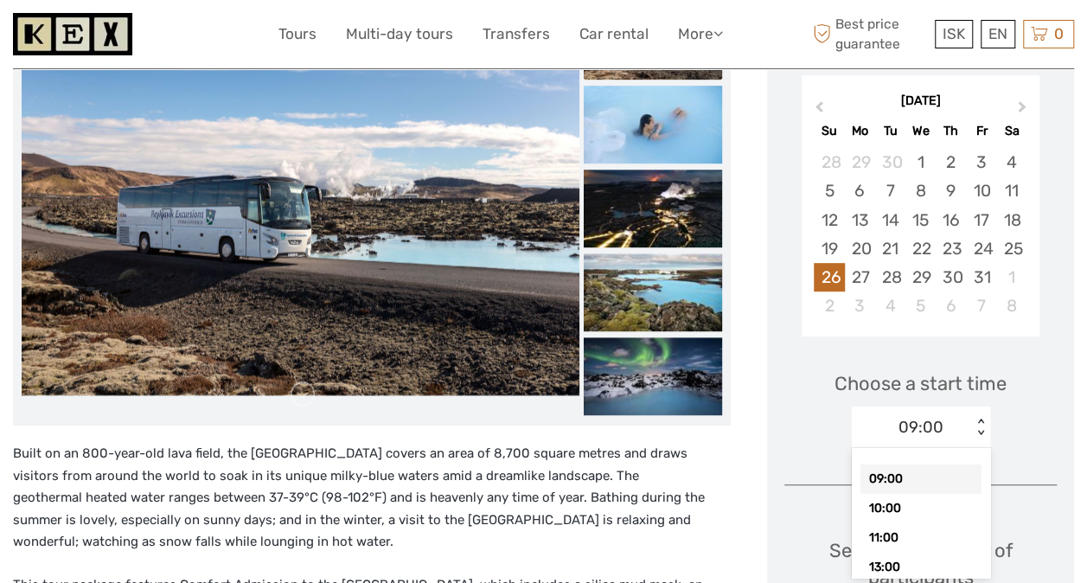
click at [979, 438] on div "09:00 < >" at bounding box center [921, 427] width 138 height 42
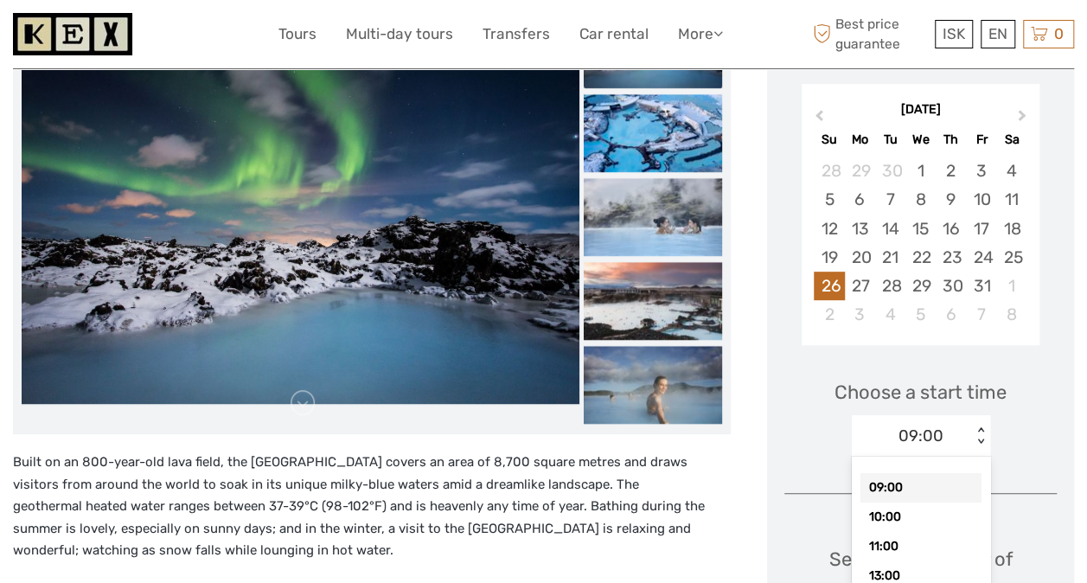
scroll to position [340, 0]
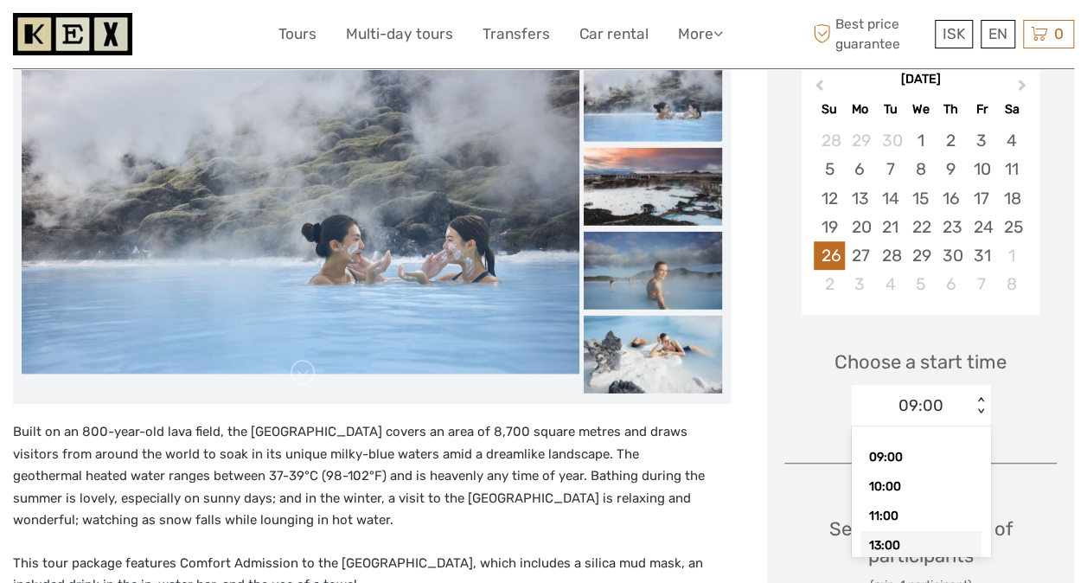
click at [896, 546] on div "13:00" at bounding box center [920, 545] width 121 height 29
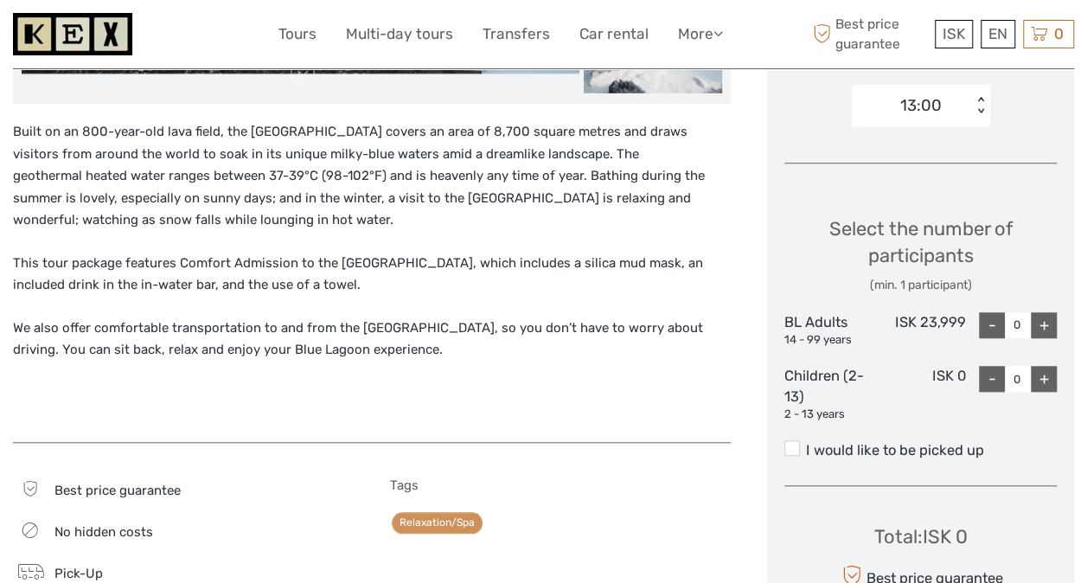
scroll to position [646, 0]
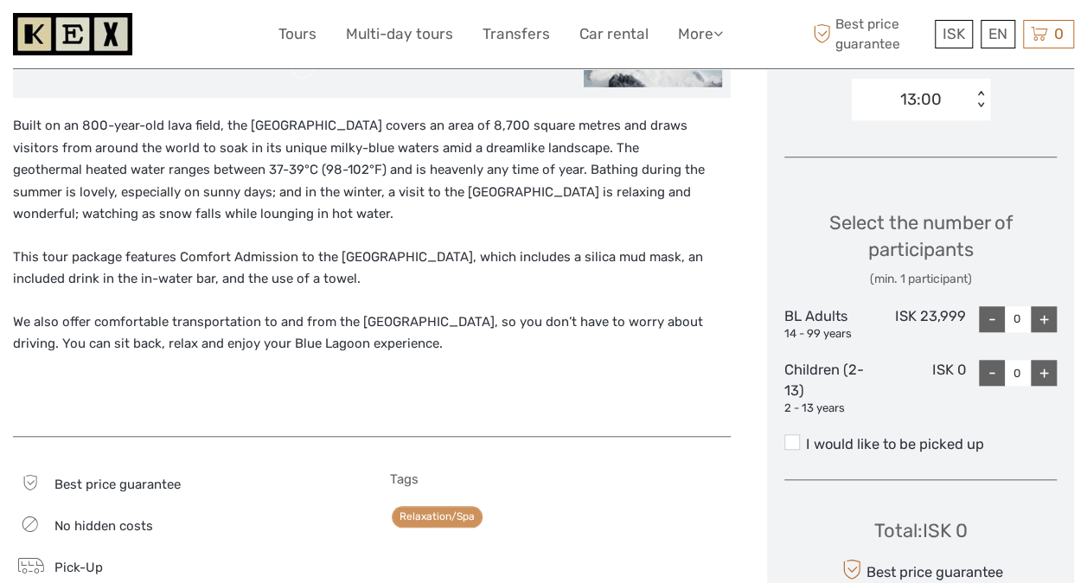
click at [911, 443] on label "I would like to be picked up" at bounding box center [920, 444] width 272 height 21
click at [806, 437] on input "I would like to be picked up" at bounding box center [806, 437] width 0 height 0
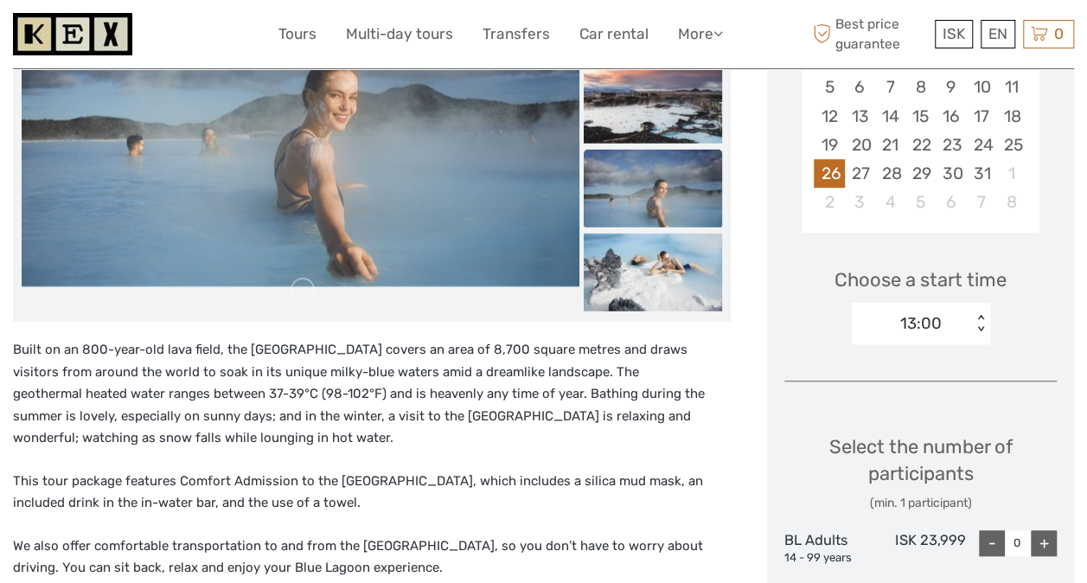
scroll to position [386, 0]
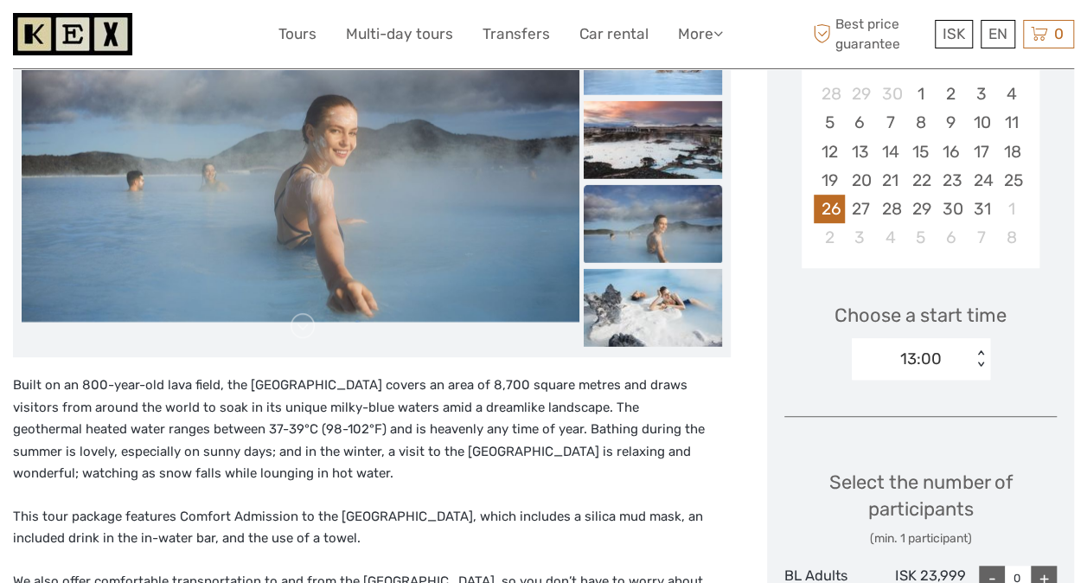
click at [981, 350] on div "< >" at bounding box center [980, 359] width 15 height 18
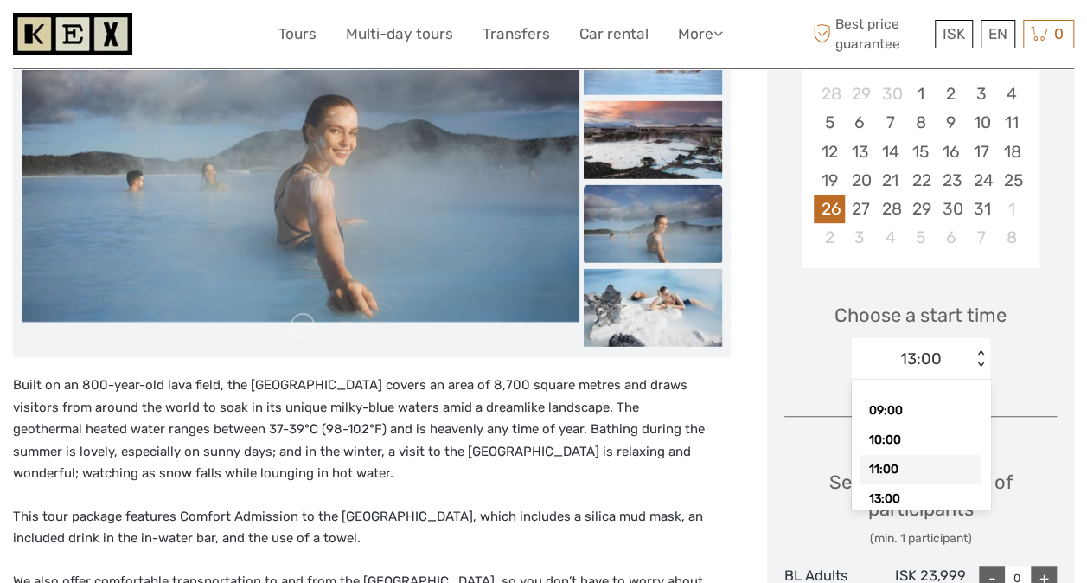
click at [929, 463] on div "11:00" at bounding box center [920, 469] width 121 height 29
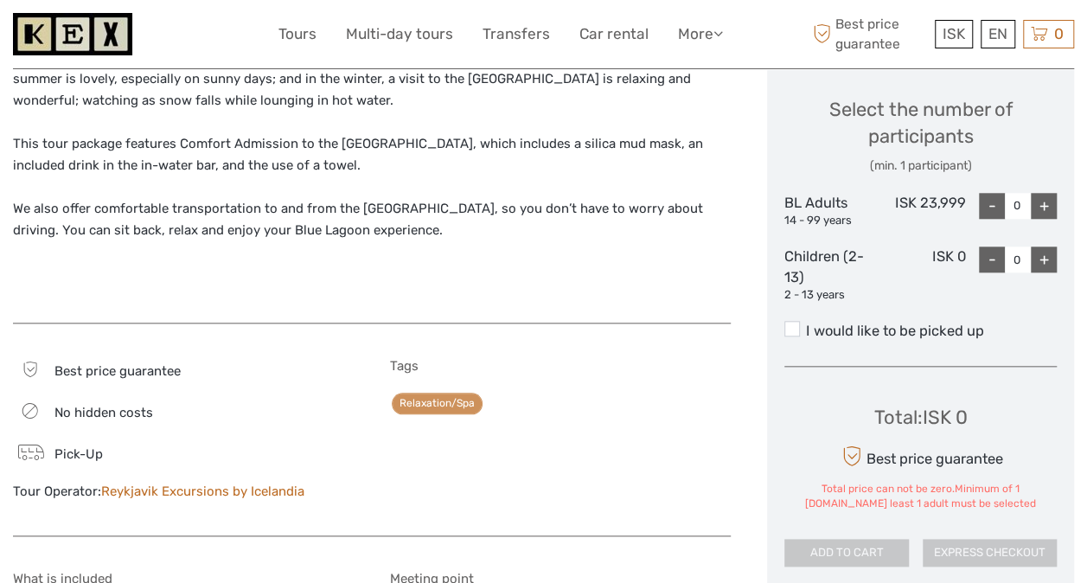
scroll to position [732, 0]
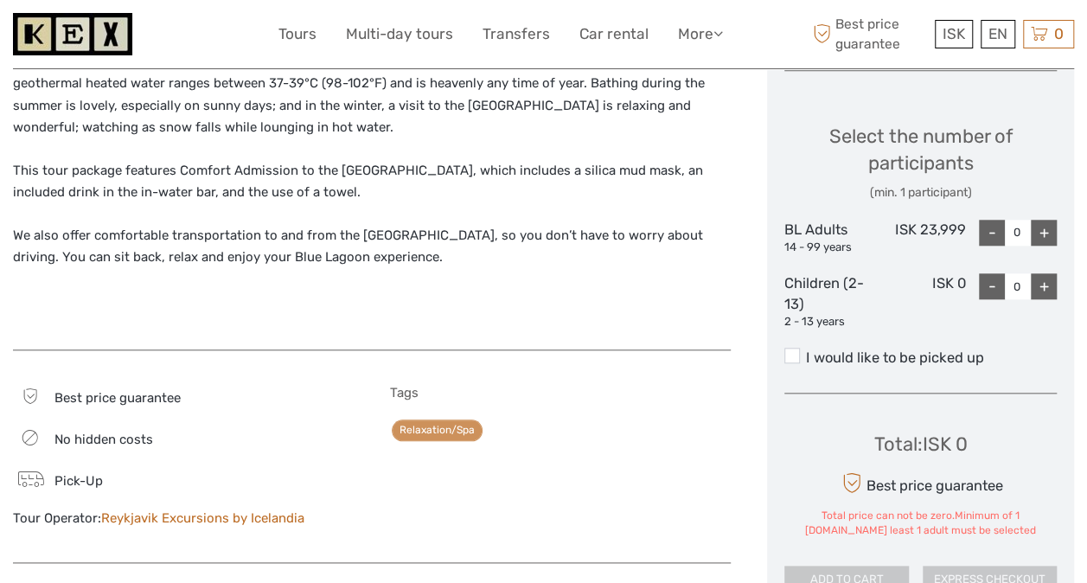
click at [1033, 228] on div "+" at bounding box center [1044, 233] width 26 height 26
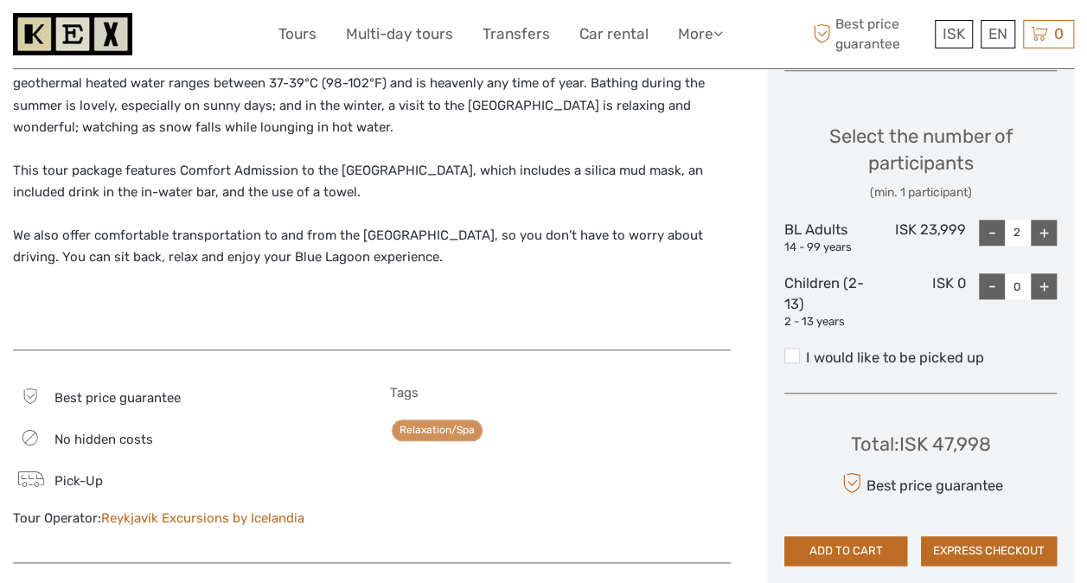
click at [1041, 224] on div "+" at bounding box center [1044, 233] width 26 height 26
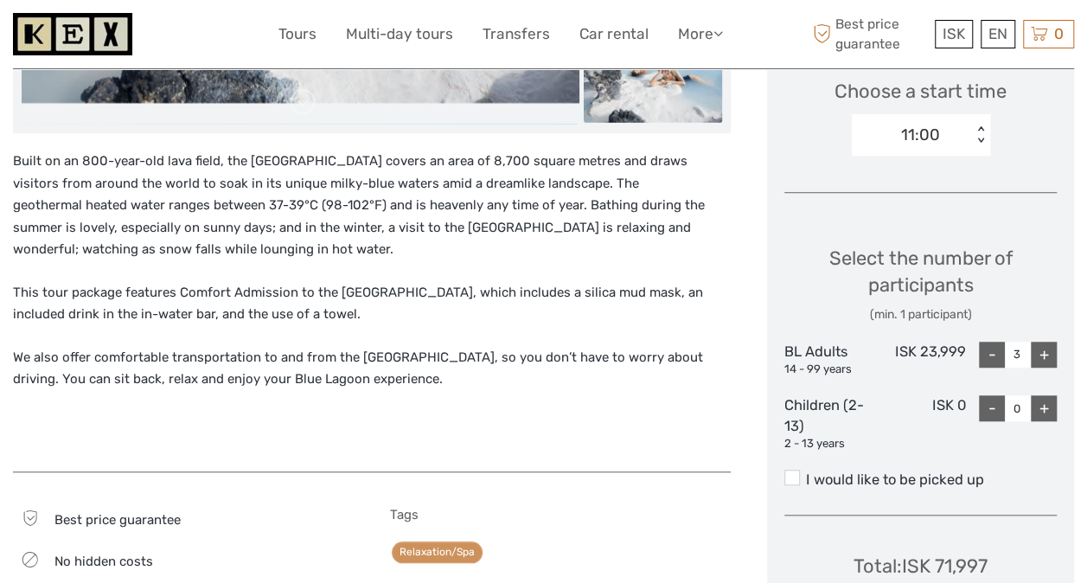
scroll to position [559, 0]
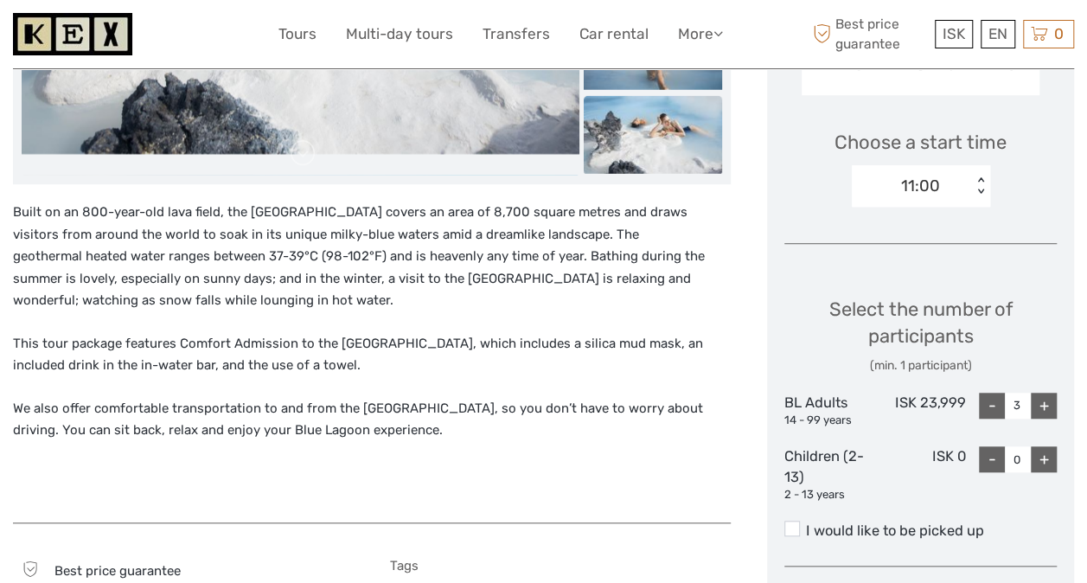
click at [827, 528] on label "I would like to be picked up" at bounding box center [920, 530] width 272 height 21
click at [806, 524] on input "I would like to be picked up" at bounding box center [806, 524] width 0 height 0
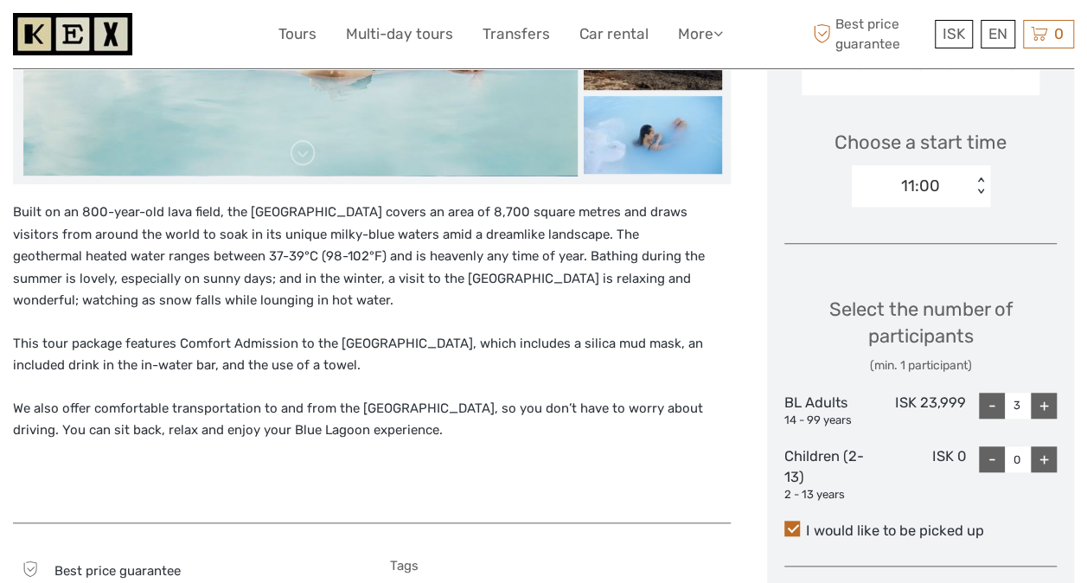
click at [982, 188] on div "< >" at bounding box center [980, 186] width 15 height 18
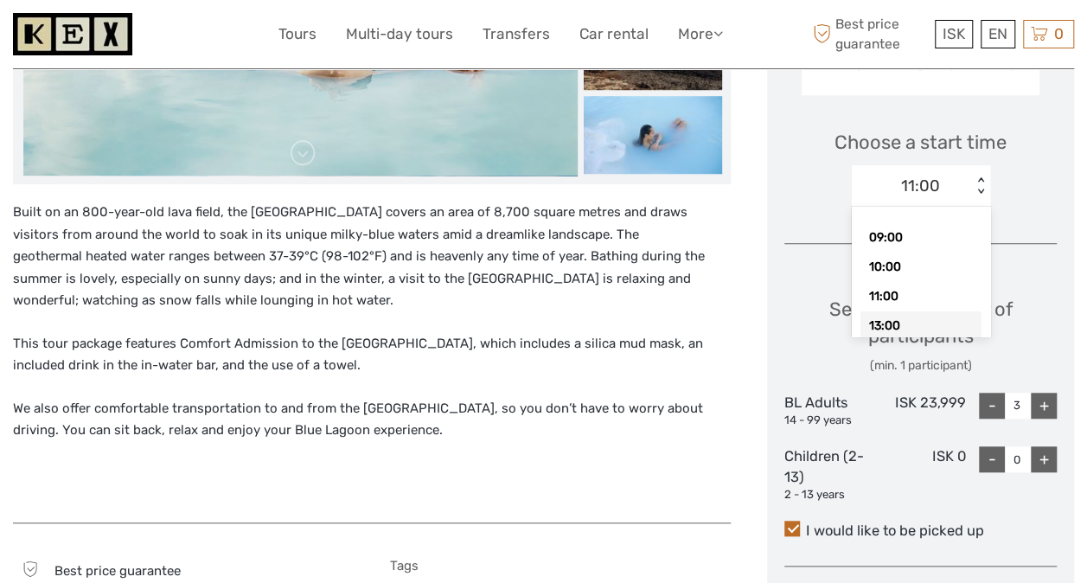
click at [927, 321] on div "13:00" at bounding box center [920, 325] width 121 height 29
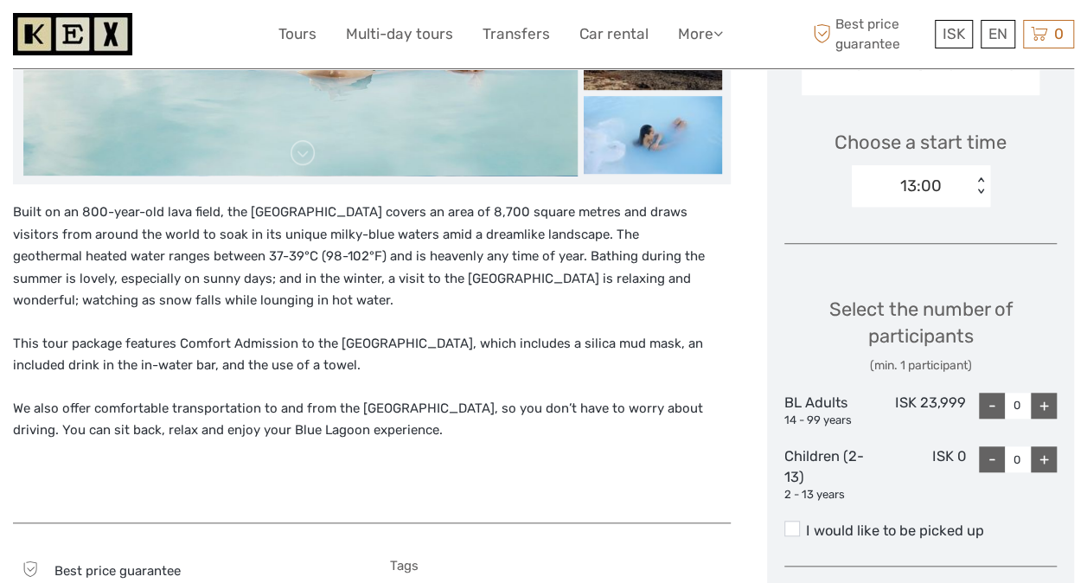
click at [1038, 396] on div "+" at bounding box center [1044, 406] width 26 height 26
click at [1039, 389] on div "Select the number of participants (min. 1 participant) BL Adults 14 - 99 years …" at bounding box center [920, 391] width 272 height 240
click at [1039, 401] on div "+" at bounding box center [1044, 406] width 26 height 26
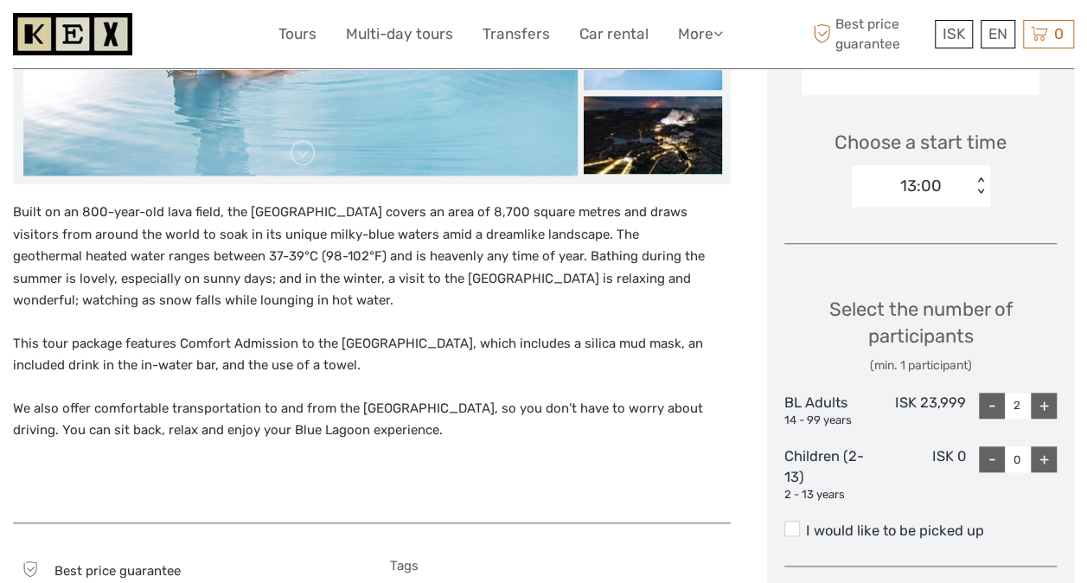
click at [1039, 399] on div "+" at bounding box center [1044, 406] width 26 height 26
drag, startPoint x: 800, startPoint y: 528, endPoint x: 850, endPoint y: 514, distance: 52.3
click at [800, 527] on label "I would like to be picked up" at bounding box center [920, 530] width 272 height 21
click at [806, 524] on input "I would like to be picked up" at bounding box center [806, 524] width 0 height 0
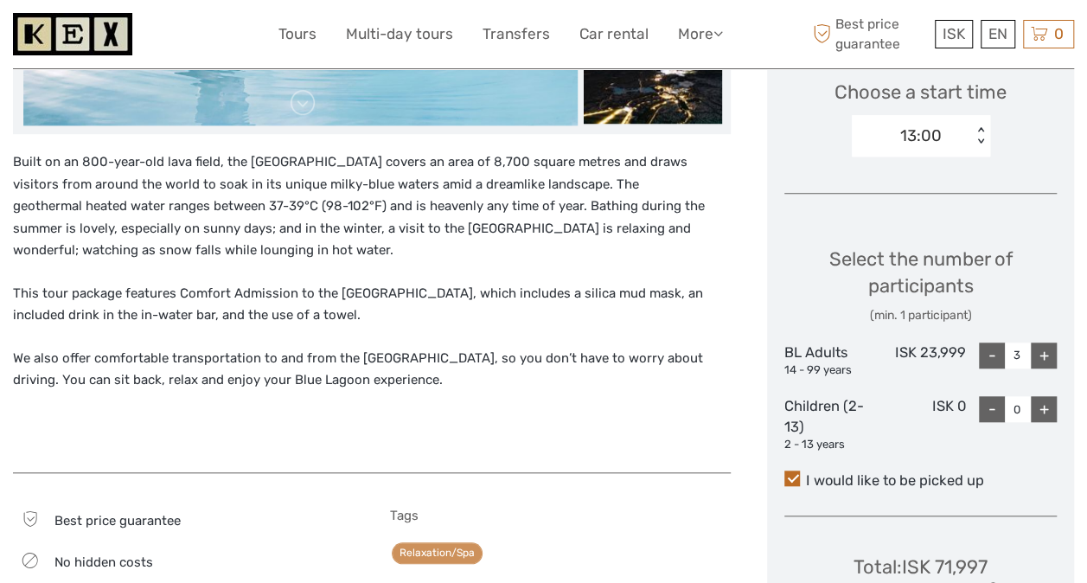
scroll to position [646, 0]
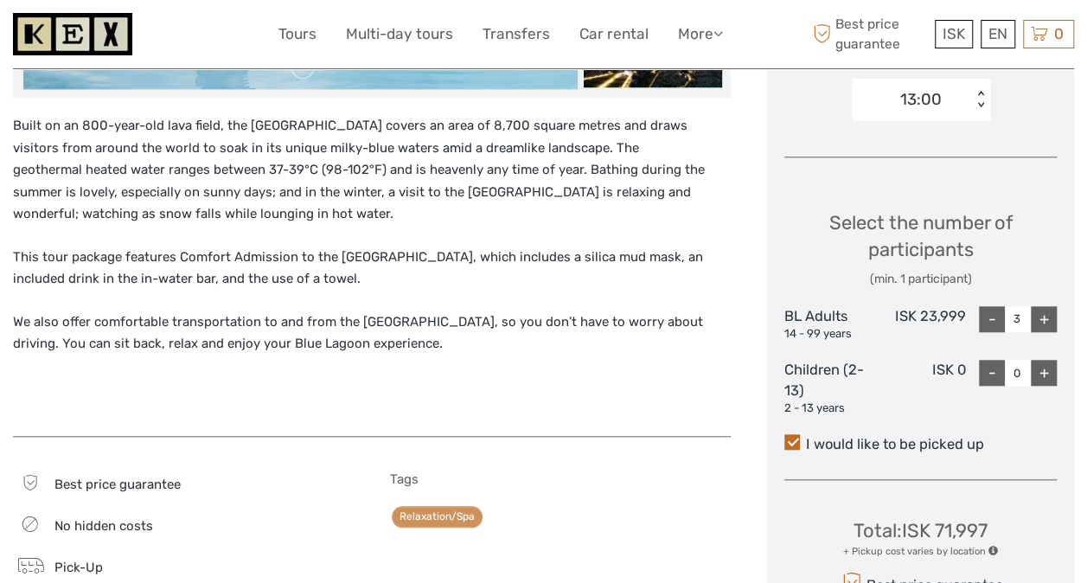
click at [988, 316] on div "-" at bounding box center [992, 319] width 26 height 26
type input "2"
click at [1036, 374] on div "+" at bounding box center [1044, 373] width 26 height 26
type input "1"
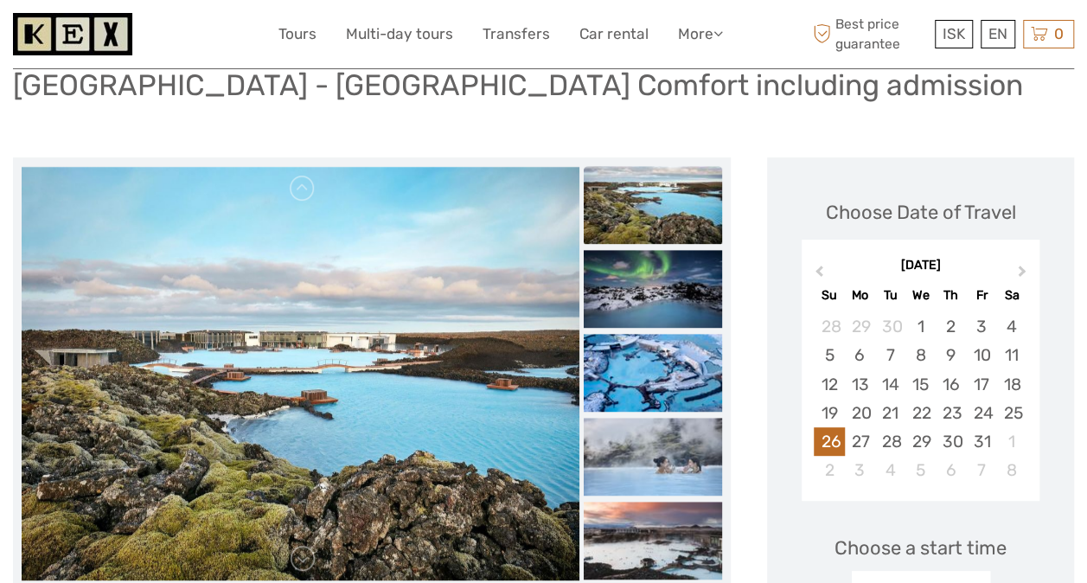
scroll to position [127, 0]
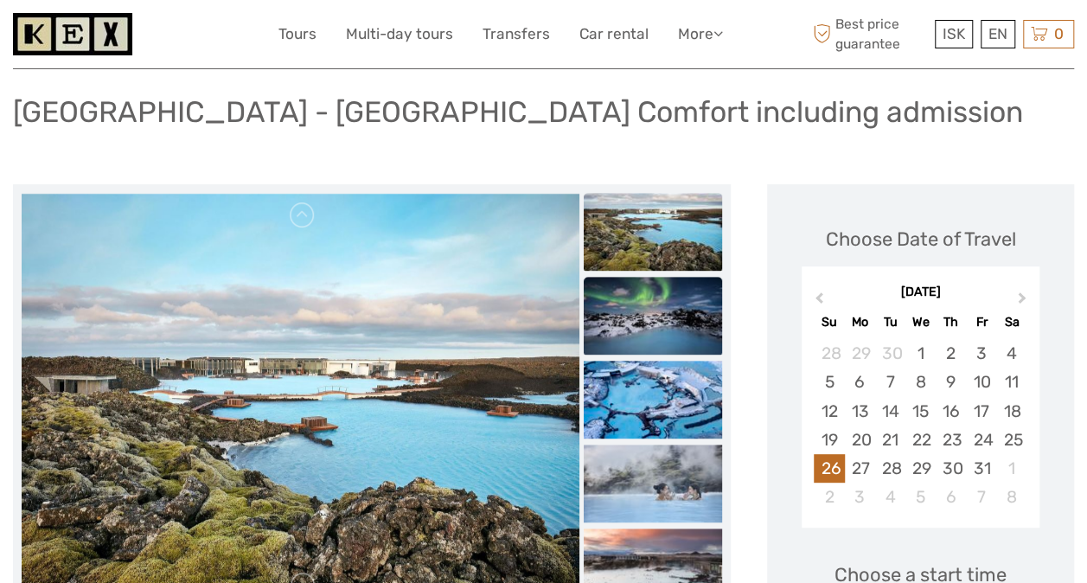
click at [636, 335] on img at bounding box center [653, 316] width 138 height 78
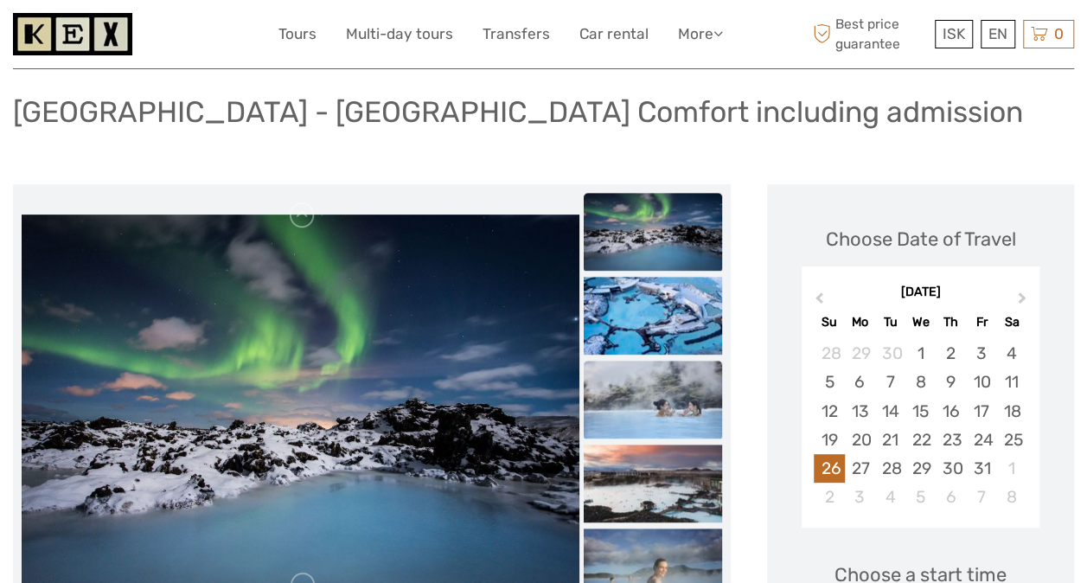
click at [635, 379] on img at bounding box center [653, 400] width 138 height 78
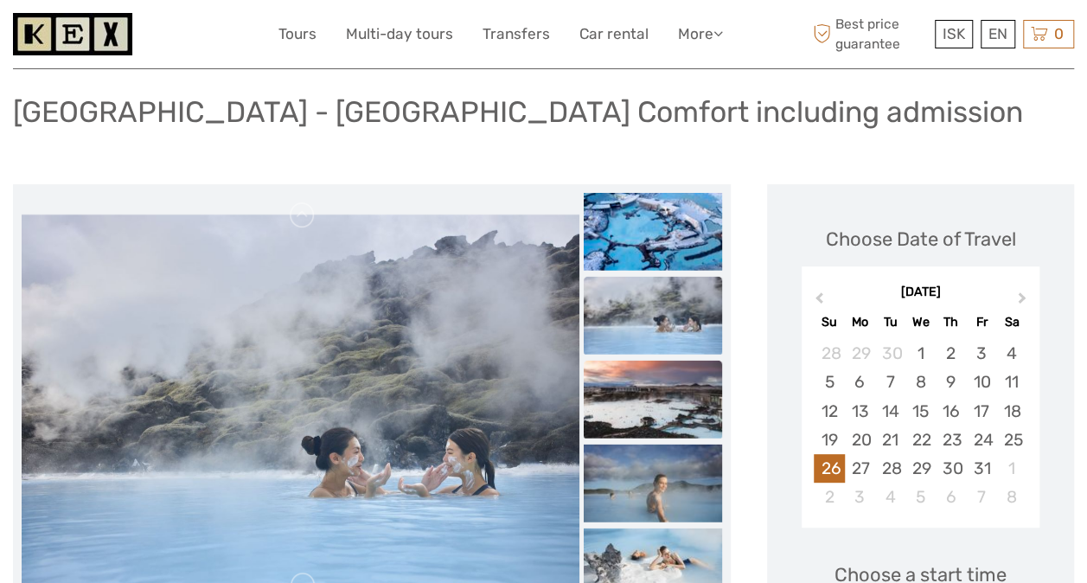
click at [626, 418] on img at bounding box center [653, 400] width 138 height 78
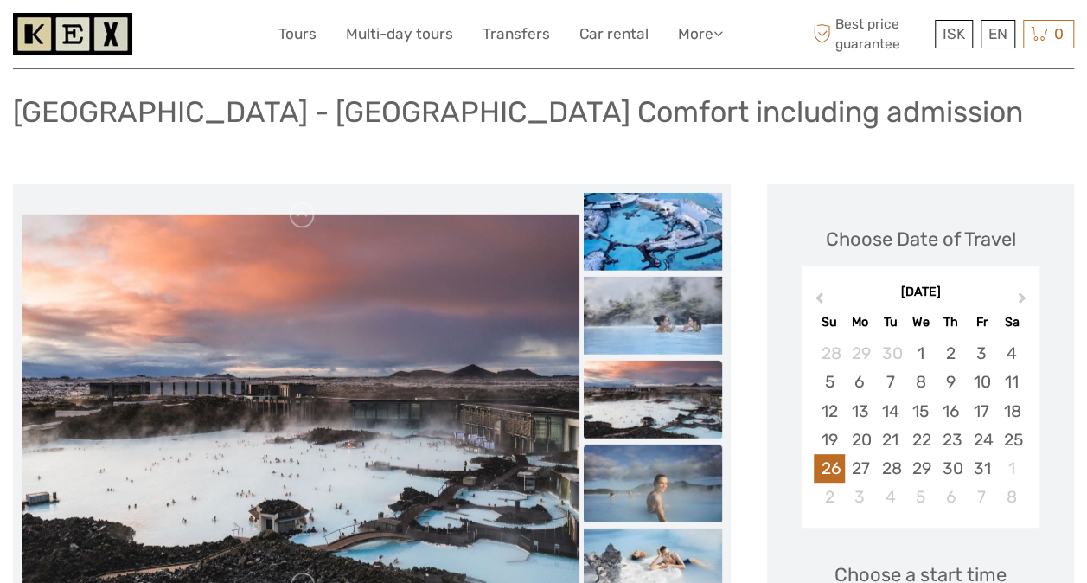
click at [626, 467] on img at bounding box center [653, 483] width 138 height 78
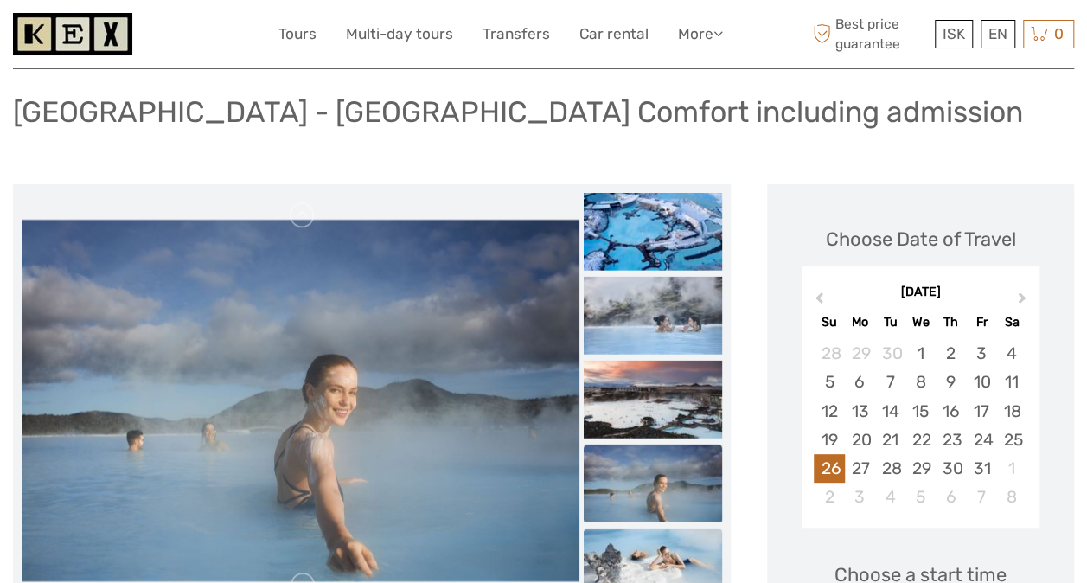
click at [623, 542] on img at bounding box center [653, 567] width 138 height 78
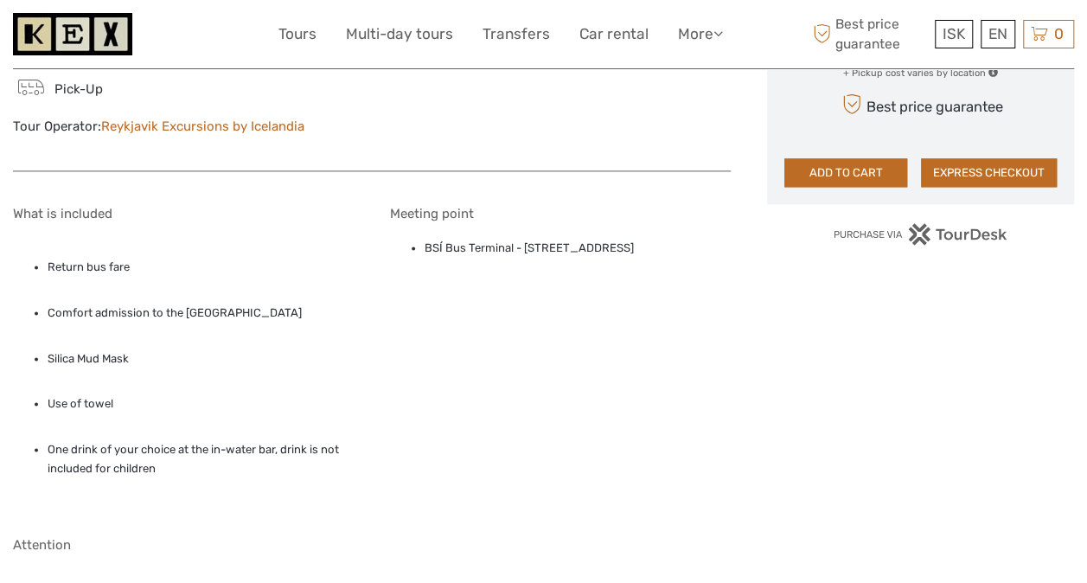
scroll to position [1210, 0]
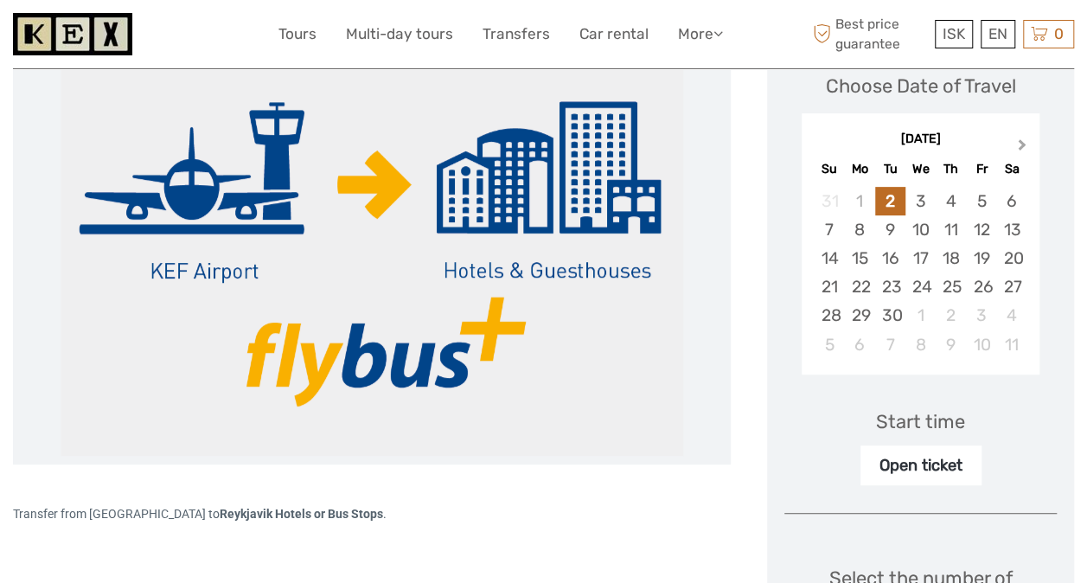
click at [1022, 144] on span "Next Month" at bounding box center [1022, 148] width 0 height 25
click at [827, 313] on div "26" at bounding box center [829, 315] width 30 height 29
click at [910, 461] on div "Open ticket" at bounding box center [920, 465] width 121 height 40
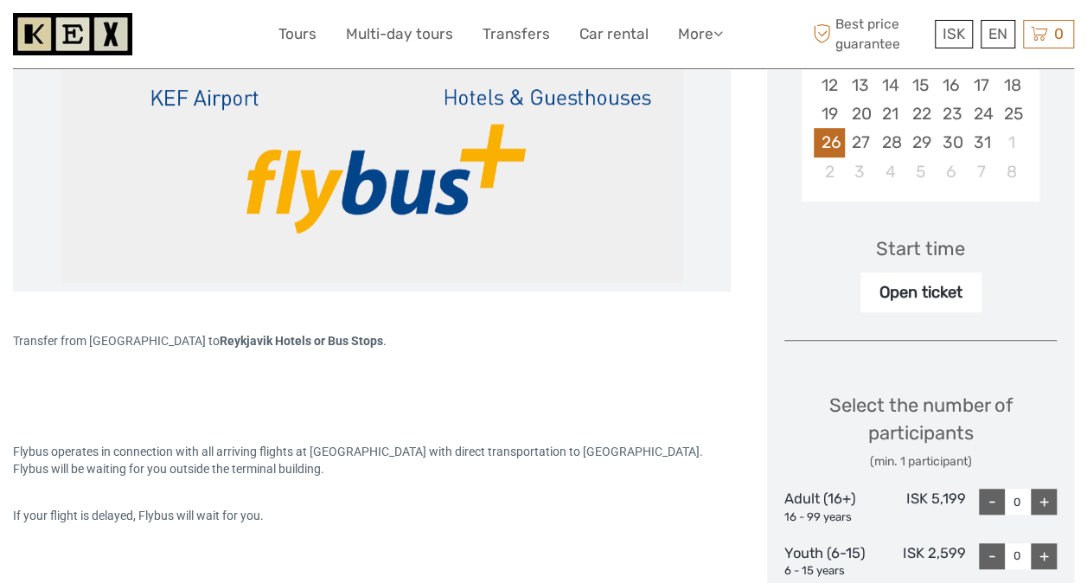
scroll to position [519, 0]
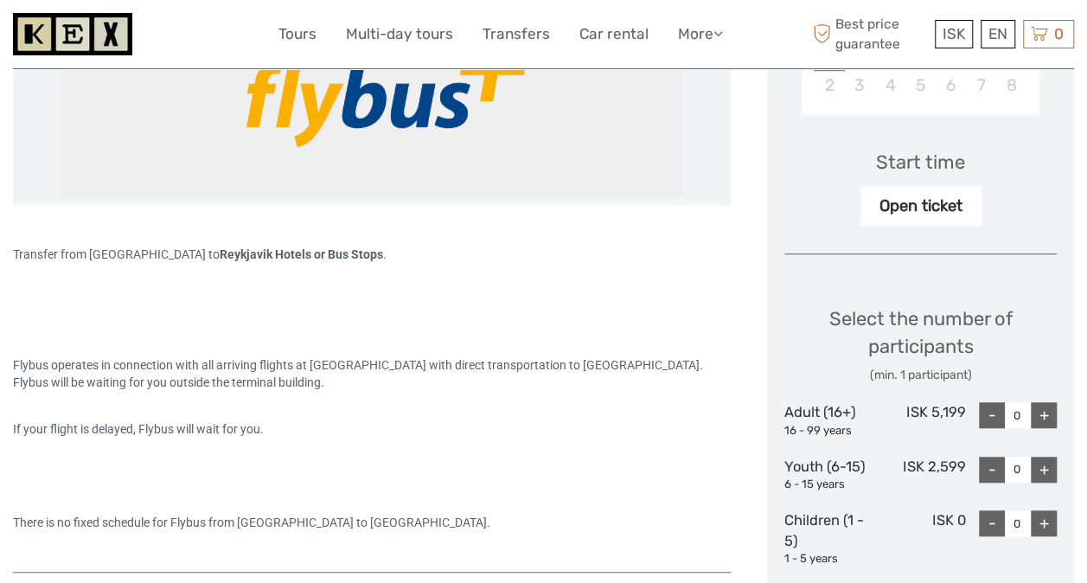
click at [1046, 412] on div "+" at bounding box center [1044, 415] width 26 height 26
type input "1"
click at [1046, 469] on div "+" at bounding box center [1044, 470] width 26 height 26
click at [1046, 467] on div "+" at bounding box center [1044, 470] width 26 height 26
type input "2"
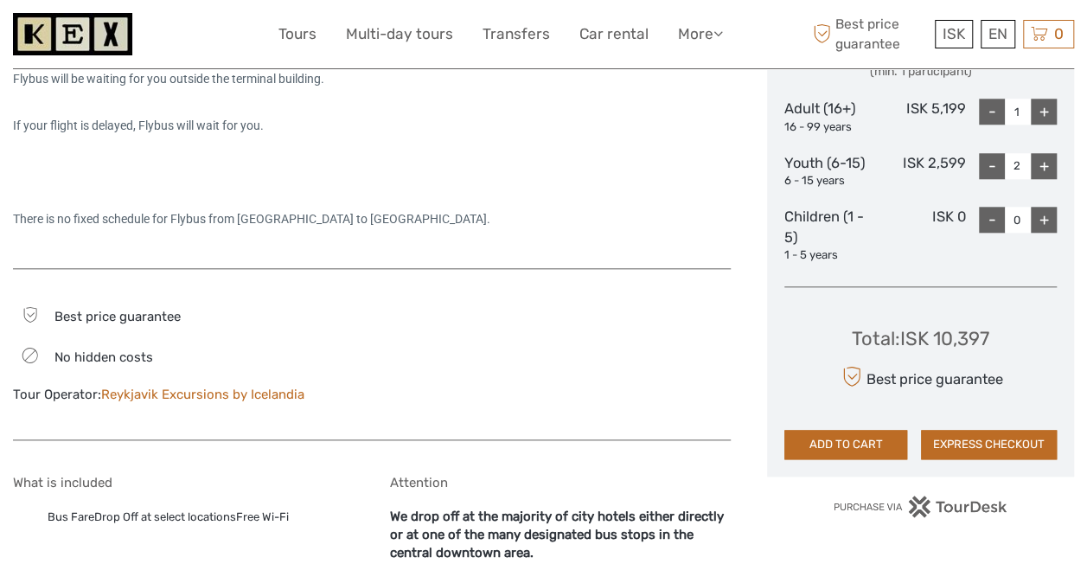
scroll to position [706, 0]
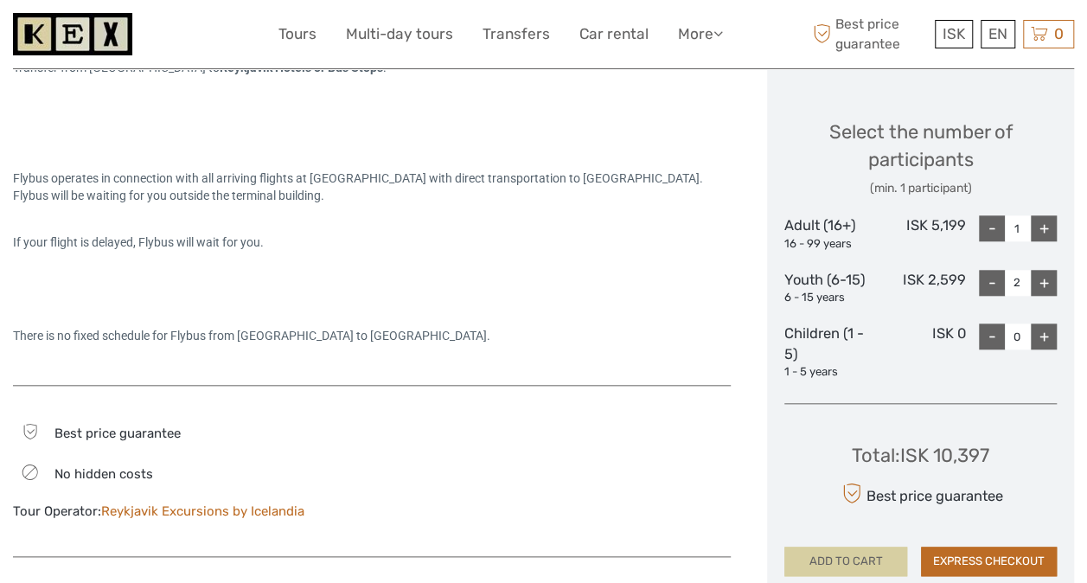
click at [853, 559] on button "ADD TO CART" at bounding box center [845, 560] width 123 height 29
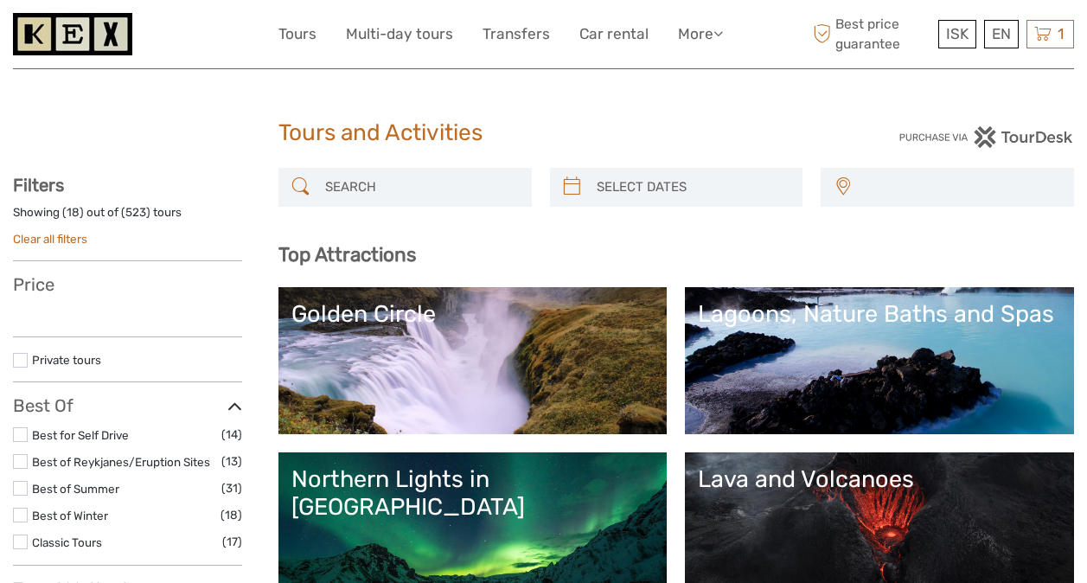
select select
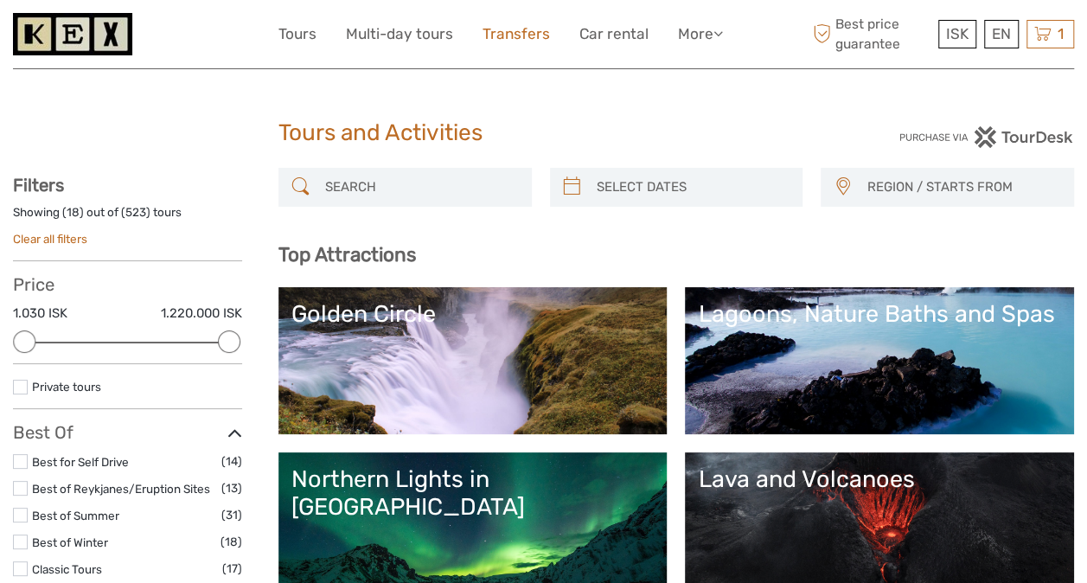
click at [508, 33] on link "Transfers" at bounding box center [515, 34] width 67 height 25
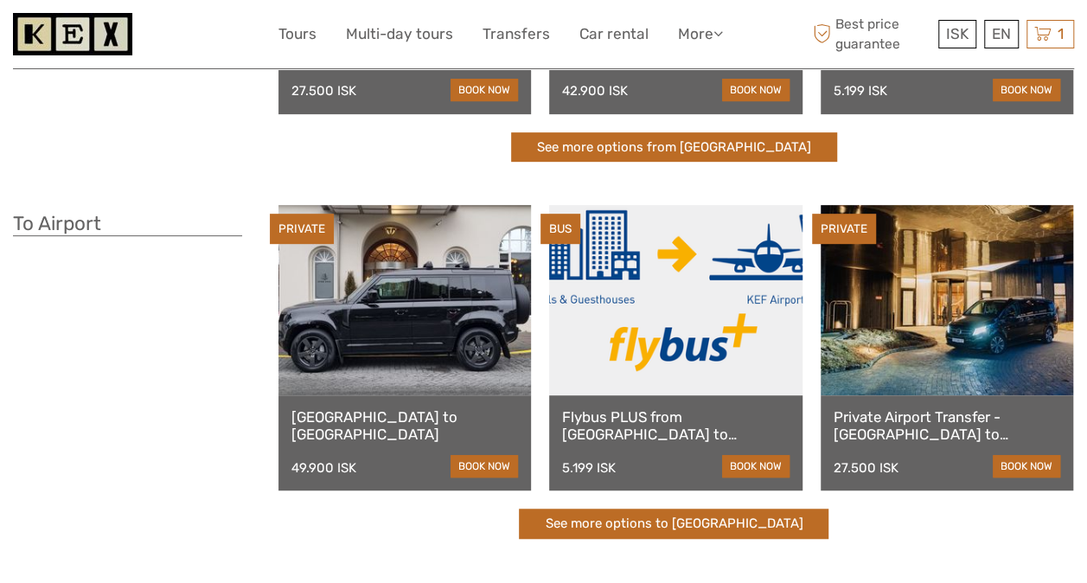
scroll to position [346, 0]
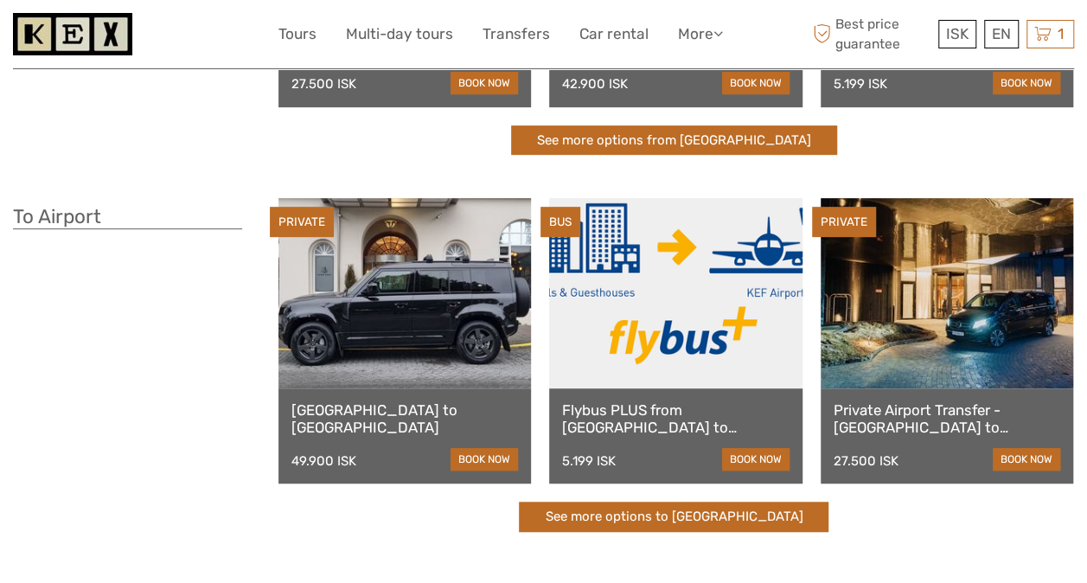
click at [698, 427] on link "Flybus PLUS from Reykjavik Hotel to Keflavik Airport" at bounding box center [675, 418] width 227 height 35
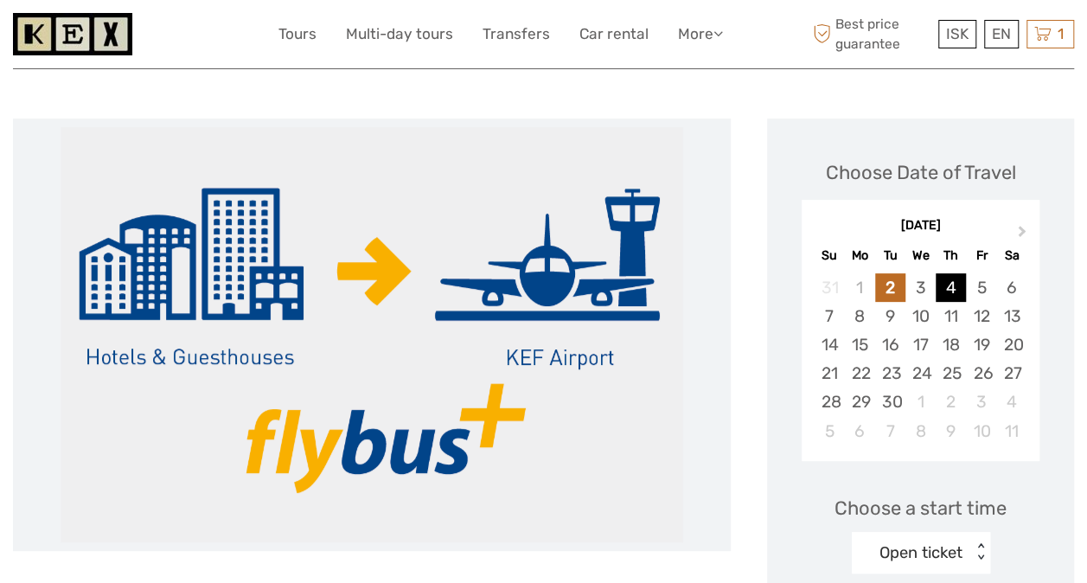
scroll to position [259, 0]
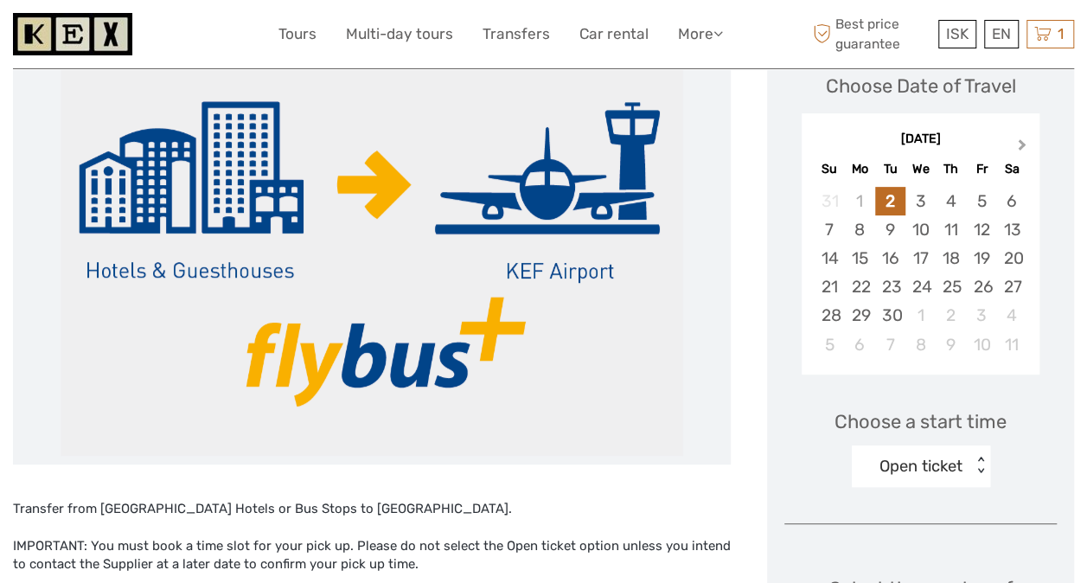
click at [1022, 145] on span "Next Month" at bounding box center [1022, 148] width 0 height 25
click at [914, 322] on div "29" at bounding box center [920, 315] width 30 height 29
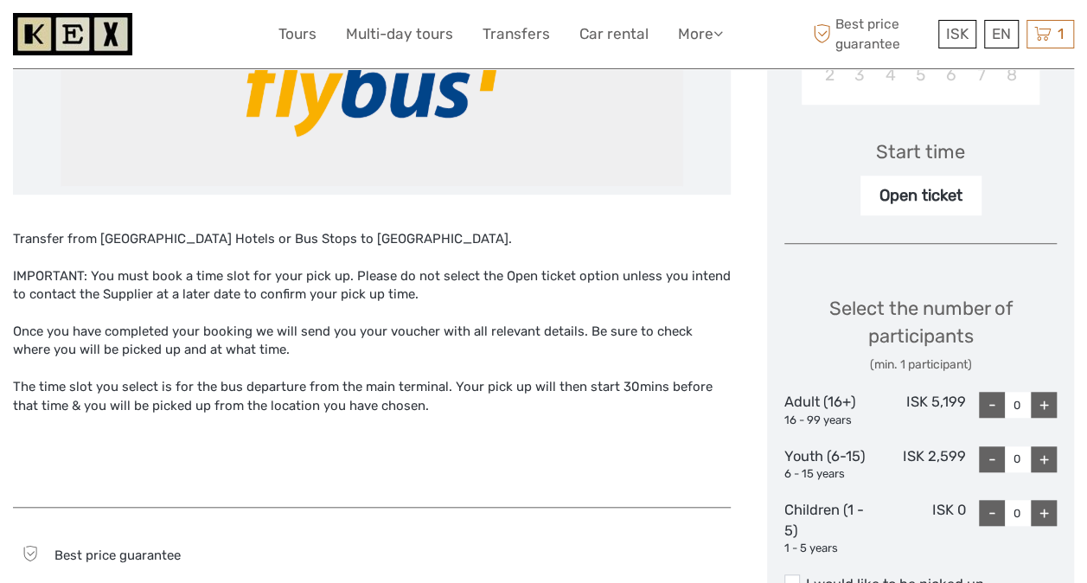
scroll to position [536, 0]
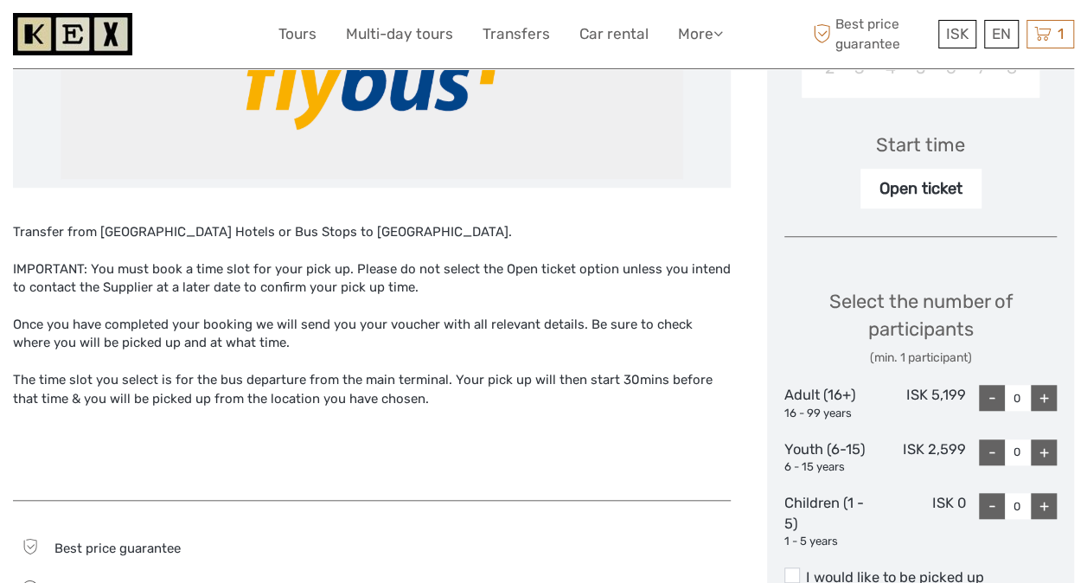
click at [1044, 401] on div "+" at bounding box center [1044, 398] width 26 height 26
type input "1"
click at [1044, 452] on div "+" at bounding box center [1044, 452] width 26 height 26
click at [1043, 451] on div "+" at bounding box center [1044, 452] width 26 height 26
type input "2"
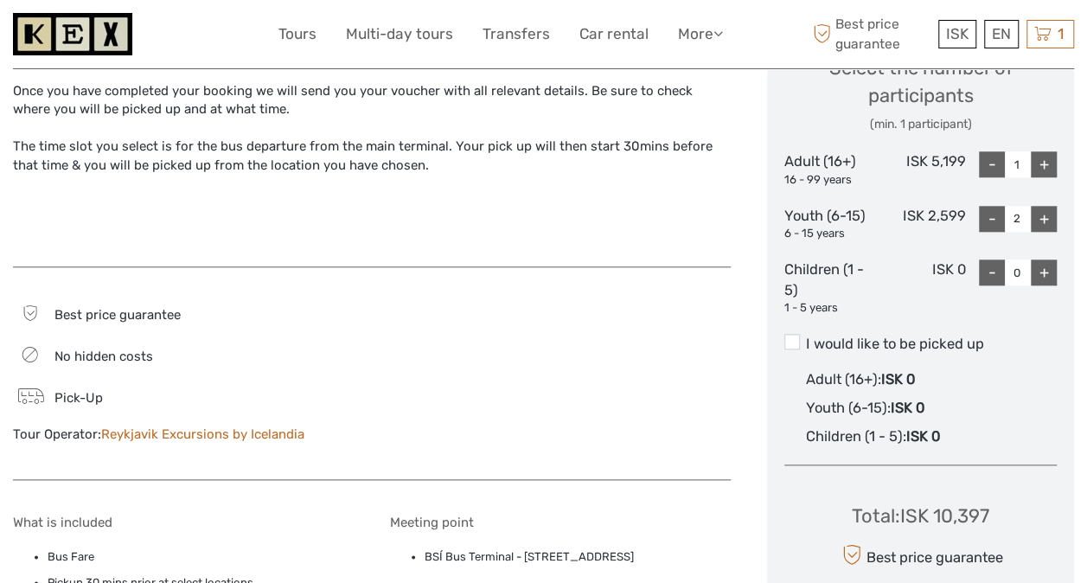
scroll to position [777, 0]
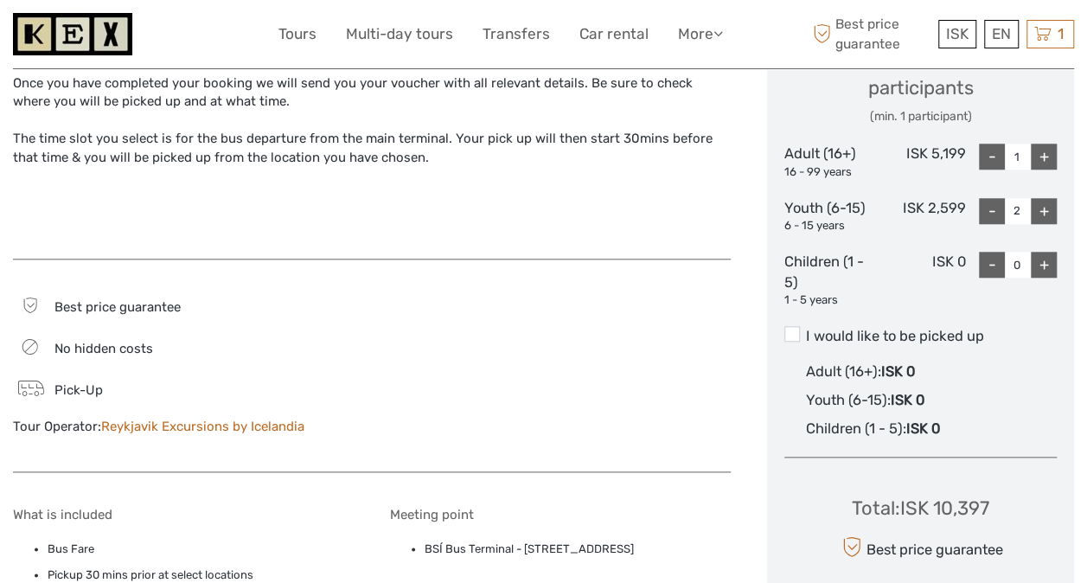
click at [956, 332] on label "I would like to be picked up" at bounding box center [920, 336] width 272 height 21
click at [806, 329] on input "I would like to be picked up" at bounding box center [806, 329] width 0 height 0
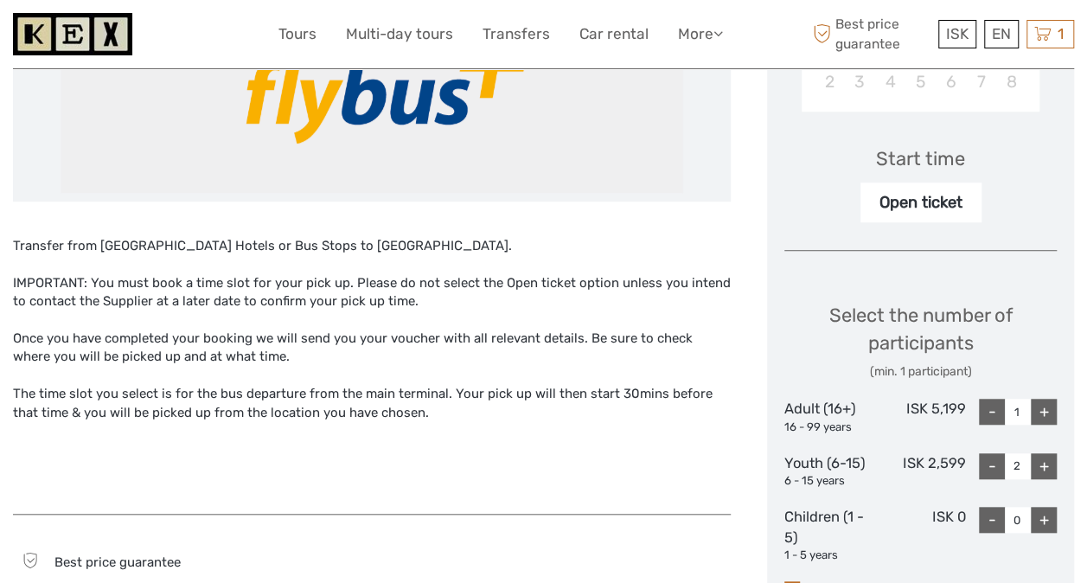
scroll to position [345, 0]
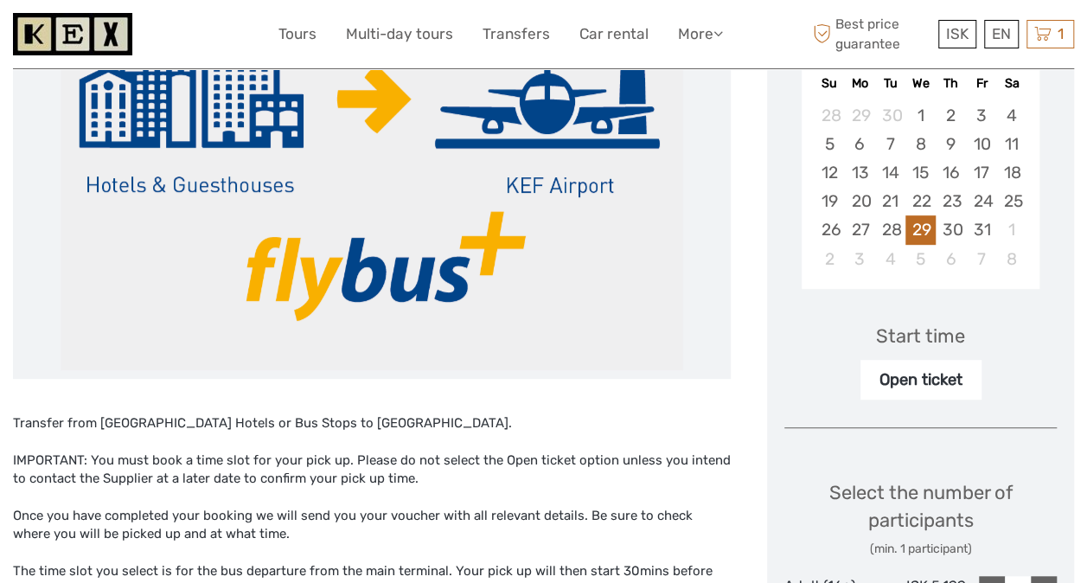
click at [927, 393] on div "Open ticket" at bounding box center [920, 380] width 121 height 40
click at [925, 391] on div "Open ticket" at bounding box center [920, 380] width 121 height 40
click at [925, 384] on div "Open ticket" at bounding box center [920, 380] width 121 height 40
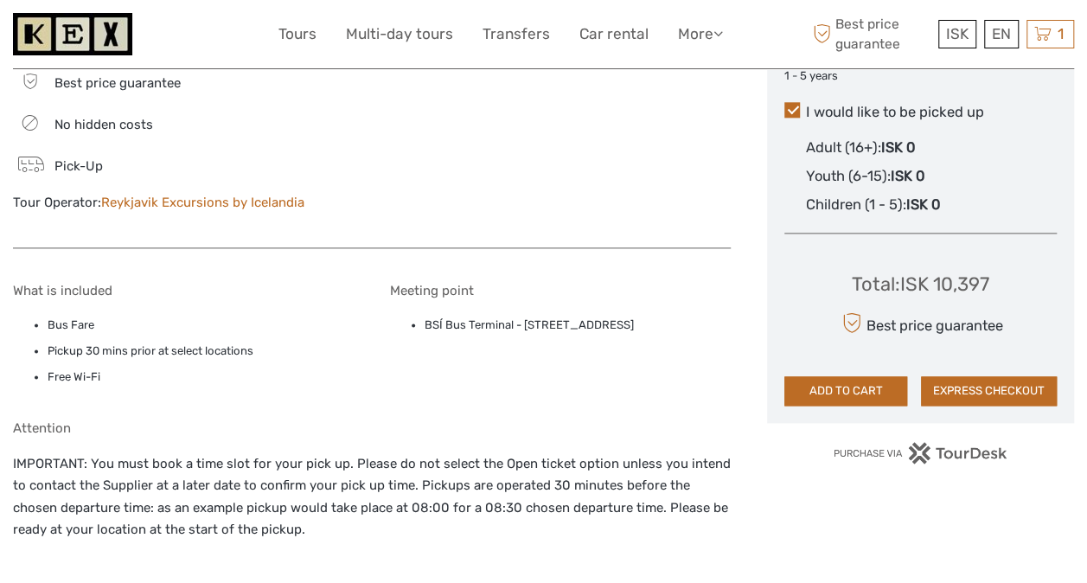
scroll to position [1037, 0]
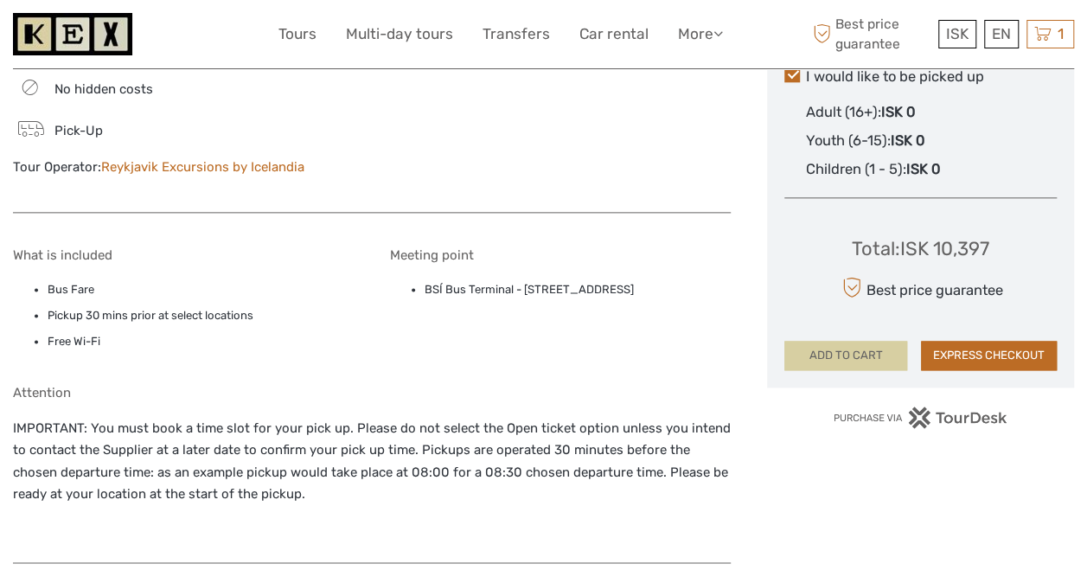
click at [869, 350] on button "ADD TO CART" at bounding box center [845, 355] width 123 height 29
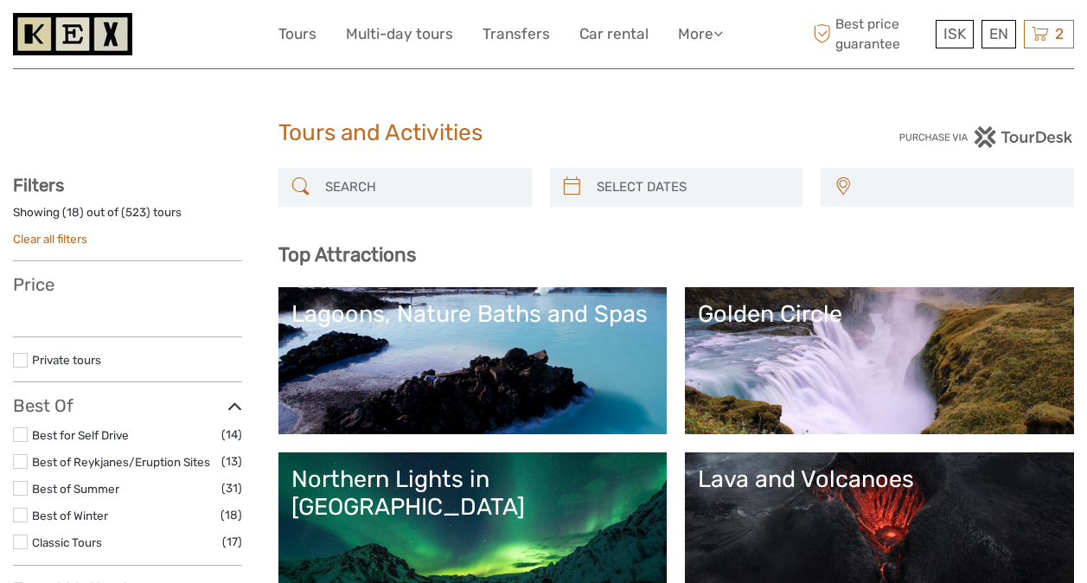
select select
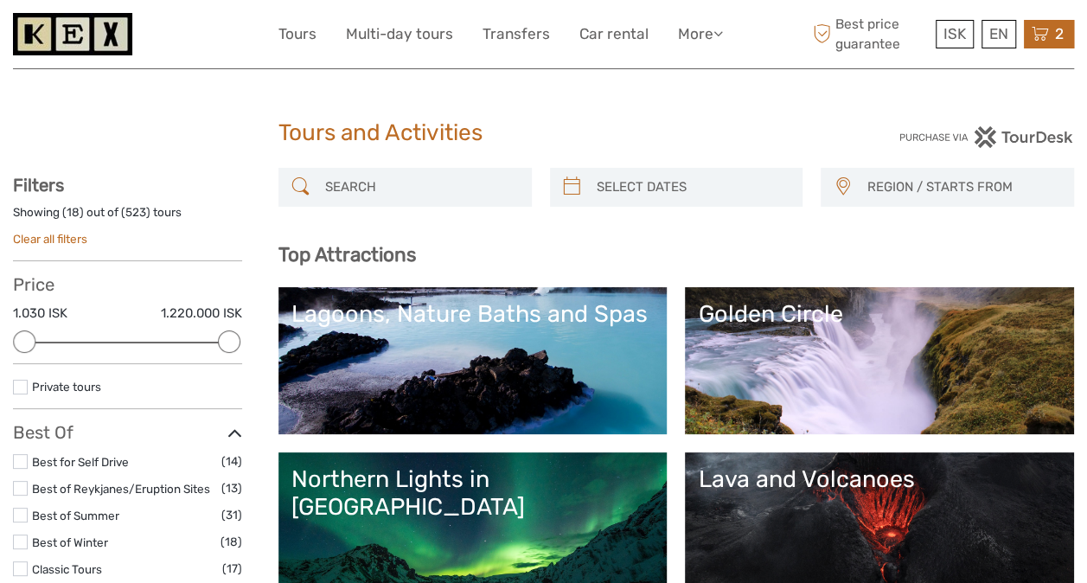
click at [1046, 35] on icon at bounding box center [1039, 34] width 17 height 22
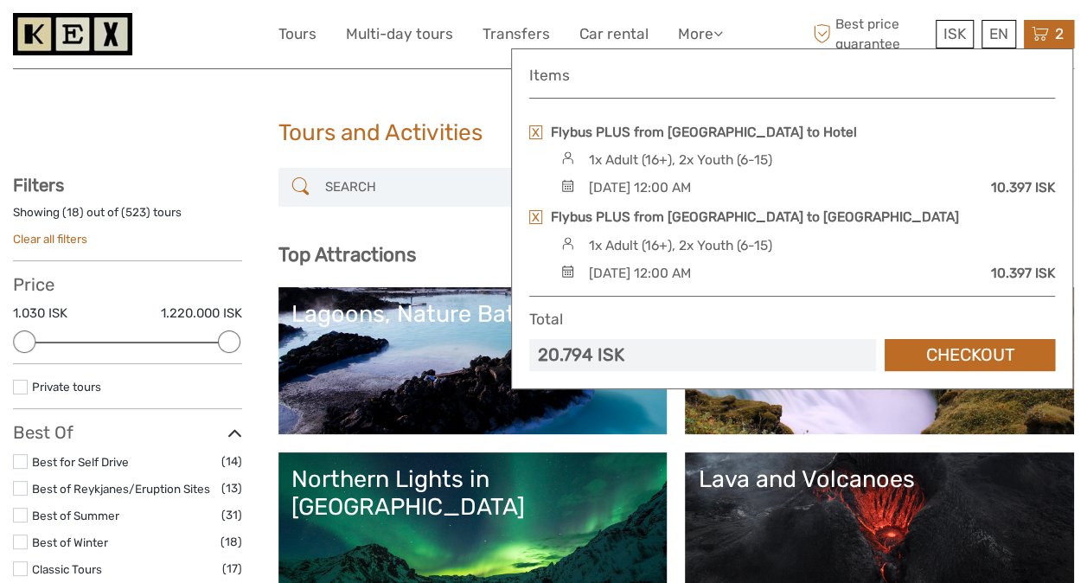
click at [566, 183] on img at bounding box center [567, 185] width 23 height 13
click at [690, 185] on div "Sunday, 26 October 2025 - 12:00 AM" at bounding box center [639, 187] width 102 height 19
click at [939, 343] on link "Checkout" at bounding box center [970, 355] width 170 height 32
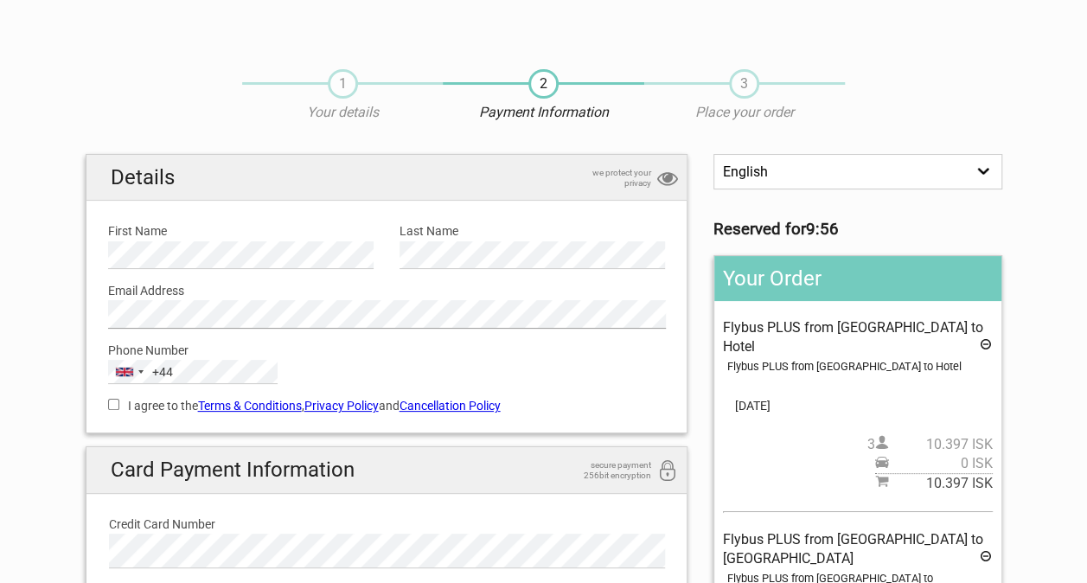
click at [96, 316] on div "Email Address Please provide us with a valid email address." at bounding box center [387, 299] width 584 height 60
click at [113, 405] on input "I agree to the Terms & Conditions , Privacy Policy and Cancellation Policy" at bounding box center [113, 404] width 11 height 11
checkbox input "true"
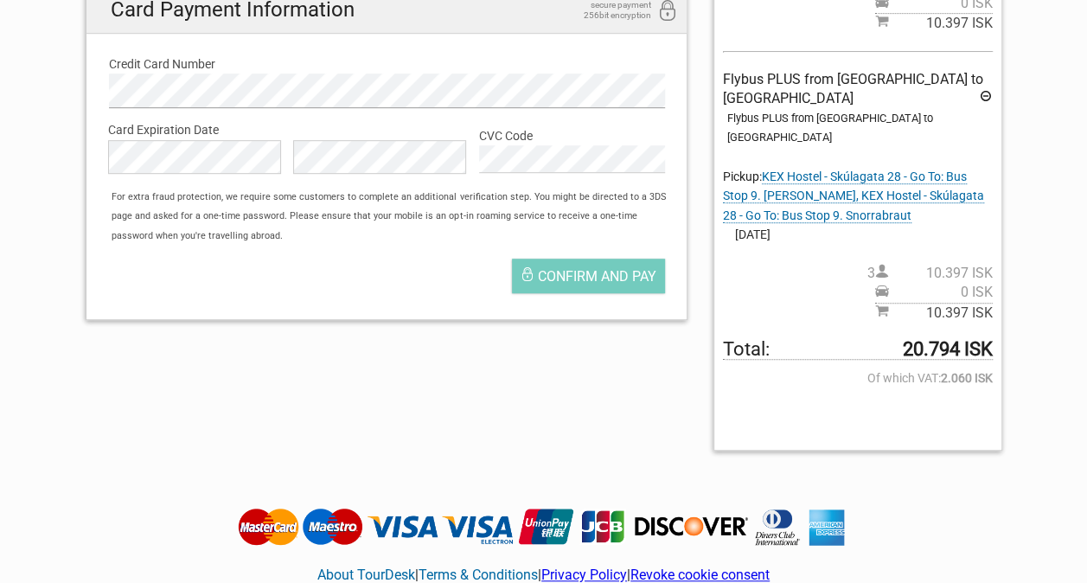
scroll to position [457, 0]
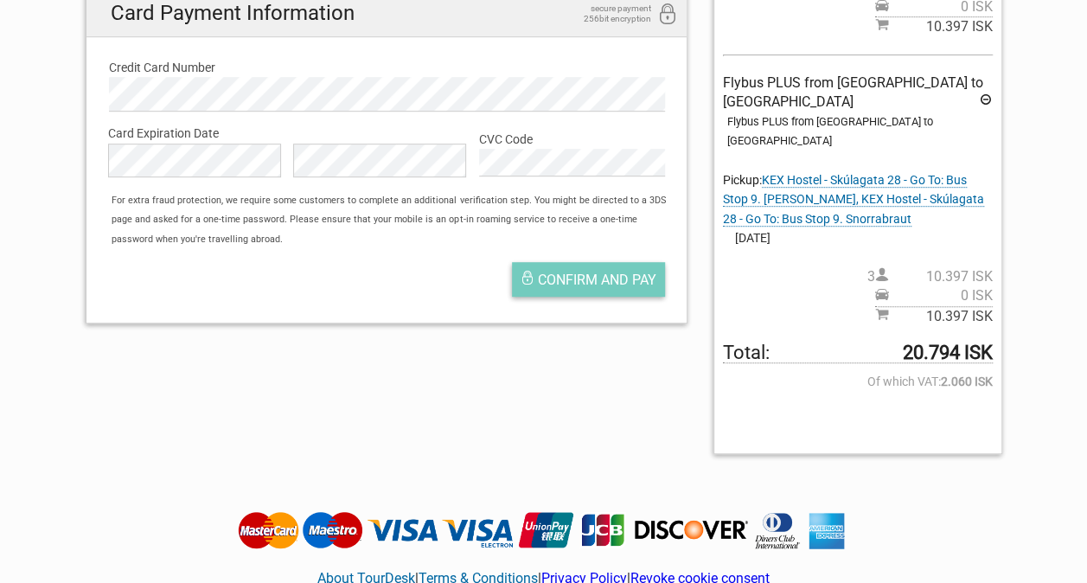
click at [576, 275] on span "Confirm and pay" at bounding box center [597, 279] width 118 height 16
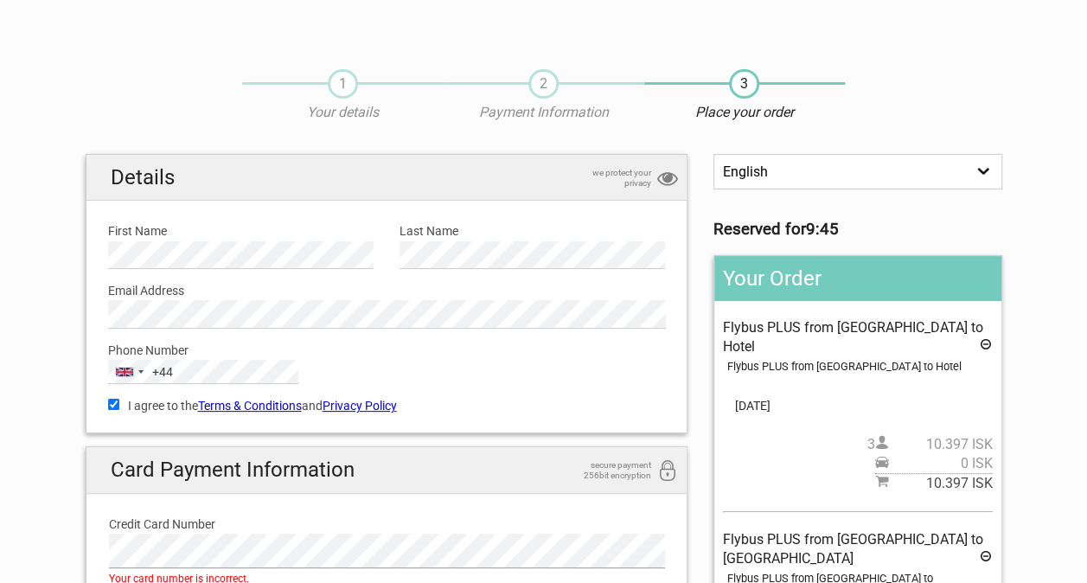
click at [31, 546] on section "1 Your details 2 Payment Information 3 Place your order English Español Deutsch…" at bounding box center [543, 550] width 1087 height 996
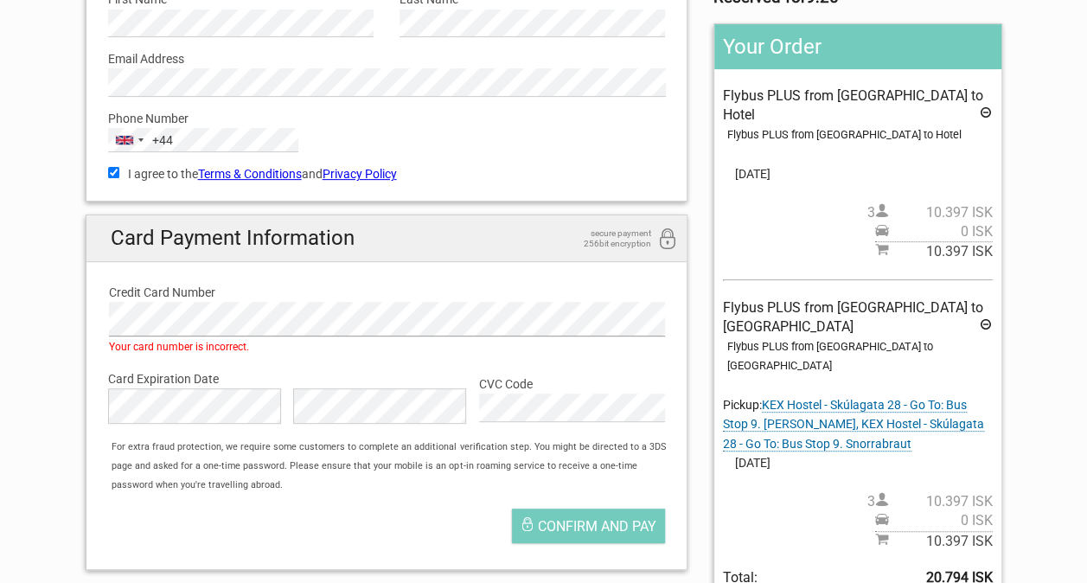
scroll to position [259, 0]
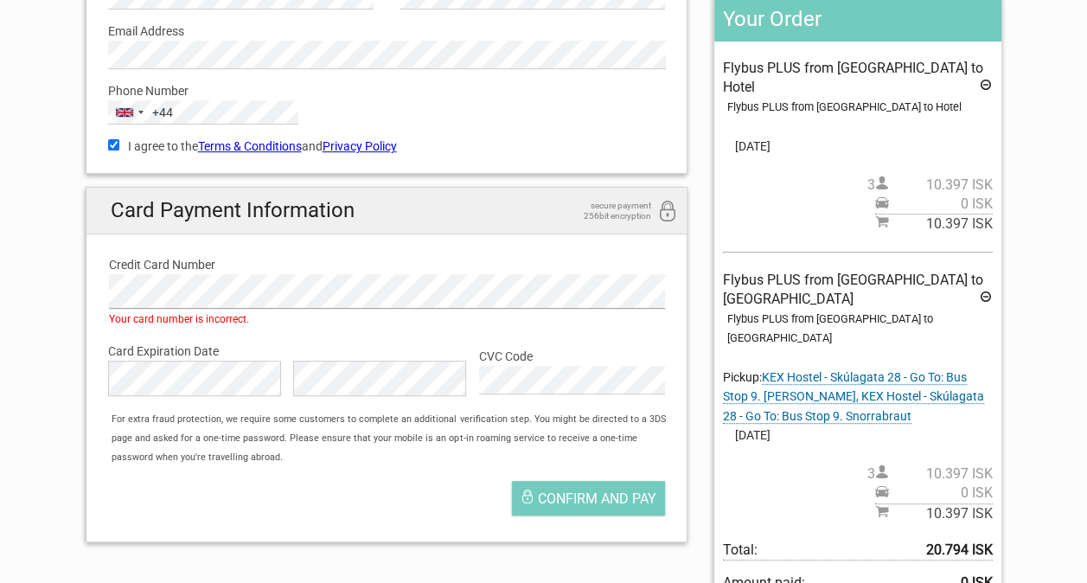
click at [27, 288] on section "1 Your details 2 Payment Information 3 Place your order English Español Deutsch…" at bounding box center [543, 290] width 1087 height 996
click at [546, 490] on span "Confirm and pay" at bounding box center [597, 498] width 118 height 16
